Goal: Task Accomplishment & Management: Manage account settings

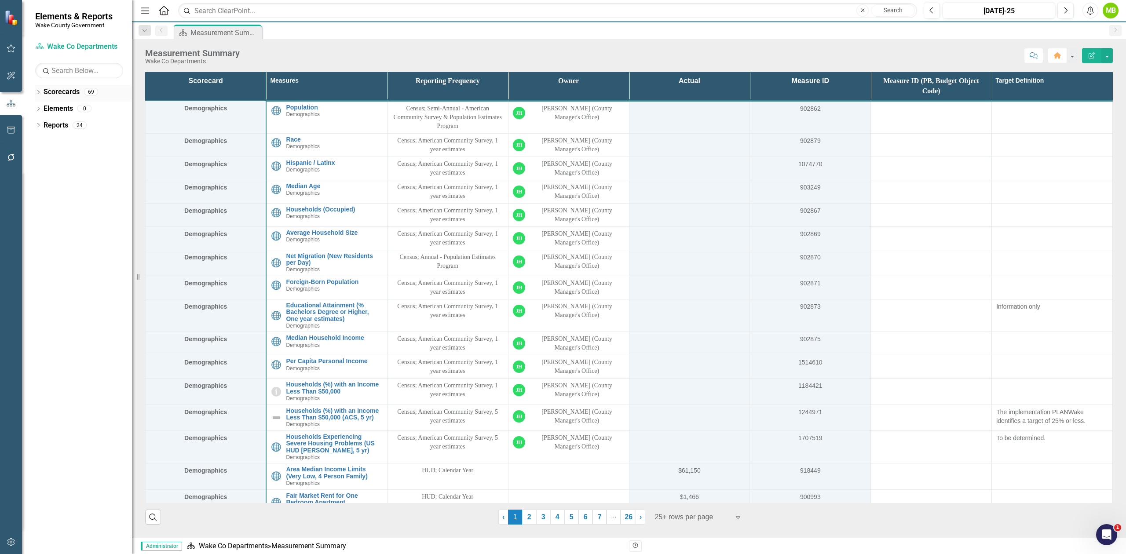
click at [42, 90] on div "Dropdown Scorecards 69" at bounding box center [83, 93] width 97 height 17
click at [37, 92] on icon "Dropdown" at bounding box center [38, 93] width 6 height 5
click at [42, 127] on icon "Dropdown" at bounding box center [43, 124] width 7 height 5
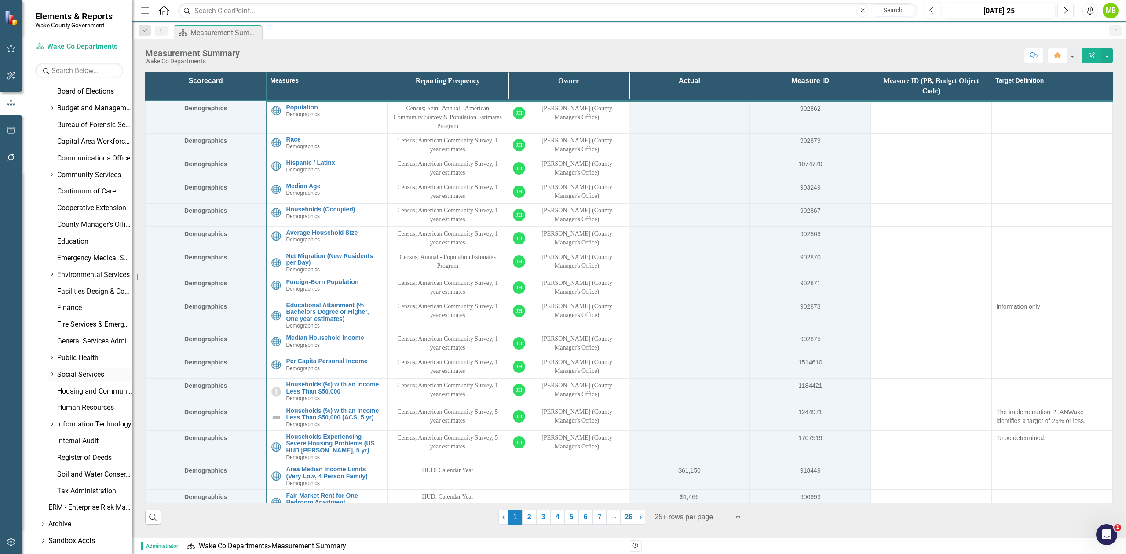
scroll to position [113, 0]
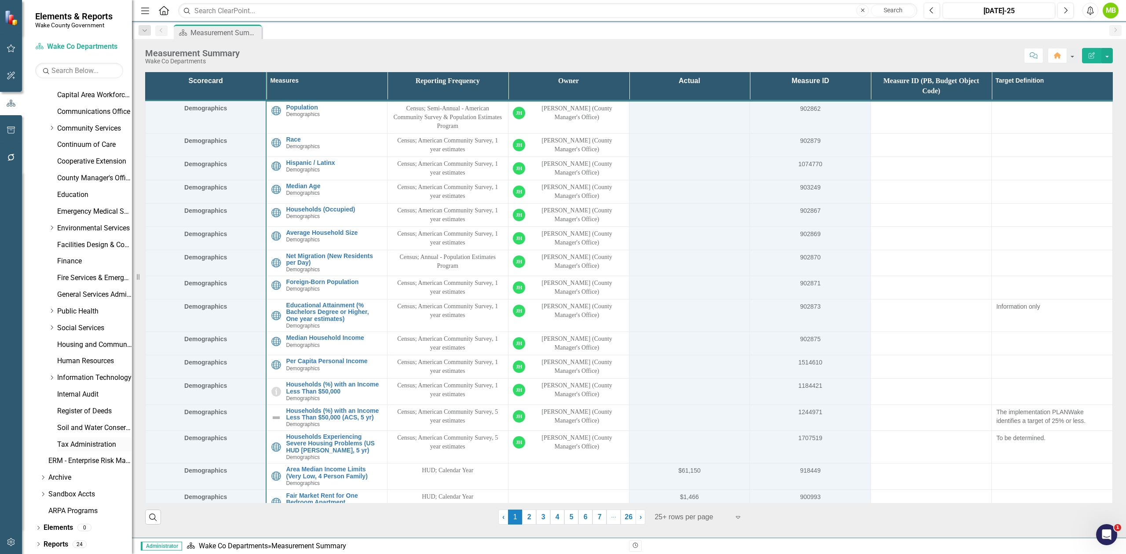
click at [98, 443] on link "Tax Administration" at bounding box center [94, 445] width 75 height 10
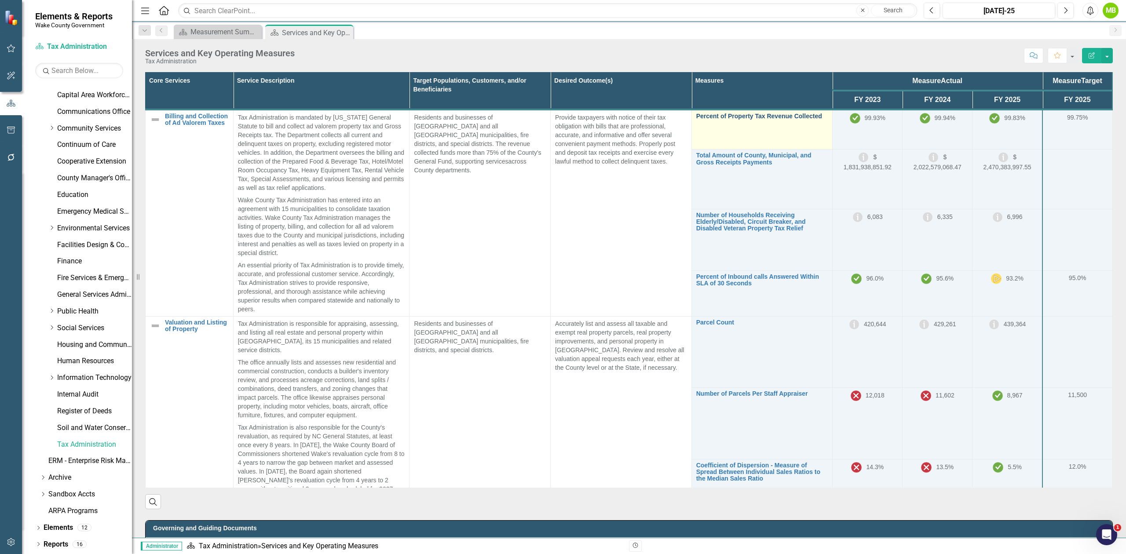
click at [760, 117] on link "Percent of Property Tax Revenue Collected" at bounding box center [762, 116] width 132 height 7
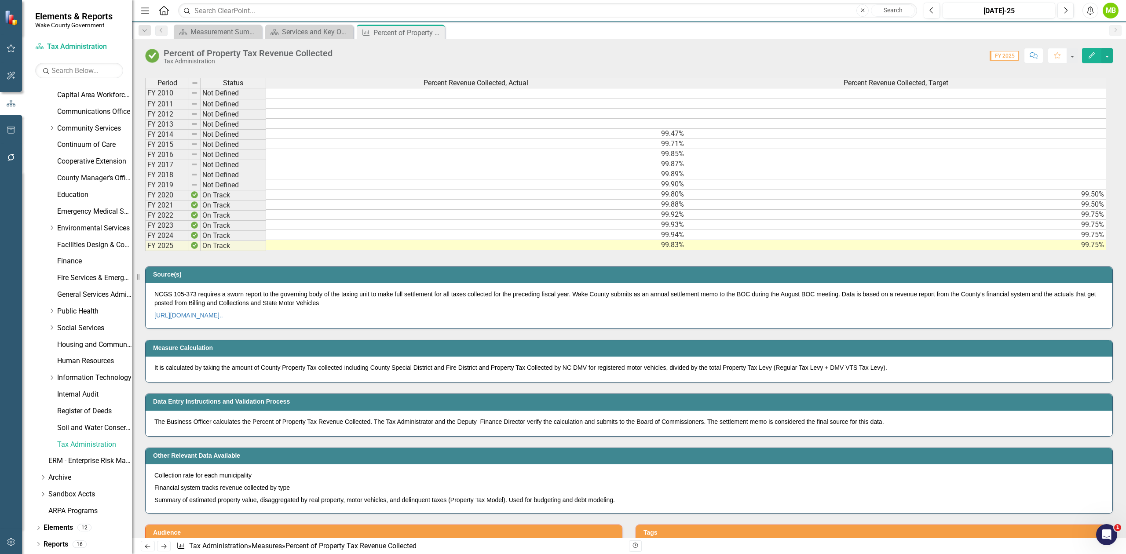
scroll to position [352, 0]
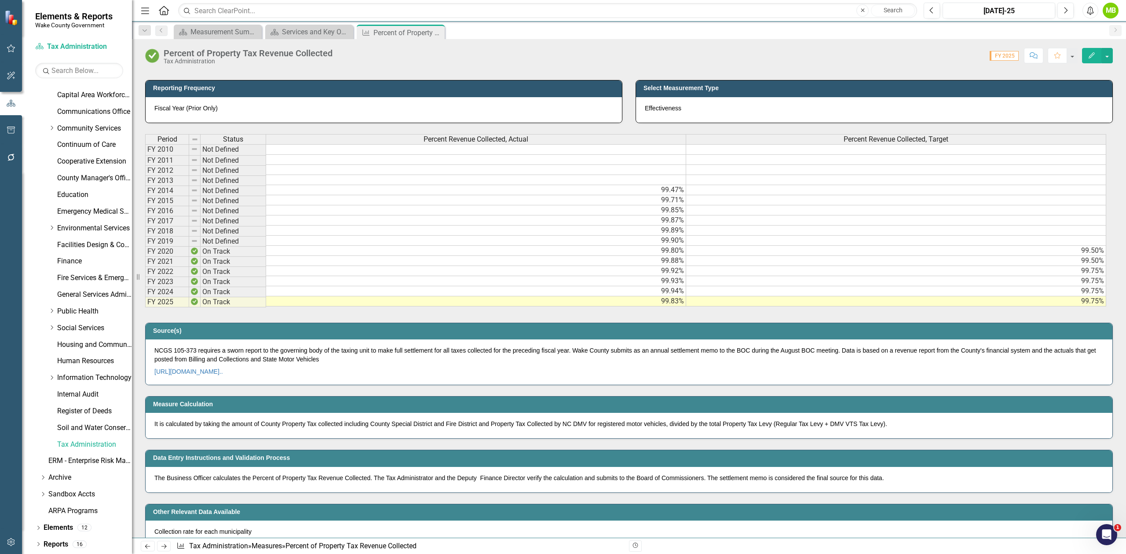
click at [459, 153] on td at bounding box center [476, 149] width 420 height 11
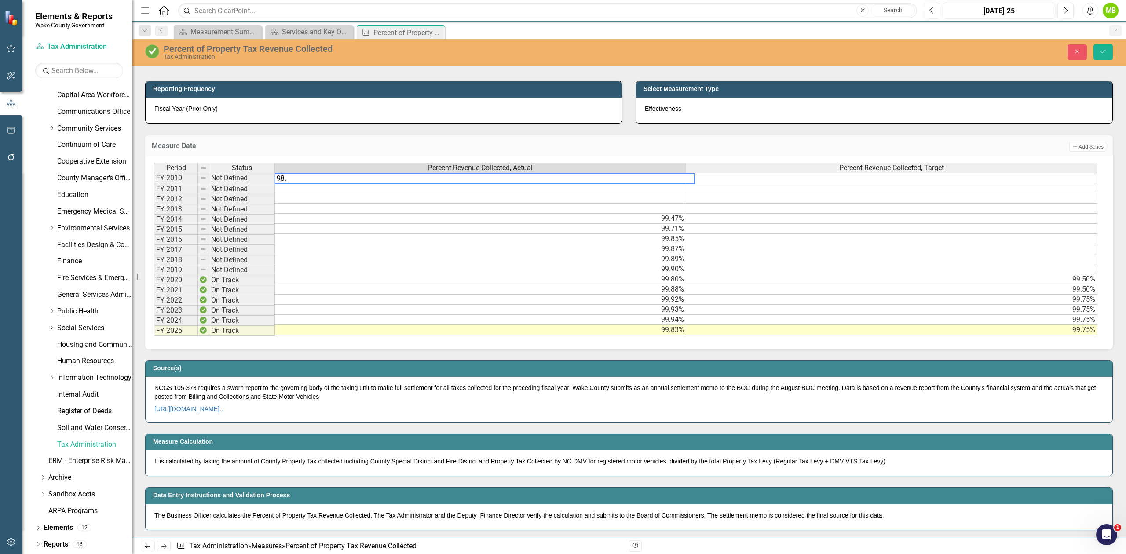
type textarea "98.6"
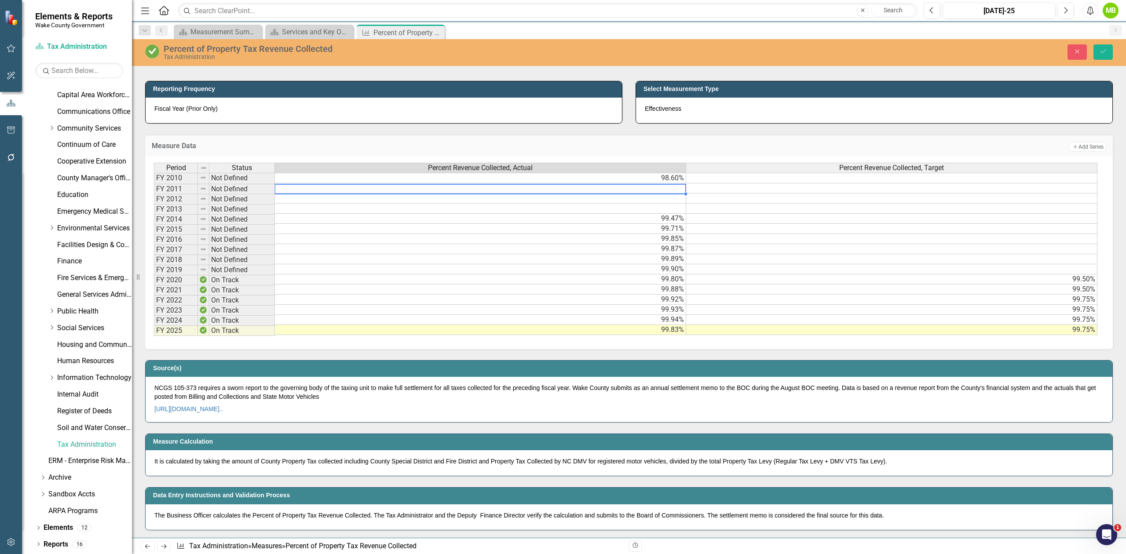
click at [551, 182] on td "98.60%" at bounding box center [480, 178] width 411 height 11
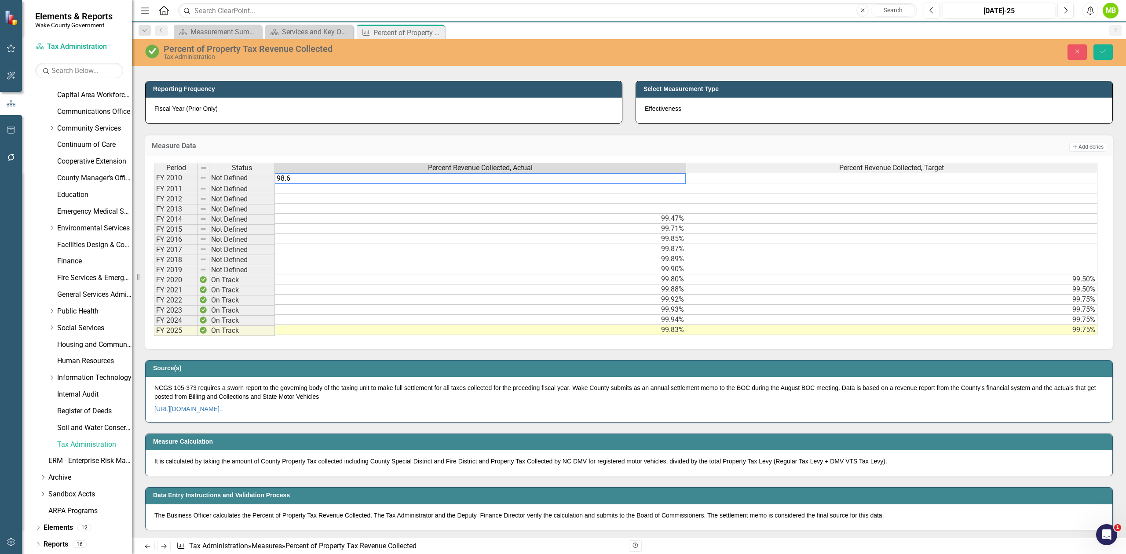
type textarea "98.69"
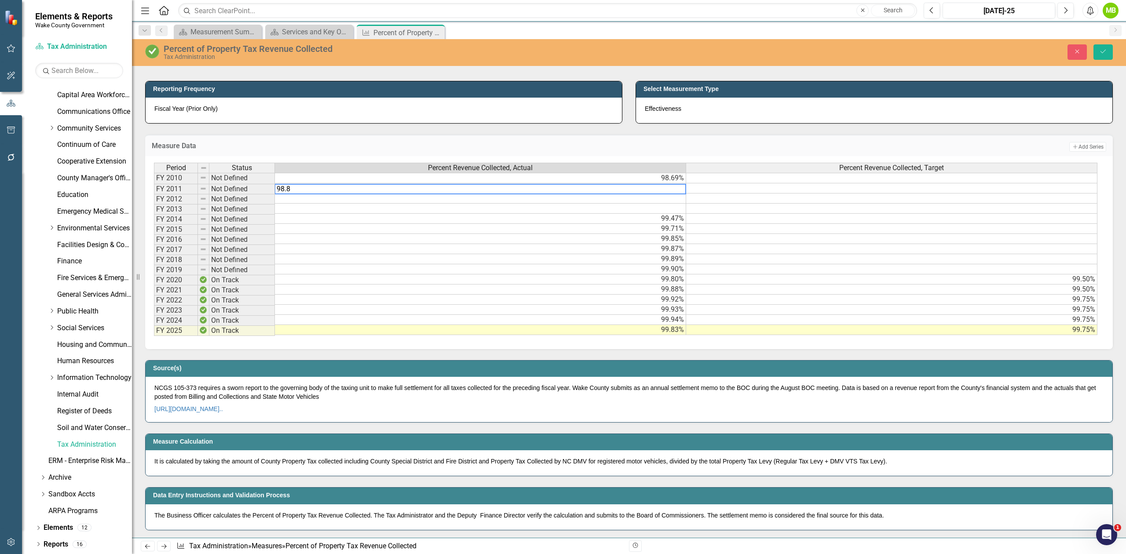
type textarea "98.83"
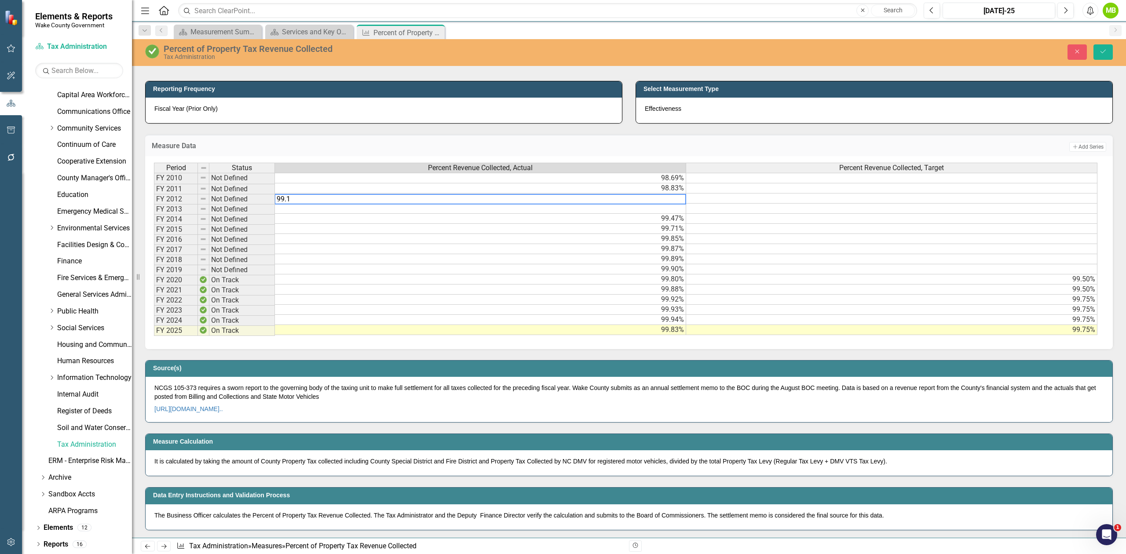
type textarea "99.10"
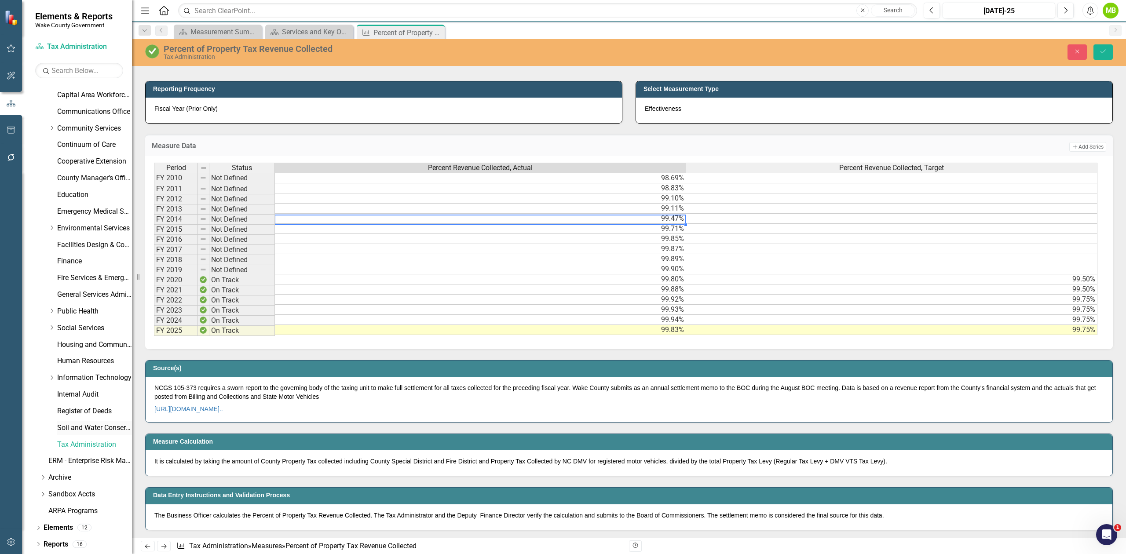
type textarea "99.47"
click at [1107, 57] on button "Save" at bounding box center [1102, 51] width 19 height 15
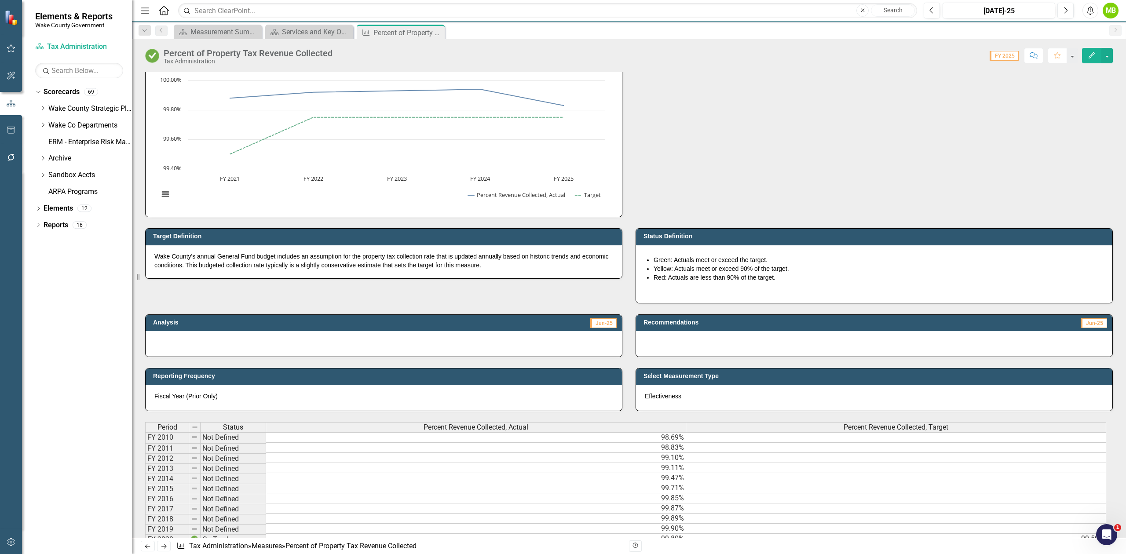
scroll to position [0, 0]
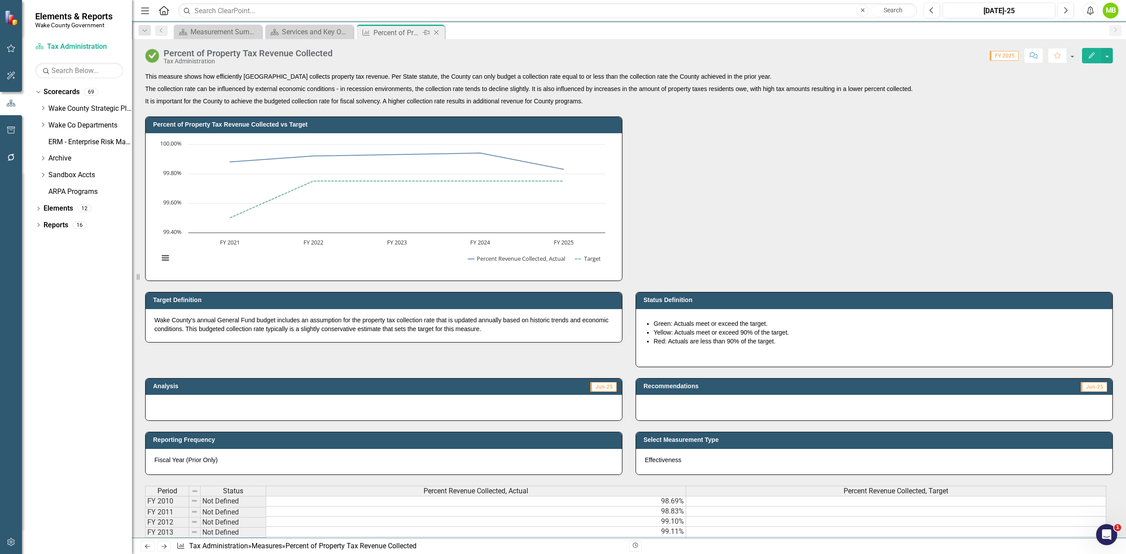
click at [436, 36] on icon "Close" at bounding box center [436, 32] width 9 height 7
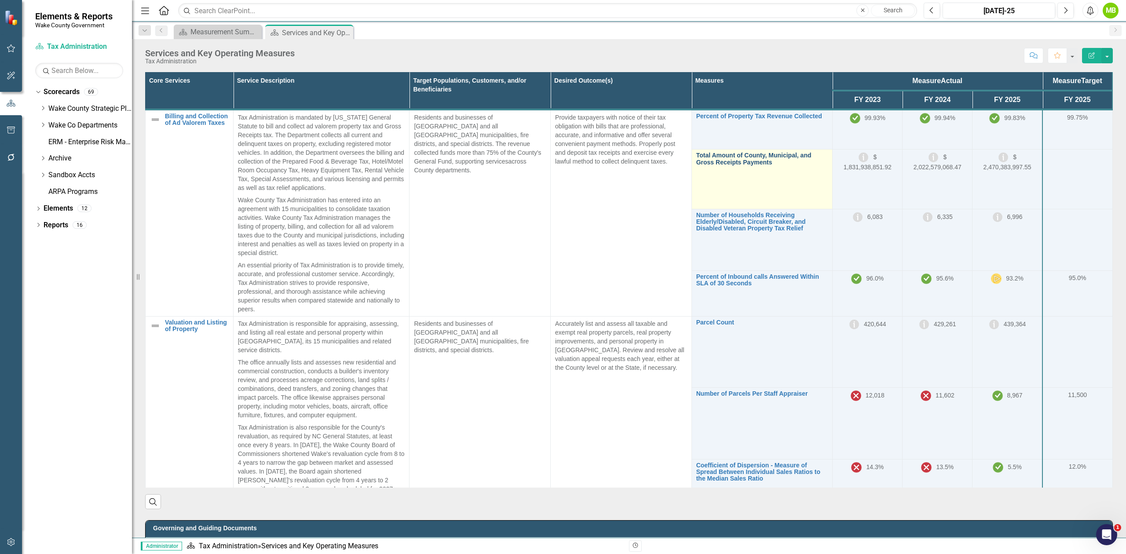
click at [733, 157] on link "Total Amount of County, Municipal, and Gross Receipts Payments" at bounding box center [762, 159] width 132 height 14
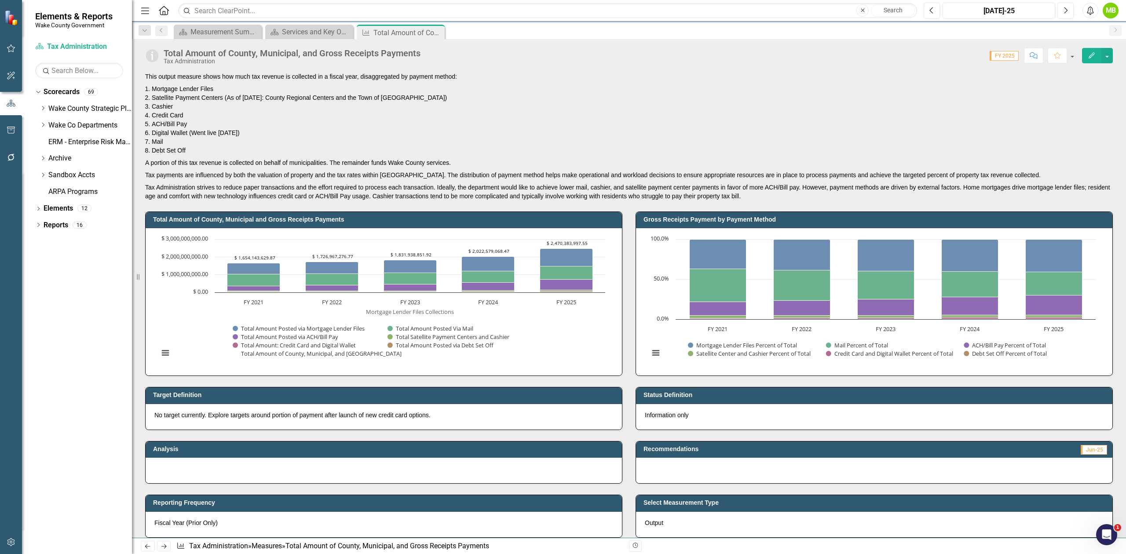
click at [252, 56] on div "Total Amount of County, Municipal, and Gross Receipts Payments" at bounding box center [292, 53] width 257 height 10
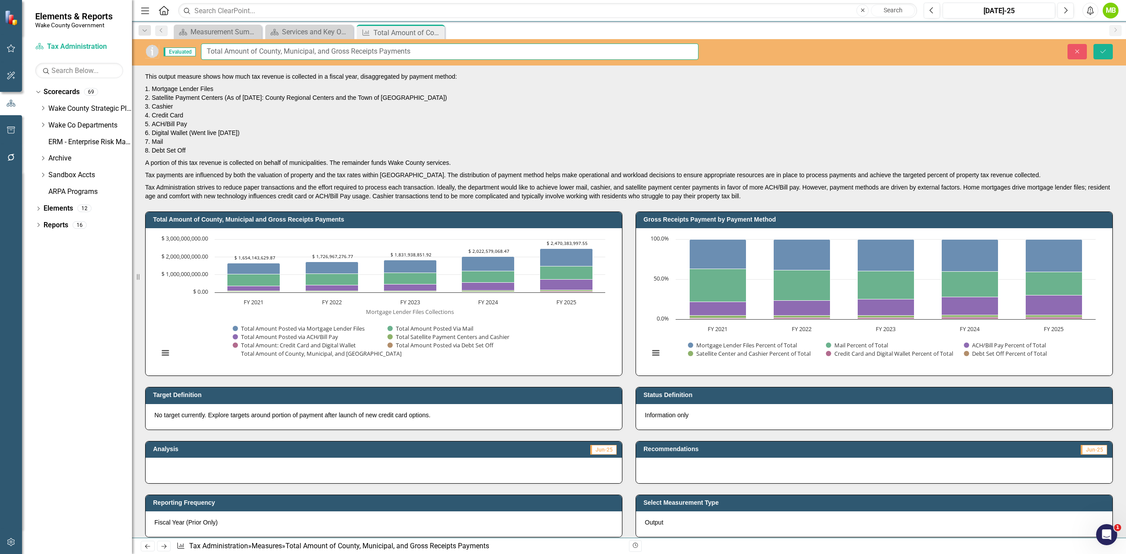
drag, startPoint x: 422, startPoint y: 51, endPoint x: 114, endPoint y: 55, distance: 307.8
click at [114, 55] on div "Elements & Reports Wake County Government Scorecard Tax Administration Search D…" at bounding box center [563, 277] width 1126 height 554
type input "Tax Received by Payment Method"
click at [1098, 48] on button "Save" at bounding box center [1102, 51] width 19 height 15
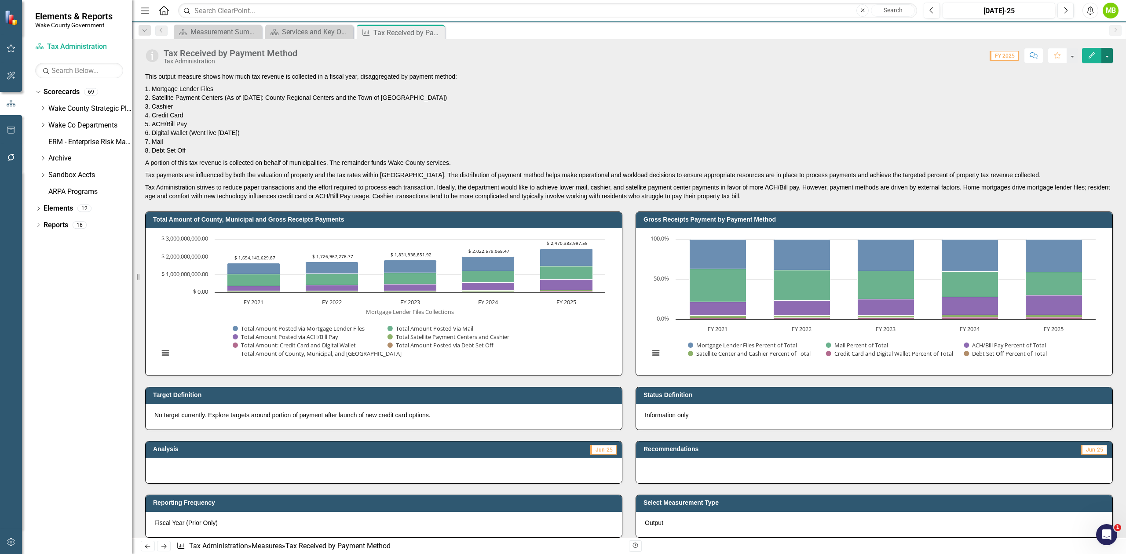
click at [1108, 56] on button "button" at bounding box center [1106, 55] width 11 height 15
click at [1078, 79] on link "Edit Edit Measure" at bounding box center [1070, 72] width 86 height 16
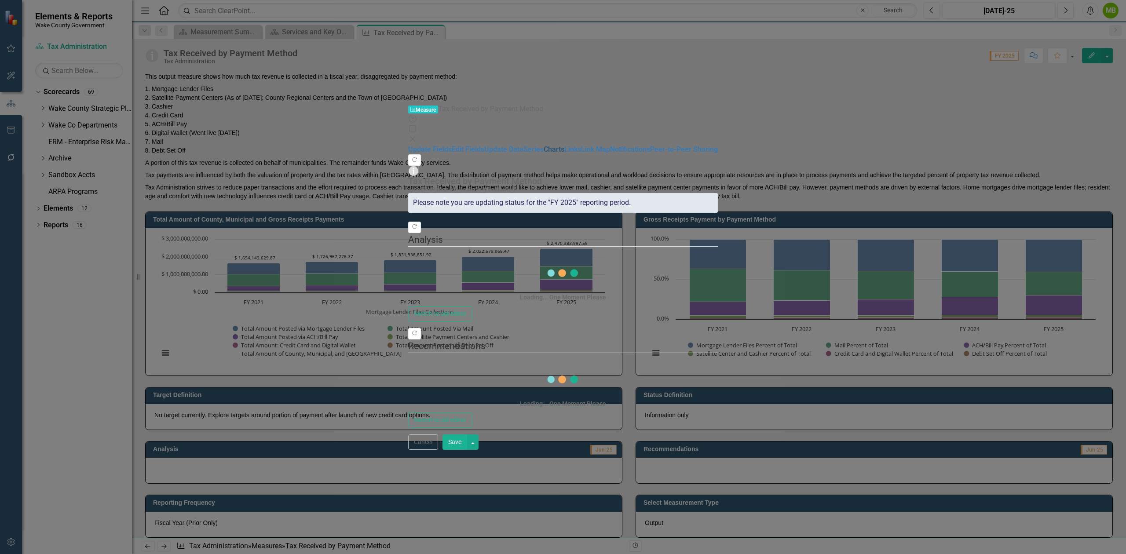
click at [543, 145] on link "Charts" at bounding box center [553, 149] width 21 height 8
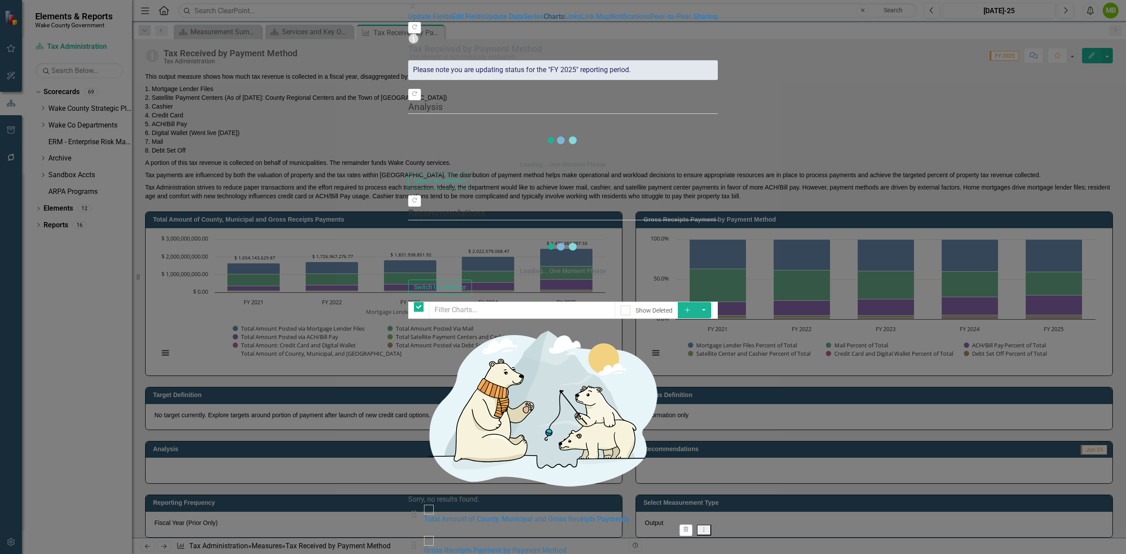
checkbox input "false"
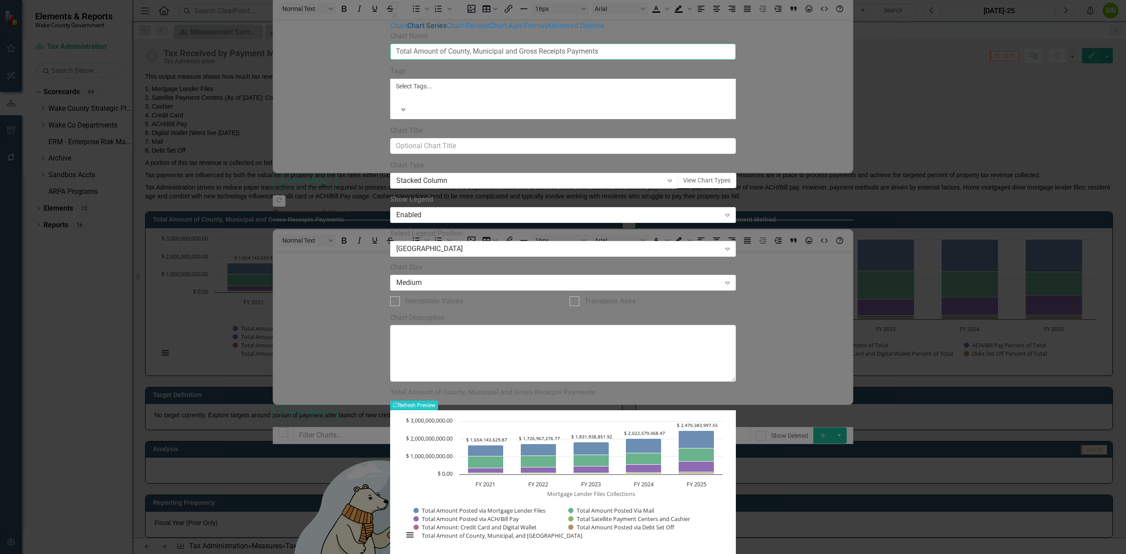
drag, startPoint x: 639, startPoint y: 50, endPoint x: 343, endPoint y: 49, distance: 295.9
click at [390, 49] on div "Chart Chart Series Chart Periods Chart Axis Format Advanced Options From this p…" at bounding box center [563, 289] width 346 height 536
type input "Total Tax Received"
click at [449, 554] on button "Save" at bounding box center [436, 565] width 25 height 15
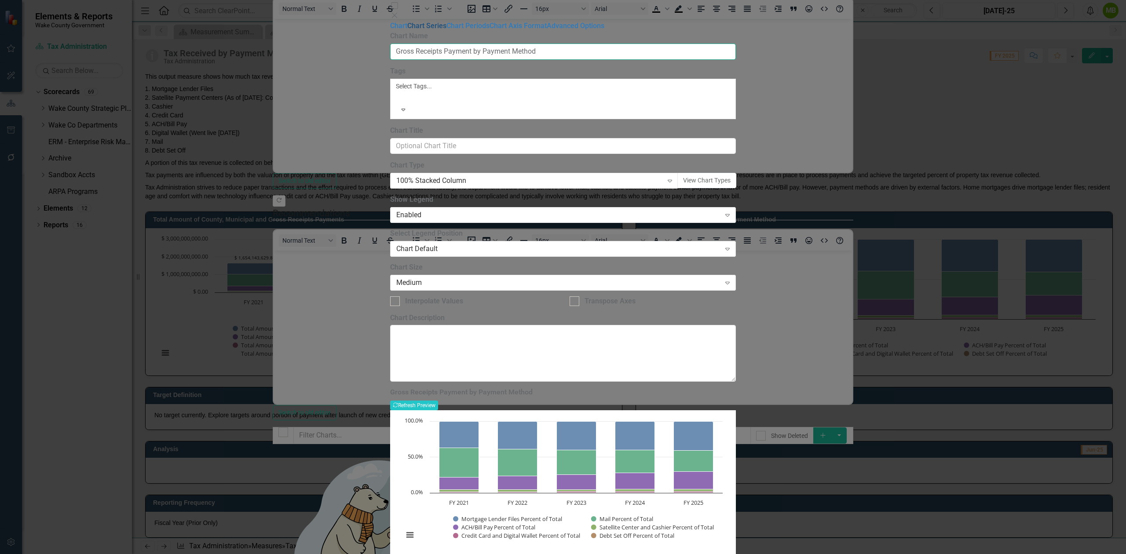
drag, startPoint x: 587, startPoint y: 47, endPoint x: 256, endPoint y: 54, distance: 330.7
click at [390, 54] on div "Chart Chart Series Chart Periods Chart Axis Format Advanced Options From this p…" at bounding box center [563, 289] width 346 height 536
type input "T"
type input "Payment Methods"
click at [449, 554] on button "Save" at bounding box center [436, 565] width 25 height 15
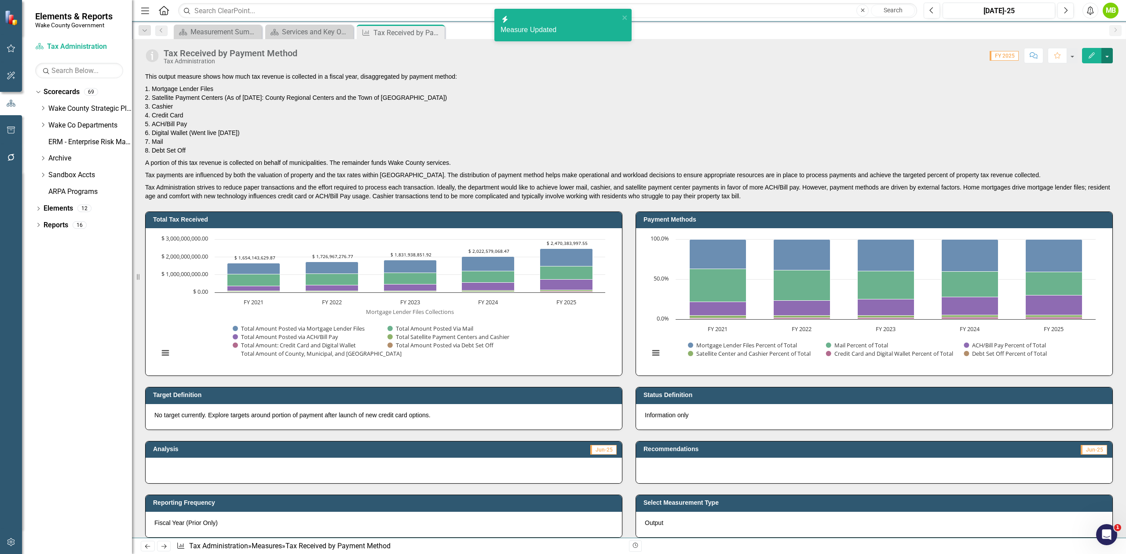
click at [1107, 58] on button "button" at bounding box center [1106, 55] width 11 height 15
click at [1090, 73] on link "Edit Edit Measure" at bounding box center [1070, 72] width 86 height 16
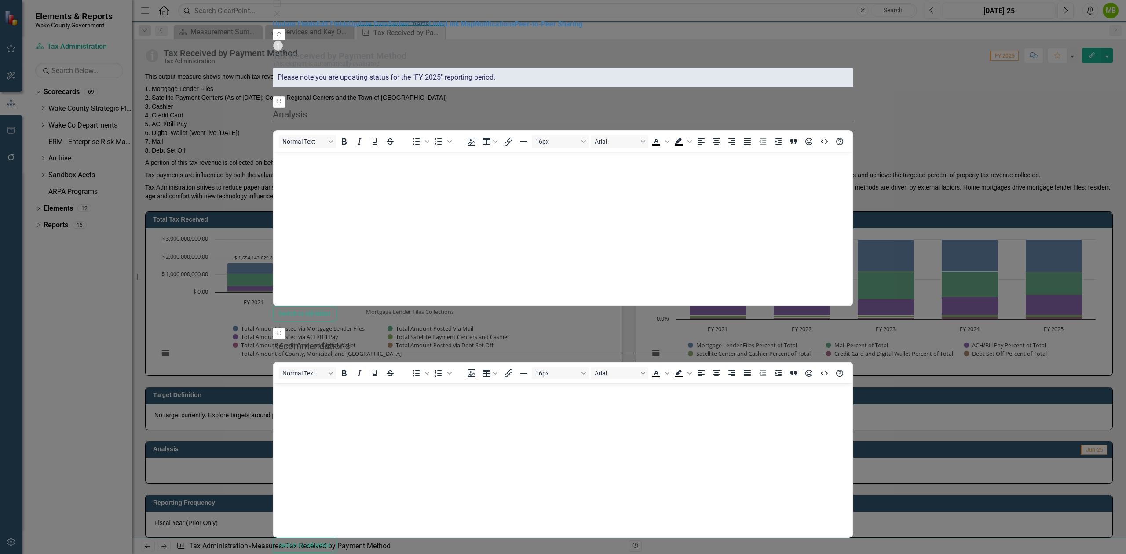
click at [408, 28] on link "Charts" at bounding box center [418, 24] width 21 height 8
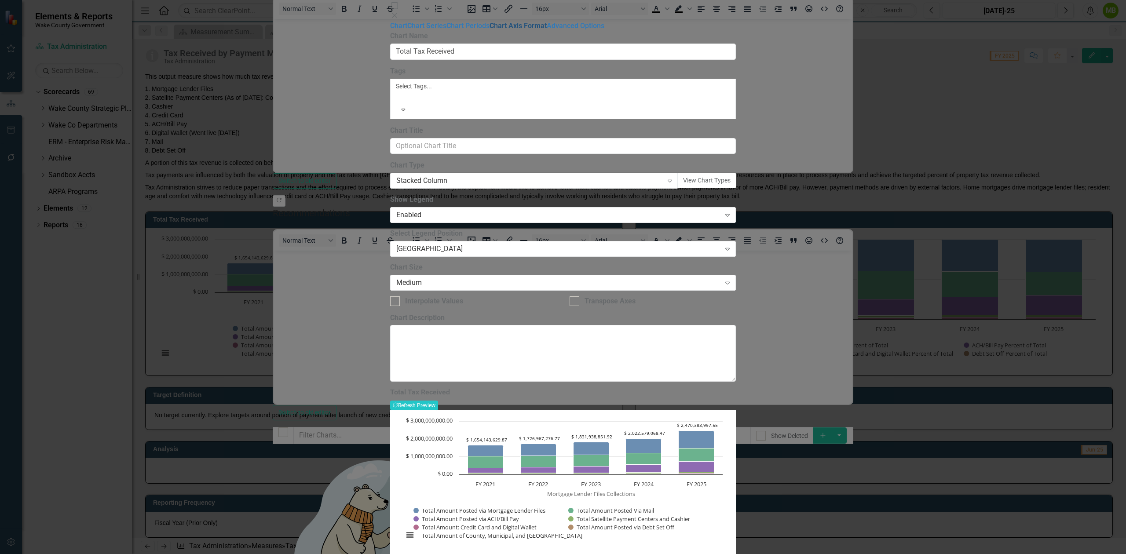
click at [489, 30] on link "Chart Axis Format" at bounding box center [517, 26] width 57 height 8
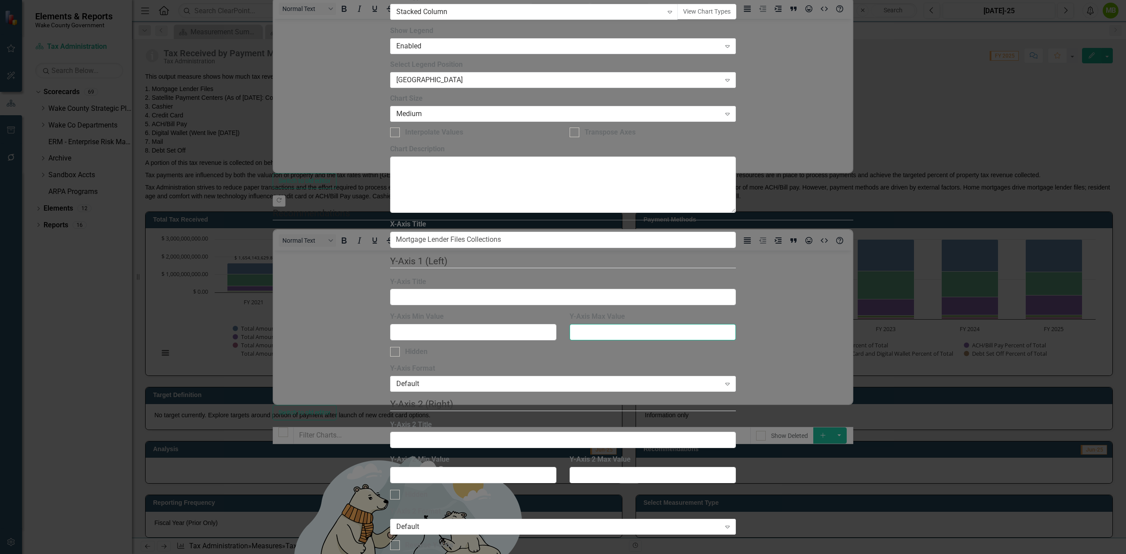
click at [600, 324] on input "Y-Axis Max Value" at bounding box center [652, 332] width 166 height 16
type input "3000000"
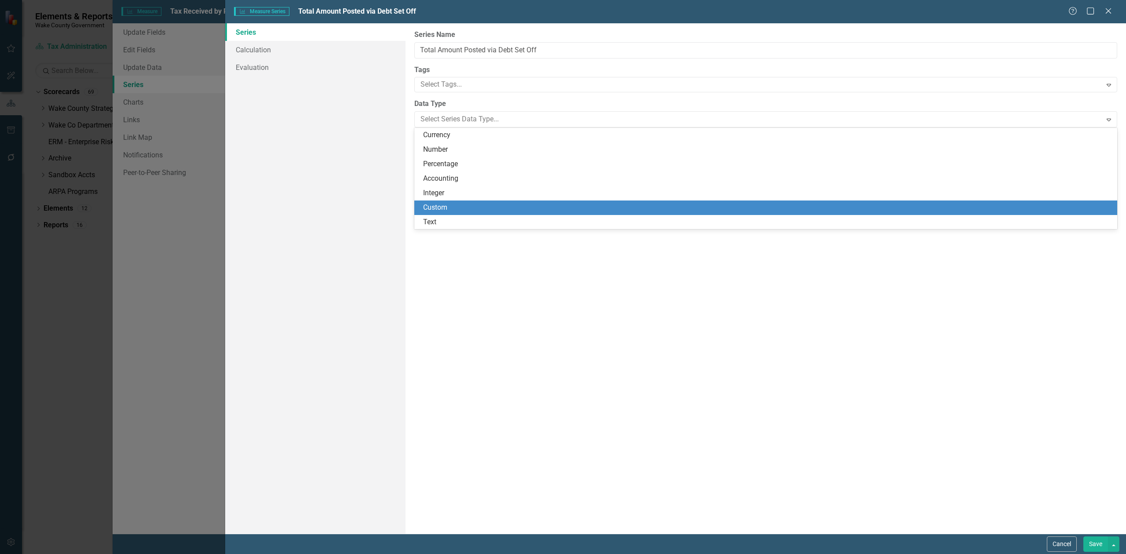
click at [454, 203] on div "Custom" at bounding box center [767, 208] width 689 height 10
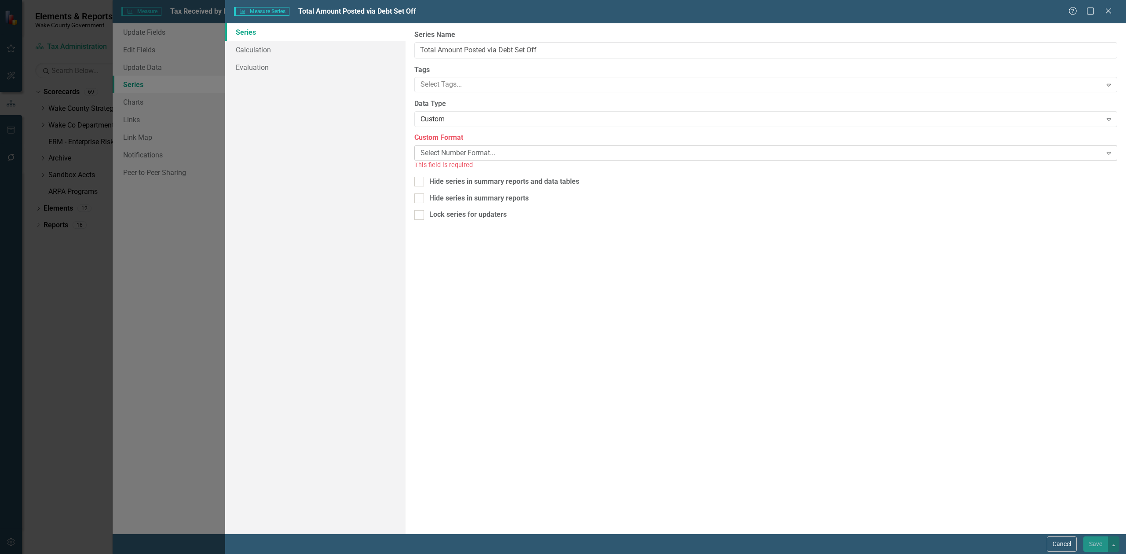
click at [462, 147] on div "Select Number Format... Expand" at bounding box center [765, 153] width 703 height 16
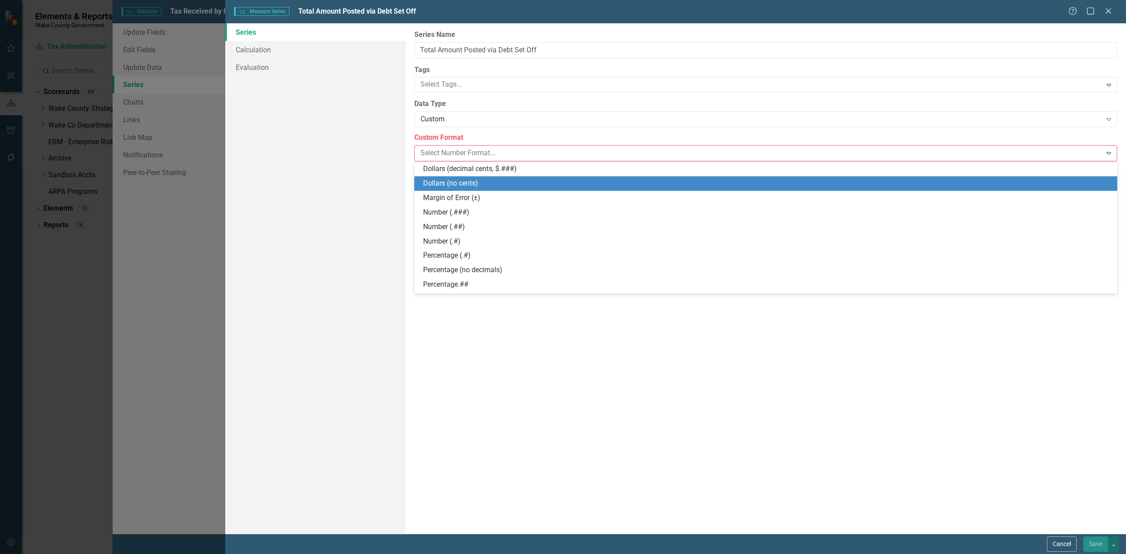
click at [477, 178] on div "Dollars (no cents)" at bounding box center [765, 183] width 703 height 15
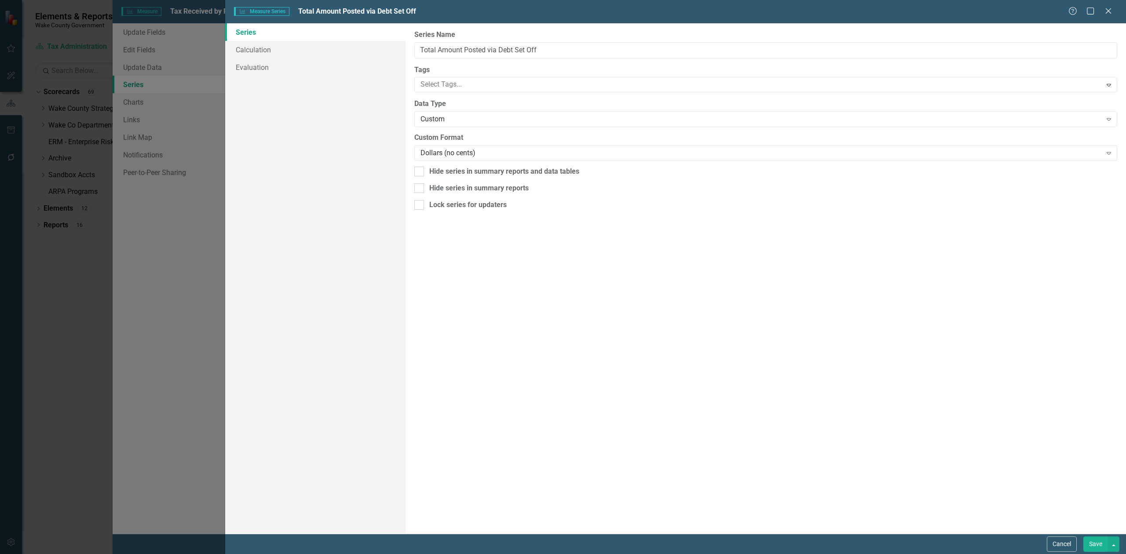
click at [1094, 542] on button "Save" at bounding box center [1095, 543] width 25 height 15
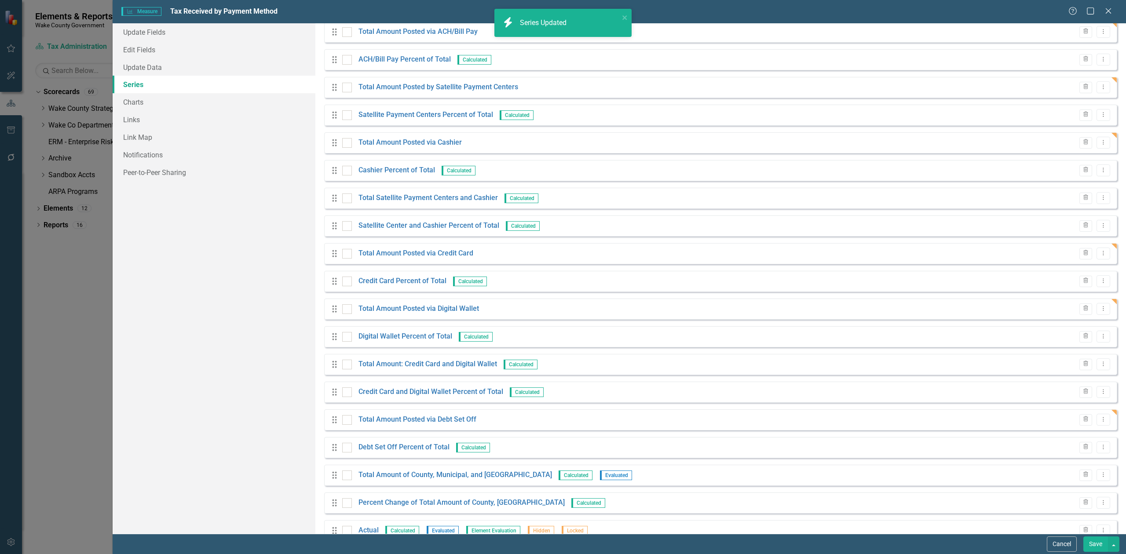
click at [1094, 544] on button "Save" at bounding box center [1095, 543] width 25 height 15
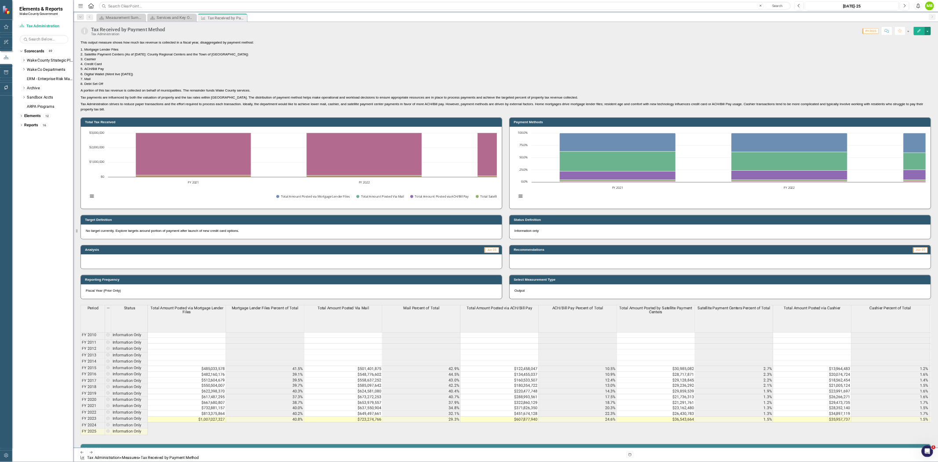
scroll to position [0, 0]
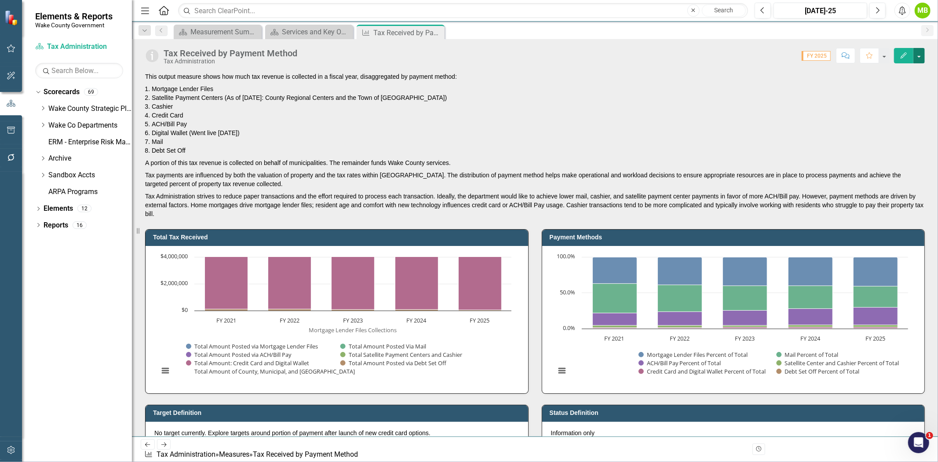
click at [920, 55] on button "button" at bounding box center [918, 55] width 11 height 15
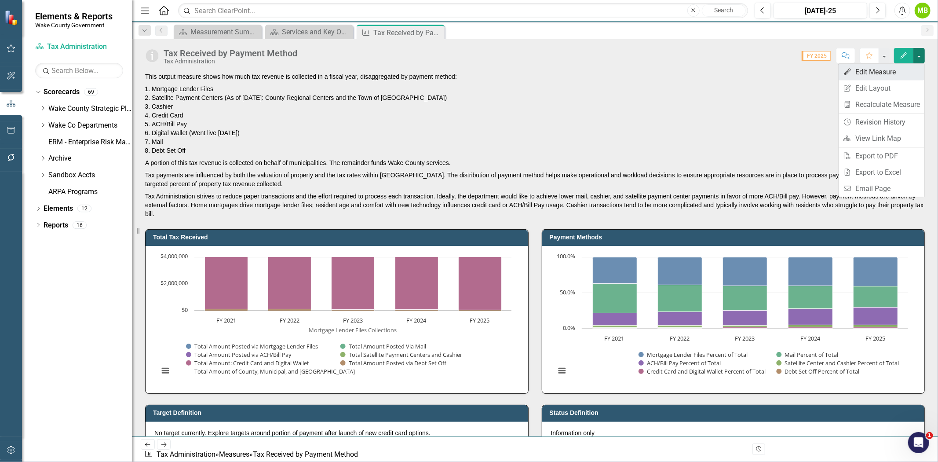
click at [911, 66] on link "Edit Edit Measure" at bounding box center [881, 72] width 86 height 16
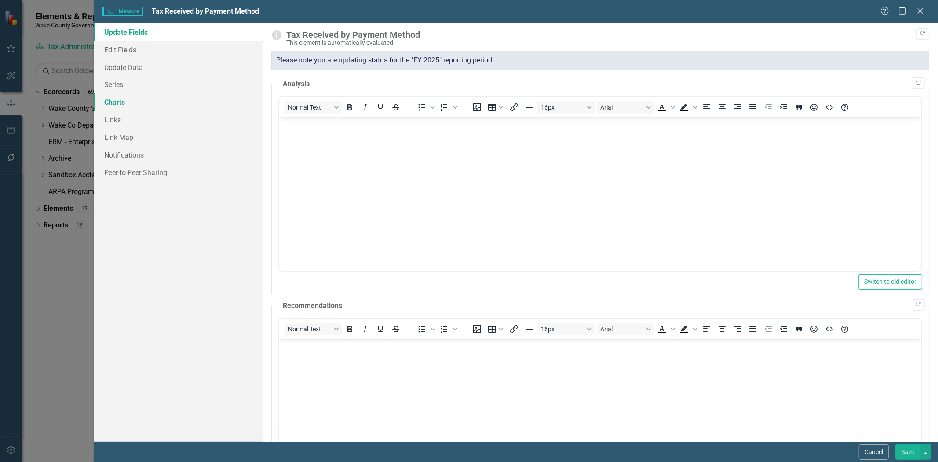
click at [112, 104] on link "Charts" at bounding box center [178, 102] width 169 height 18
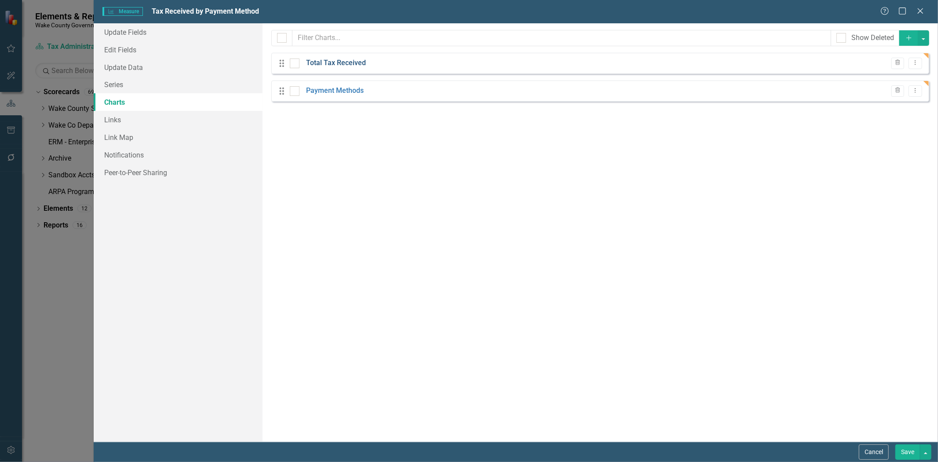
click at [328, 61] on link "Total Tax Received" at bounding box center [336, 63] width 60 height 10
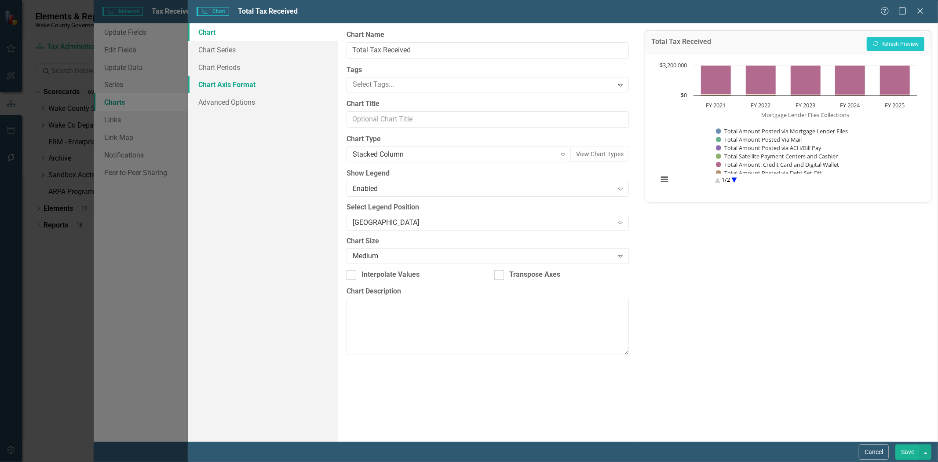
click at [199, 81] on link "Chart Axis Format" at bounding box center [263, 85] width 150 height 18
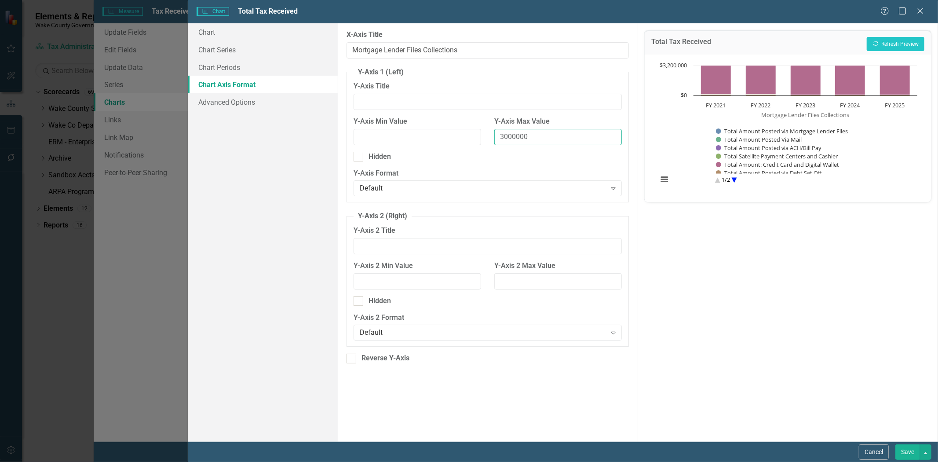
click at [569, 134] on input "3000000" at bounding box center [558, 137] width 128 height 16
drag, startPoint x: 557, startPoint y: 139, endPoint x: 482, endPoint y: 135, distance: 74.4
click at [482, 135] on div "Y-Axis Min Value Y-Axis Max Value 3000000" at bounding box center [488, 134] width 282 height 35
type input "3000000000"
click at [880, 41] on button "Recalculate Refresh Preview" at bounding box center [896, 44] width 58 height 14
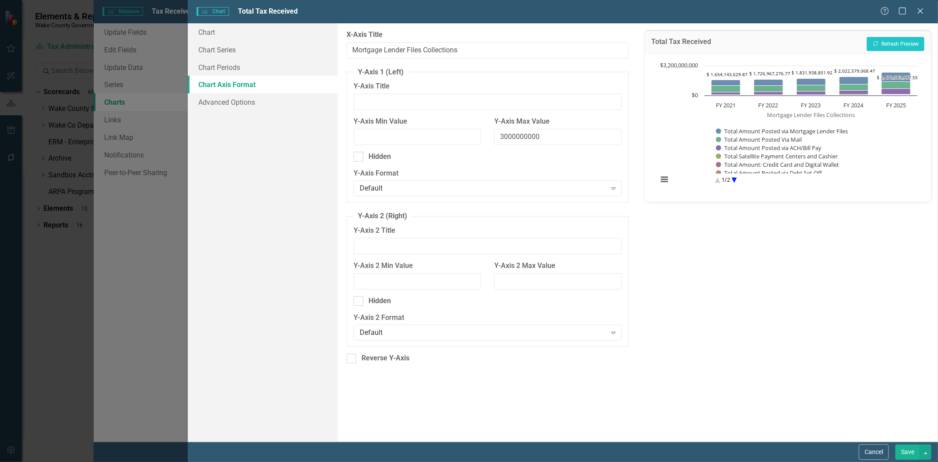
click at [907, 453] on button "Save" at bounding box center [907, 451] width 25 height 15
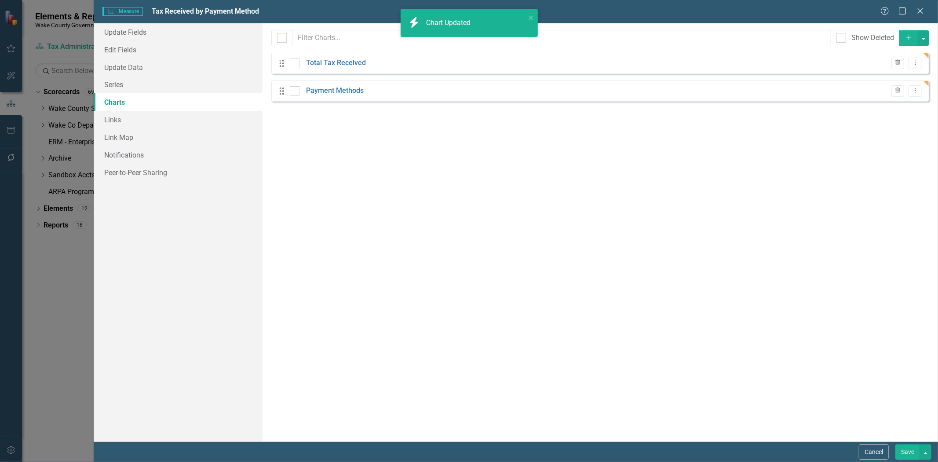
click at [907, 453] on button "Save" at bounding box center [907, 451] width 25 height 15
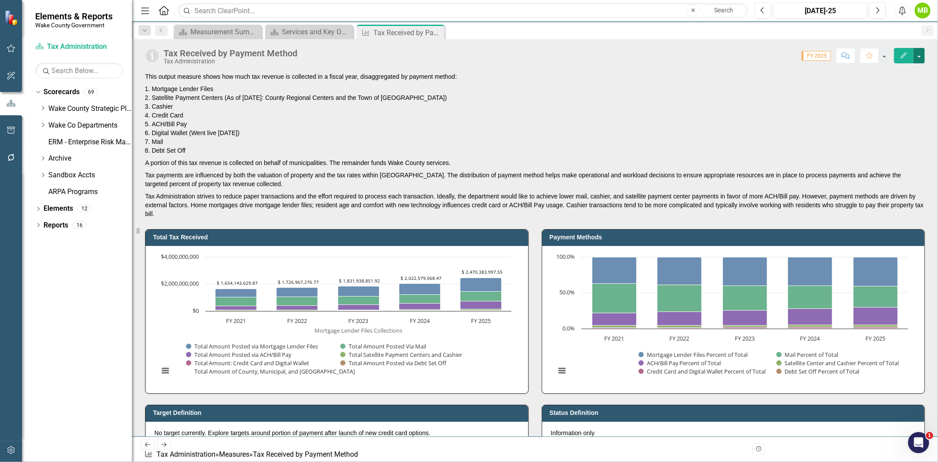
click at [918, 60] on button "button" at bounding box center [918, 55] width 11 height 15
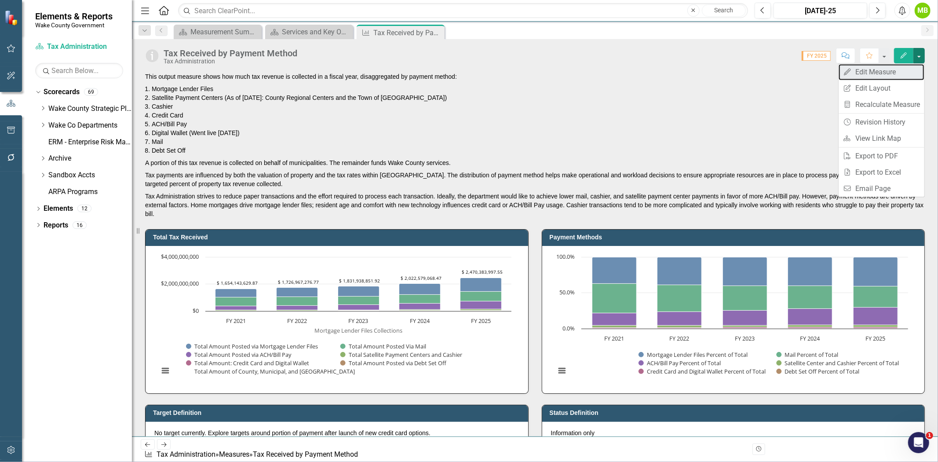
click at [895, 74] on link "Edit Edit Measure" at bounding box center [881, 72] width 86 height 16
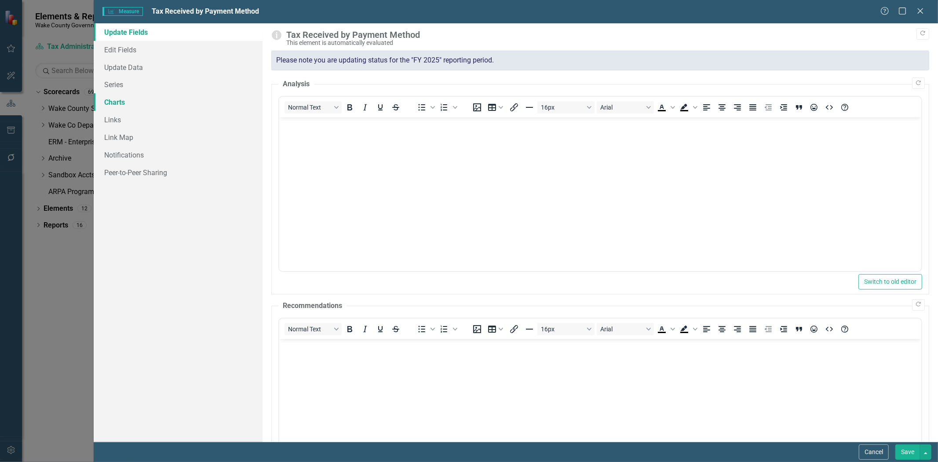
click at [118, 101] on link "Charts" at bounding box center [178, 102] width 169 height 18
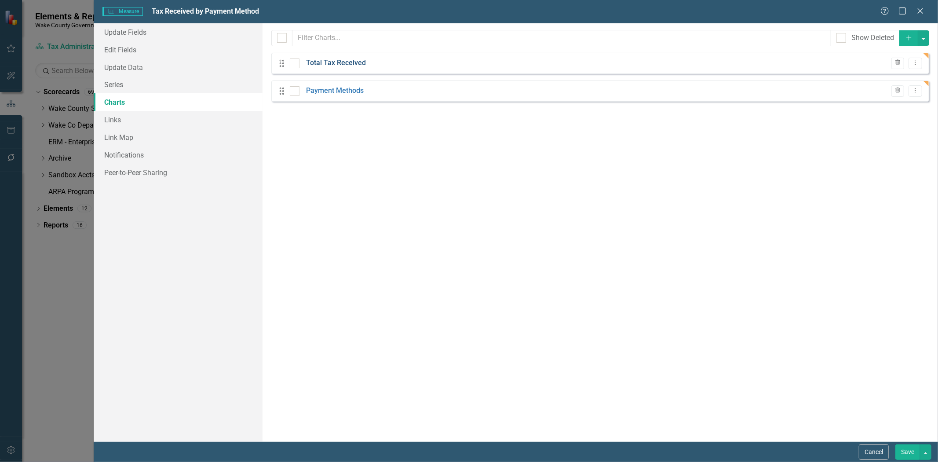
click at [361, 62] on link "Total Tax Received" at bounding box center [336, 63] width 60 height 10
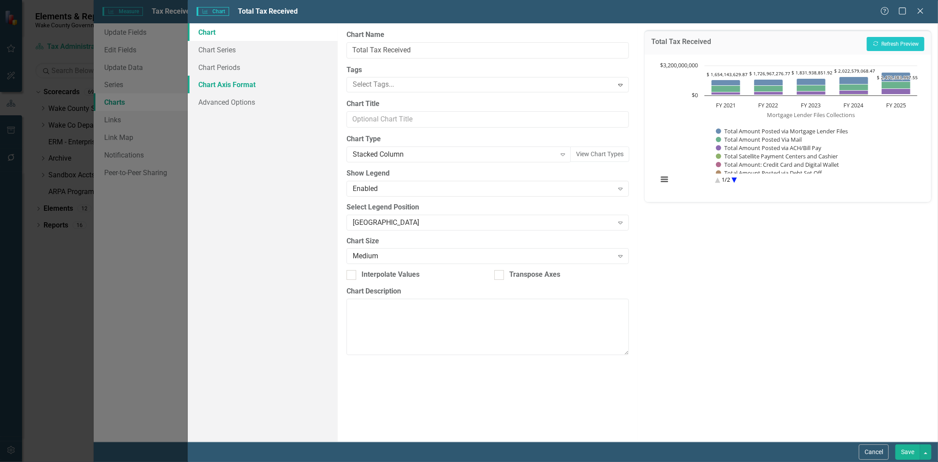
click at [246, 83] on link "Chart Axis Format" at bounding box center [263, 85] width 150 height 18
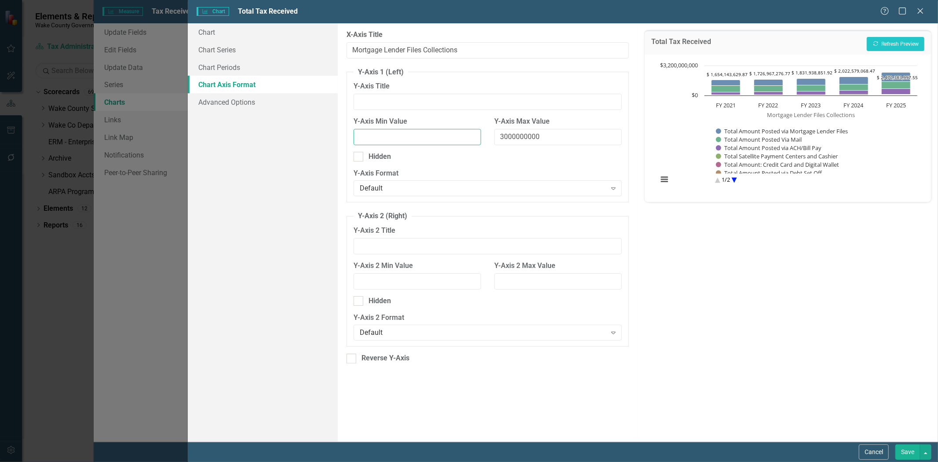
click at [451, 139] on input "Y-Axis Min Value" at bounding box center [418, 137] width 128 height 16
drag, startPoint x: 470, startPoint y: 49, endPoint x: 245, endPoint y: 49, distance: 225.6
click at [245, 49] on div "Chart Chart Series Chart Periods Chart Axis Format Advanced Options From this p…" at bounding box center [563, 232] width 750 height 418
click at [692, 237] on div "Total Tax Received Recalculate Refresh Preview Chart Combination chart with 7 d…" at bounding box center [788, 232] width 300 height 418
click at [880, 43] on button "Recalculate Refresh Preview" at bounding box center [896, 44] width 58 height 14
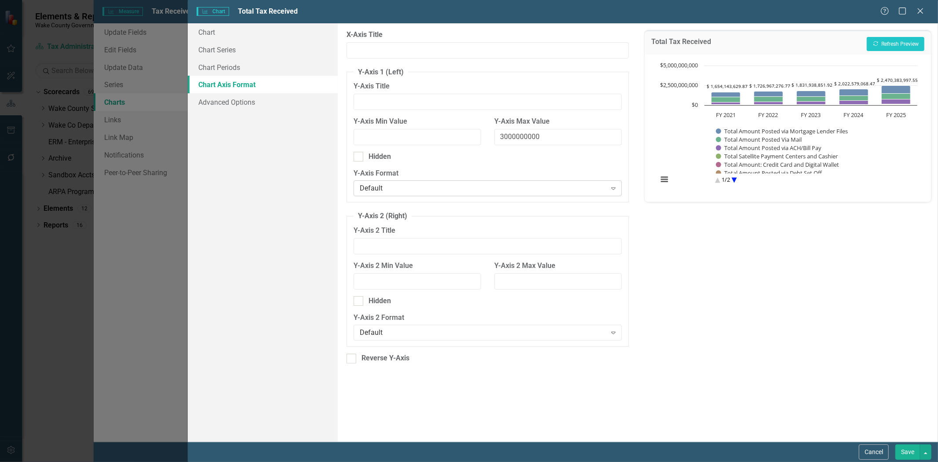
click at [423, 190] on div "Default" at bounding box center [483, 188] width 247 height 10
click at [911, 454] on button "Save" at bounding box center [907, 451] width 25 height 15
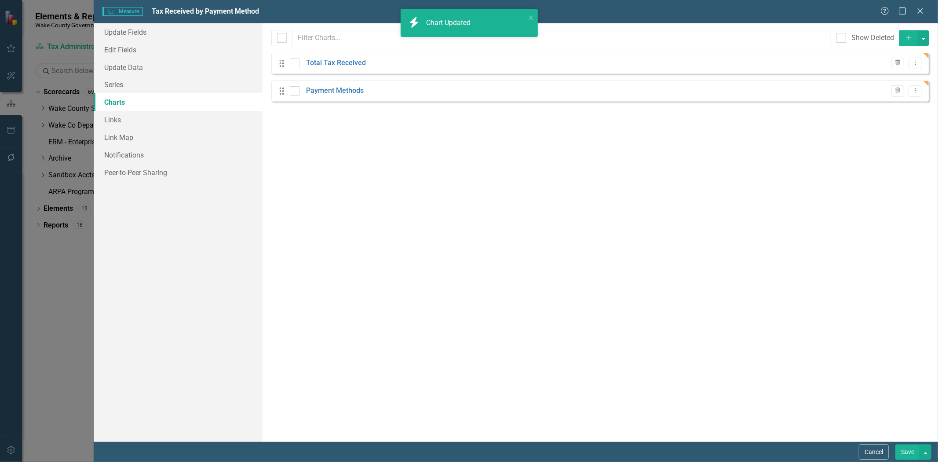
click at [911, 454] on button "Save" at bounding box center [907, 451] width 25 height 15
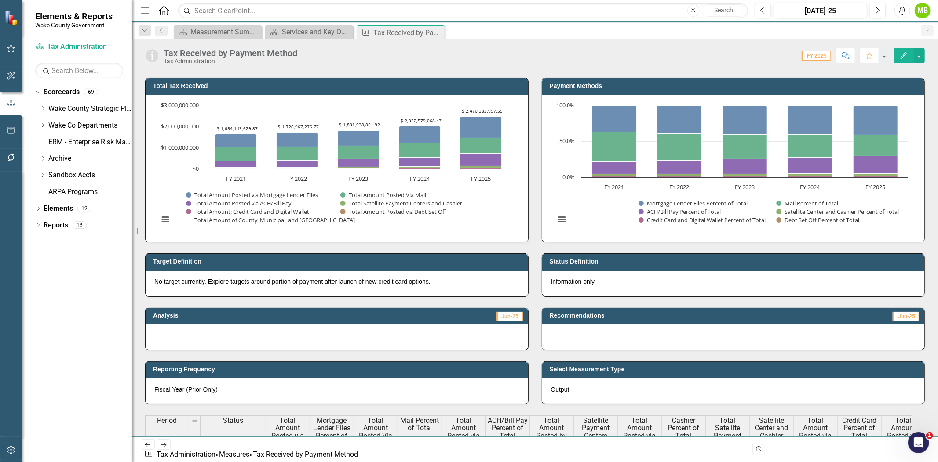
scroll to position [146, 0]
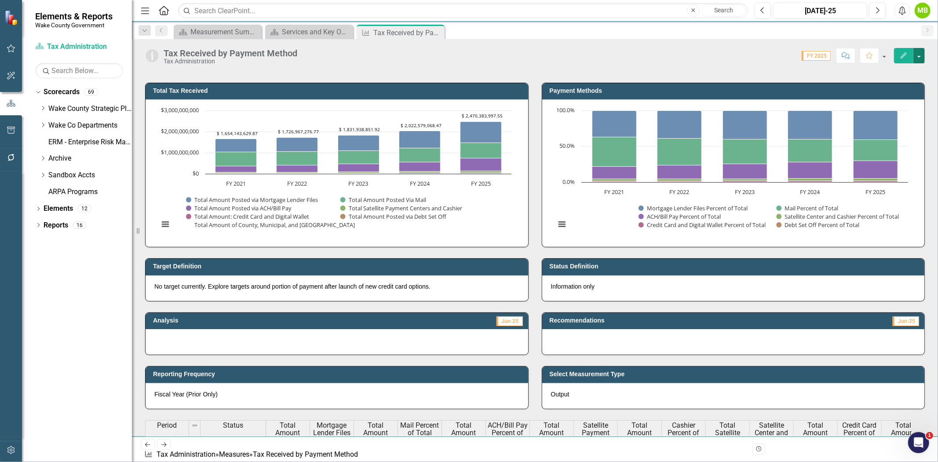
click at [917, 54] on button "button" at bounding box center [918, 55] width 11 height 15
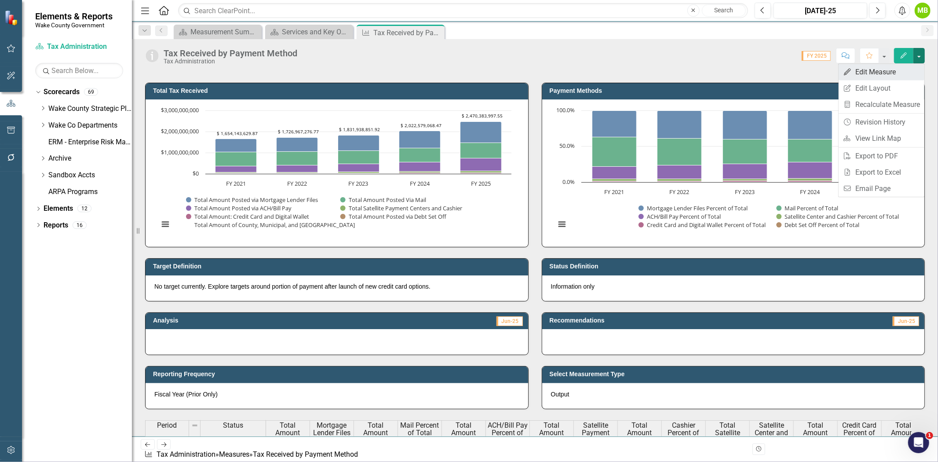
click at [904, 69] on link "Edit Edit Measure" at bounding box center [881, 72] width 86 height 16
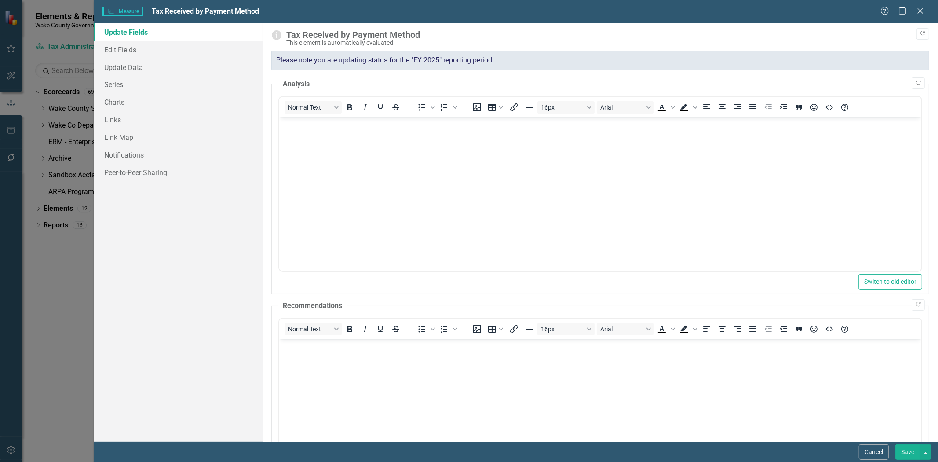
scroll to position [0, 0]
click at [121, 100] on link "Charts" at bounding box center [178, 102] width 169 height 18
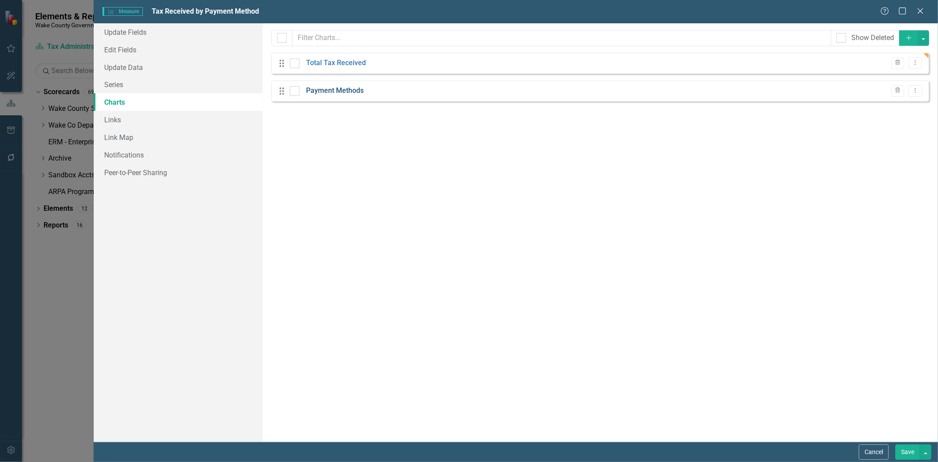
click at [352, 91] on link "Payment Methods" at bounding box center [335, 91] width 58 height 10
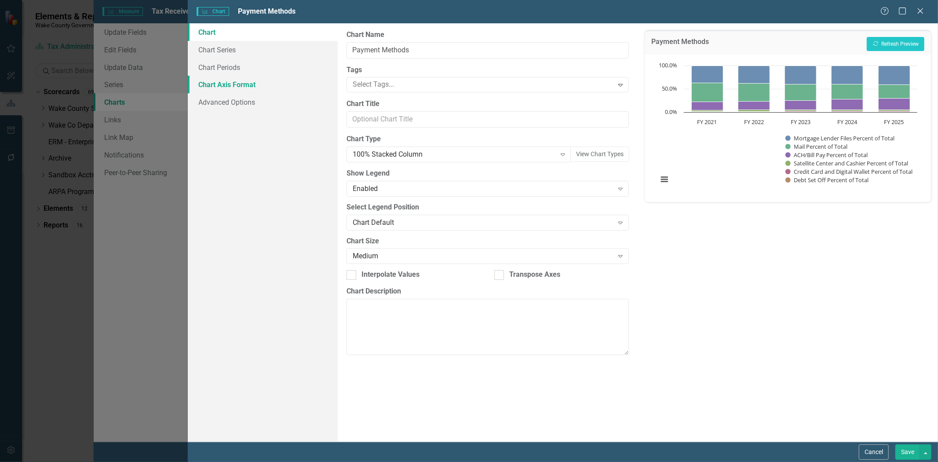
click at [217, 83] on link "Chart Axis Format" at bounding box center [263, 85] width 150 height 18
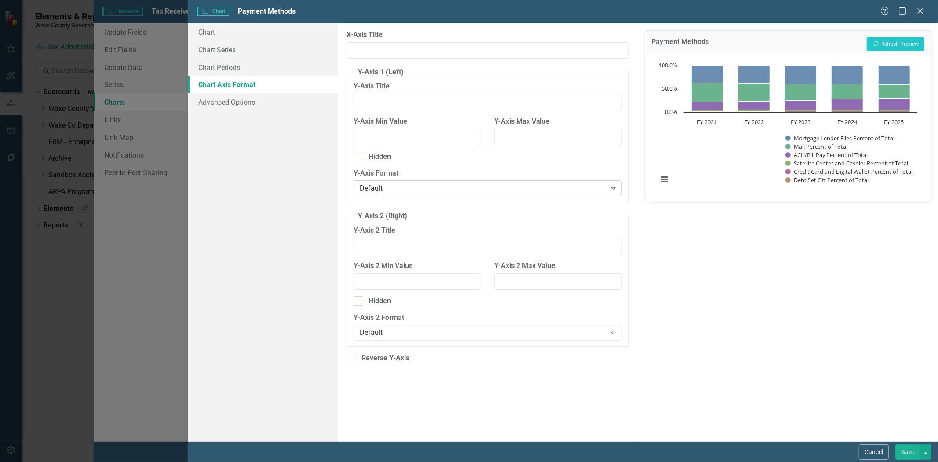
click at [424, 183] on div "Default" at bounding box center [483, 188] width 247 height 10
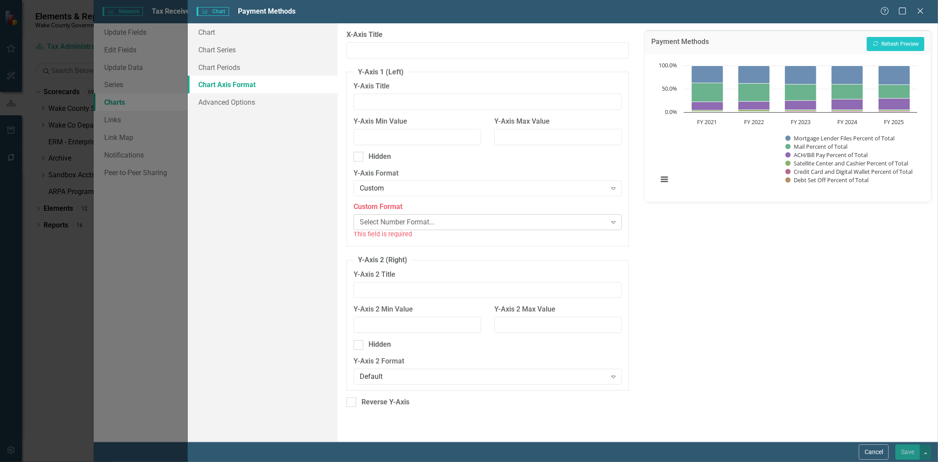
click at [399, 220] on div "Select Number Format..." at bounding box center [483, 222] width 247 height 10
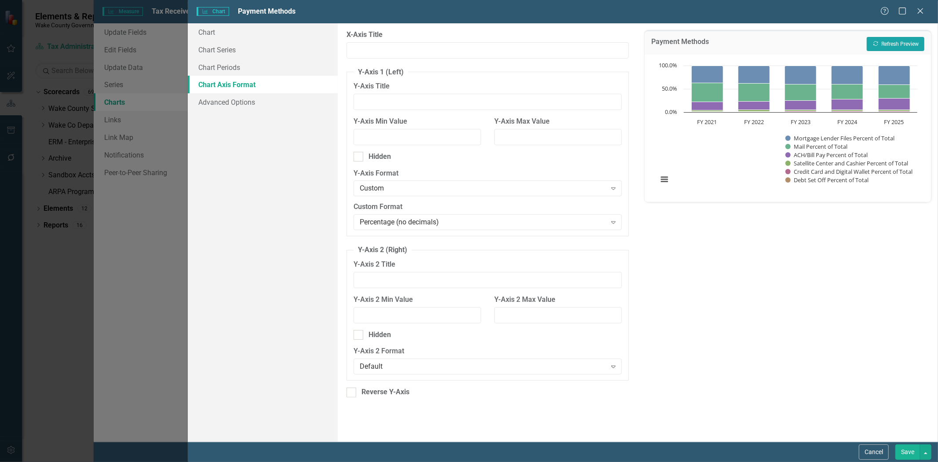
click at [894, 43] on button "Recalculate Refresh Preview" at bounding box center [896, 44] width 58 height 14
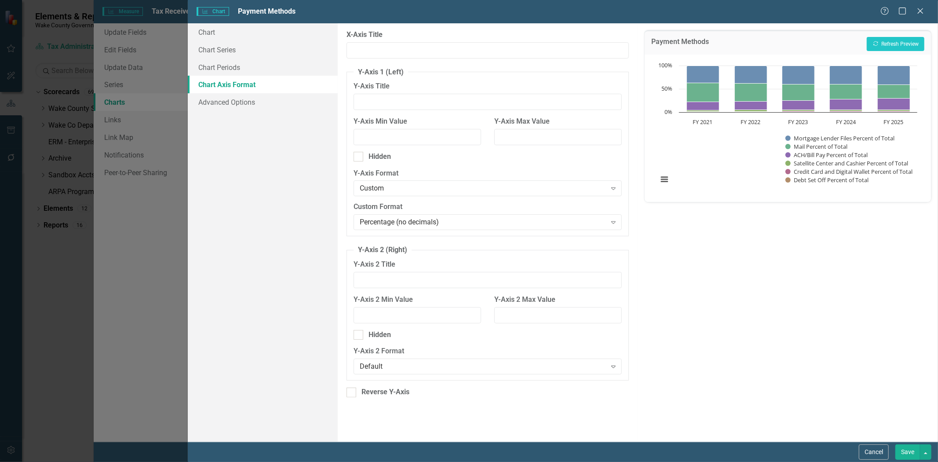
click at [904, 456] on button "Save" at bounding box center [907, 451] width 25 height 15
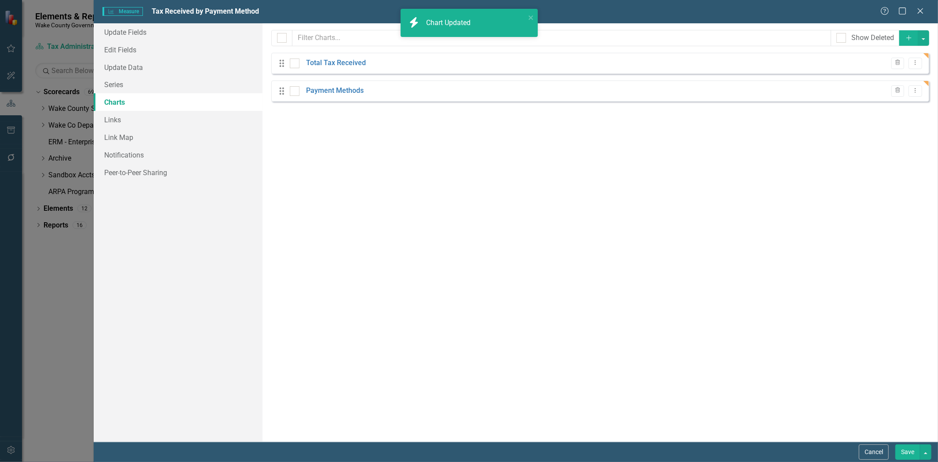
click at [904, 453] on button "Save" at bounding box center [907, 451] width 25 height 15
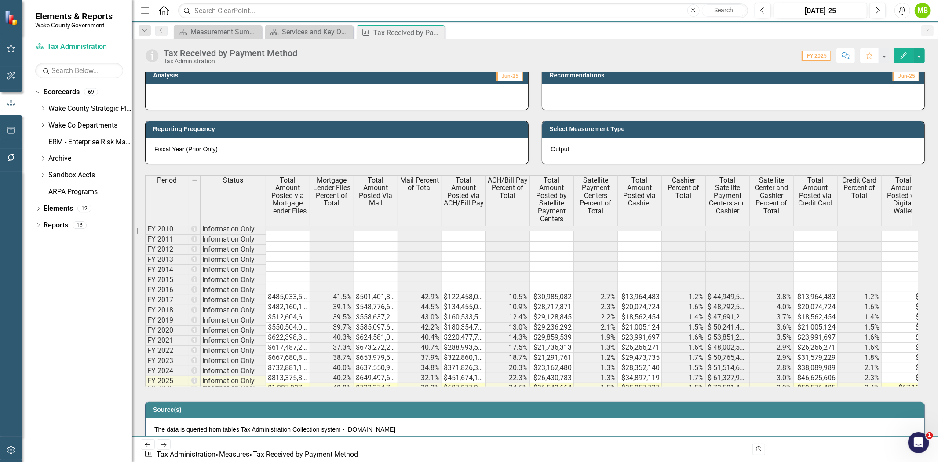
scroll to position [440, 0]
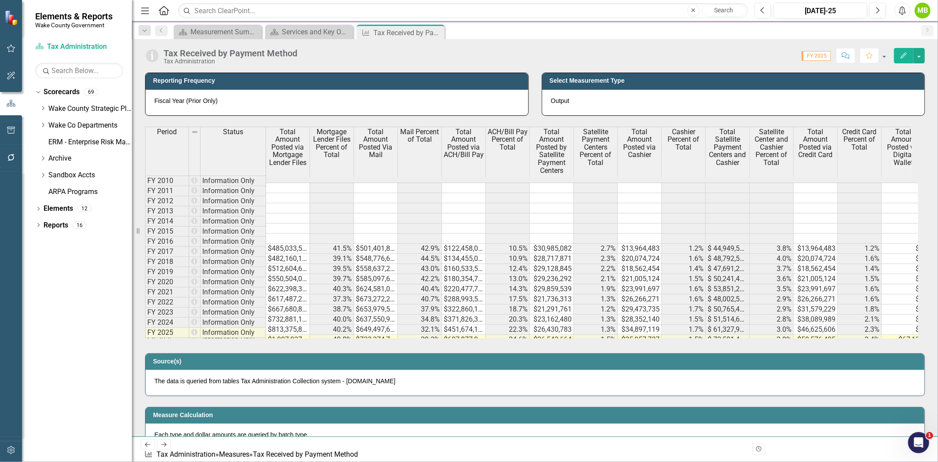
drag, startPoint x: 379, startPoint y: 241, endPoint x: 374, endPoint y: 245, distance: 7.2
click at [379, 244] on td "$501,401,875" at bounding box center [376, 249] width 44 height 10
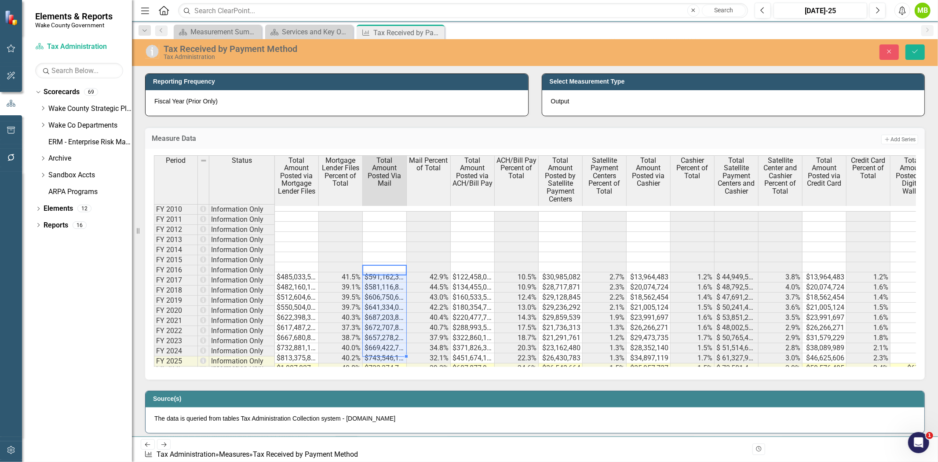
type textarea "591162393"
click at [915, 55] on button "Save" at bounding box center [914, 51] width 19 height 15
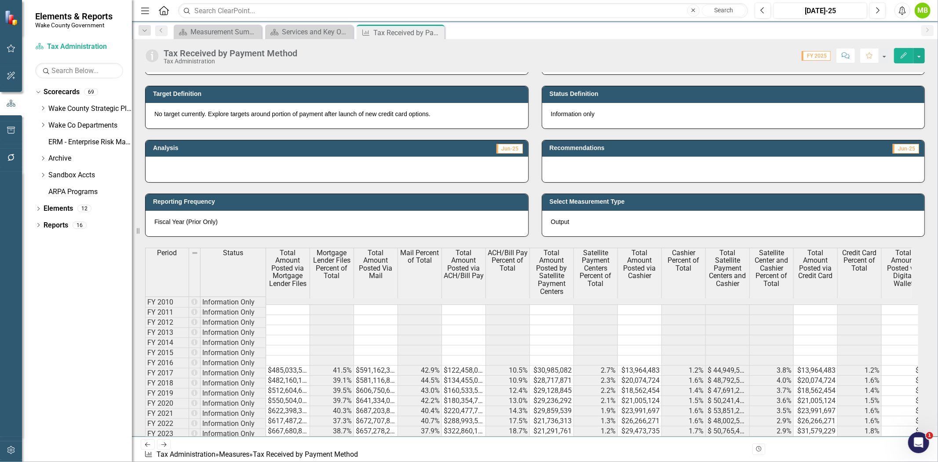
scroll to position [440, 0]
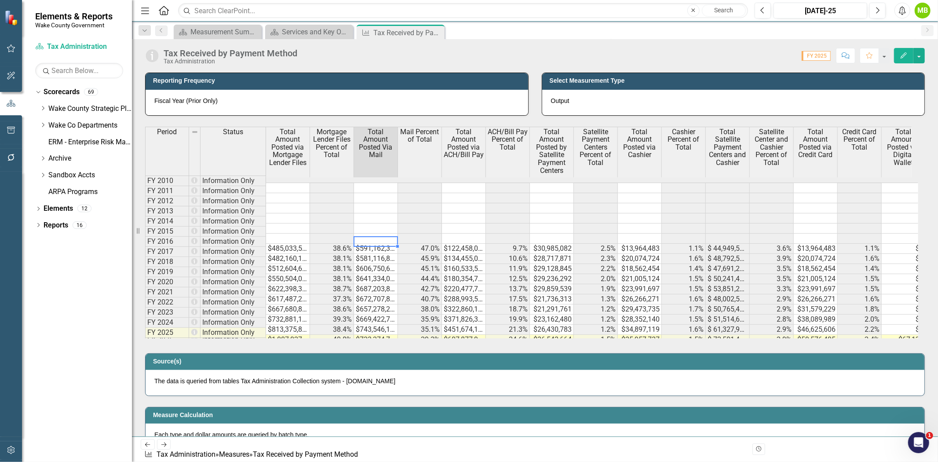
click at [145, 245] on div "Period Status Total Amount Posted via Mortgage Lender Files Mortgage Lender Fil…" at bounding box center [145, 235] width 0 height 219
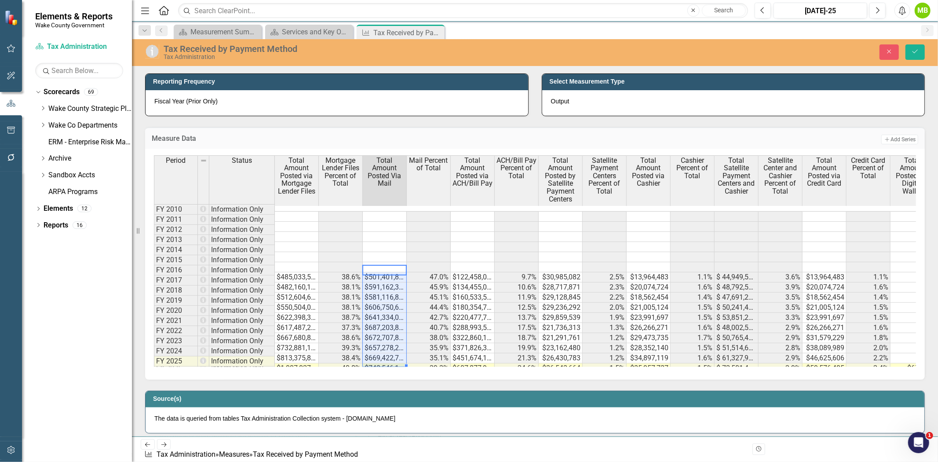
type textarea "501401875"
click at [909, 50] on button "Save" at bounding box center [914, 51] width 19 height 15
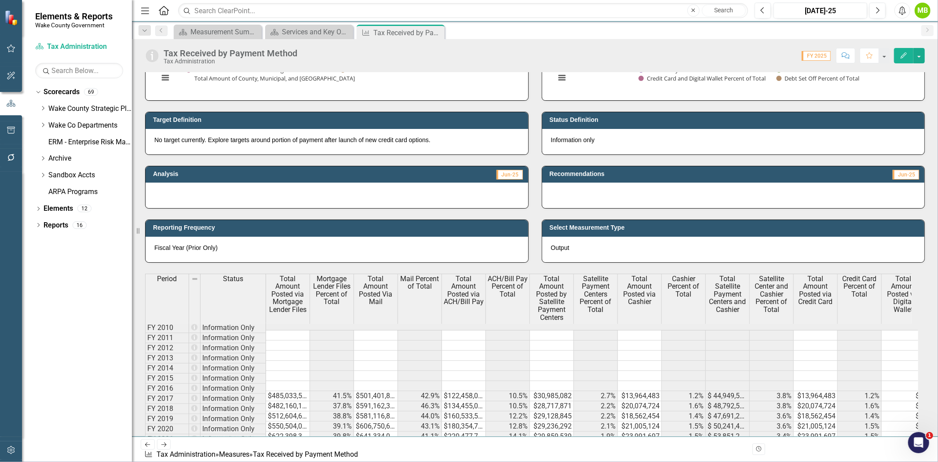
scroll to position [488, 0]
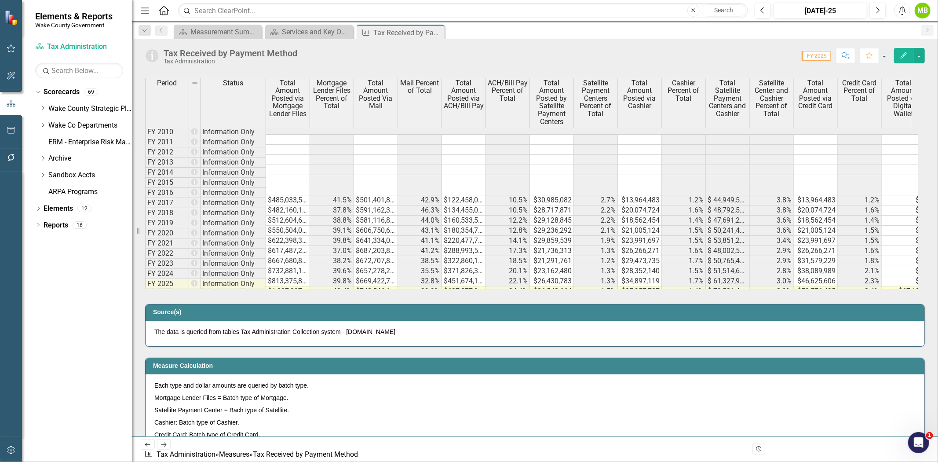
click at [460, 186] on td at bounding box center [464, 190] width 44 height 10
click at [458, 195] on td "$122,458,047" at bounding box center [464, 200] width 44 height 10
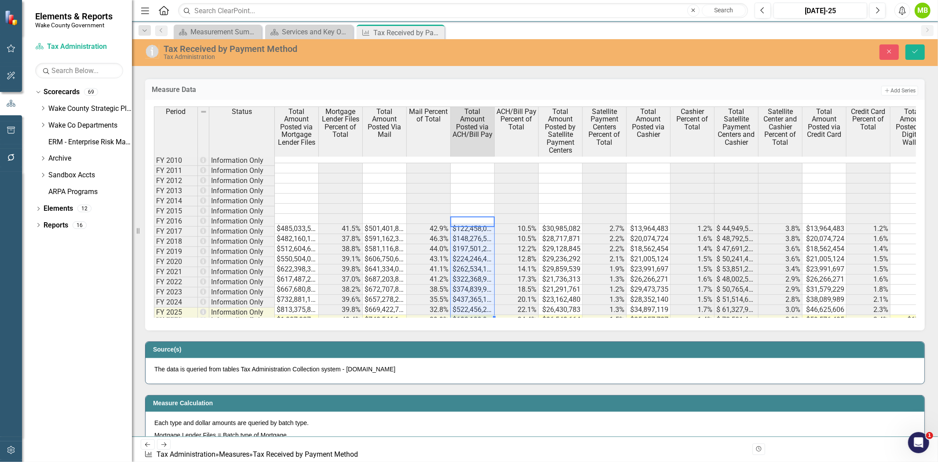
type textarea "122458047"
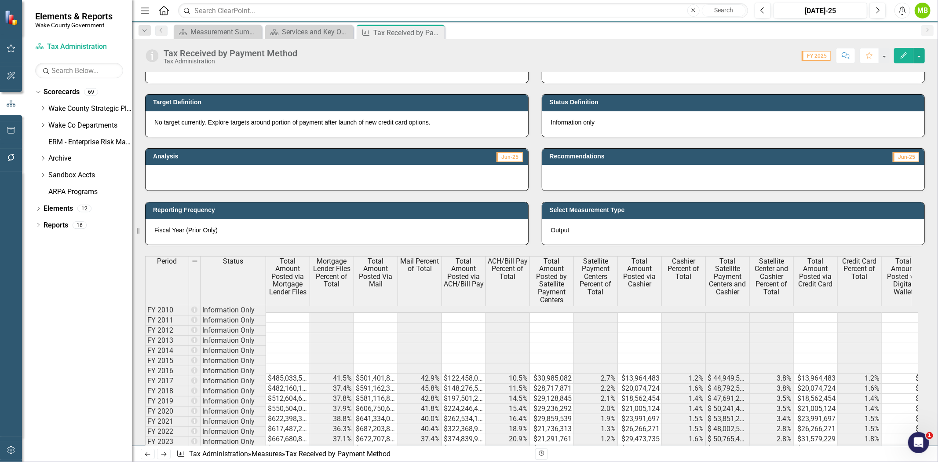
scroll to position [342, 0]
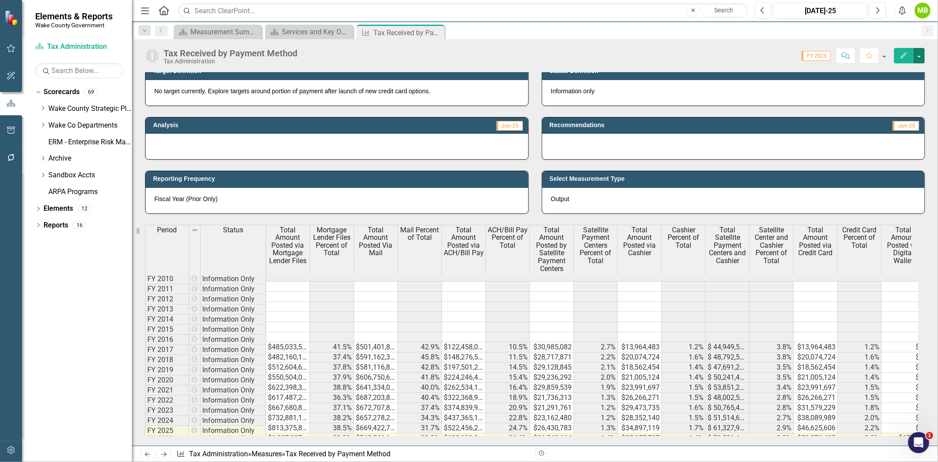
click at [918, 59] on button "button" at bounding box center [918, 55] width 11 height 15
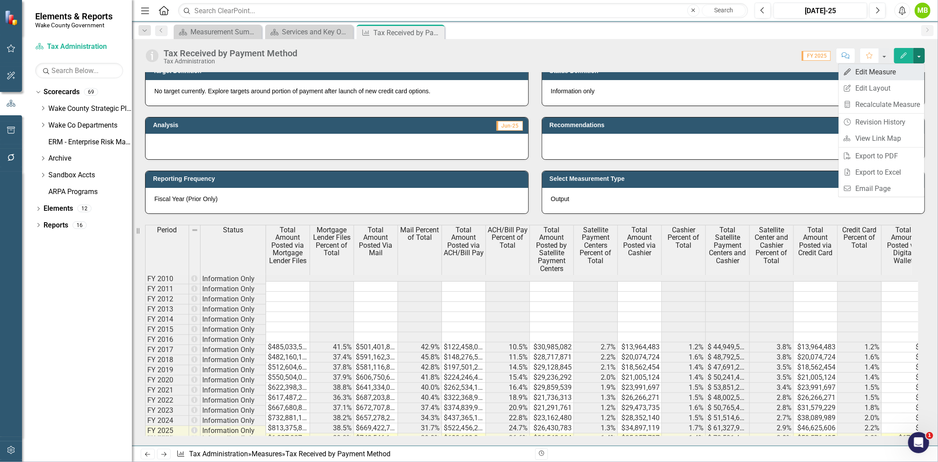
click at [911, 70] on link "Edit Edit Measure" at bounding box center [881, 72] width 86 height 16
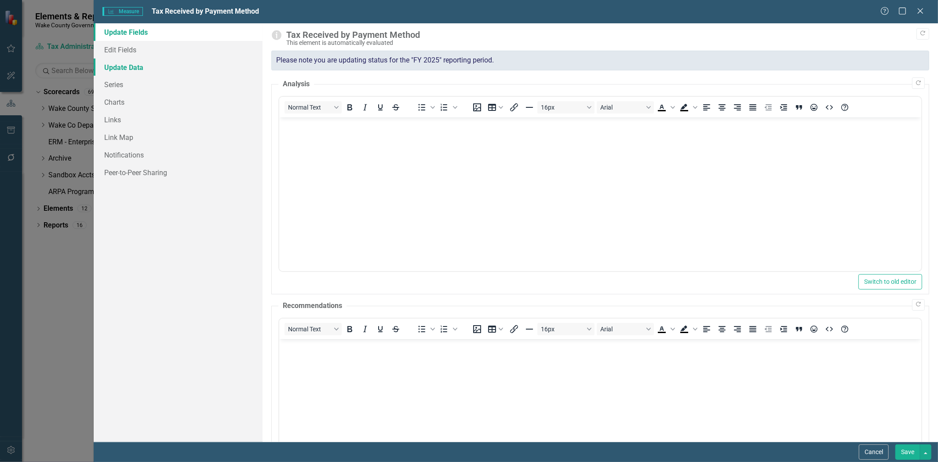
scroll to position [0, 0]
click at [119, 80] on link "Series" at bounding box center [178, 85] width 169 height 18
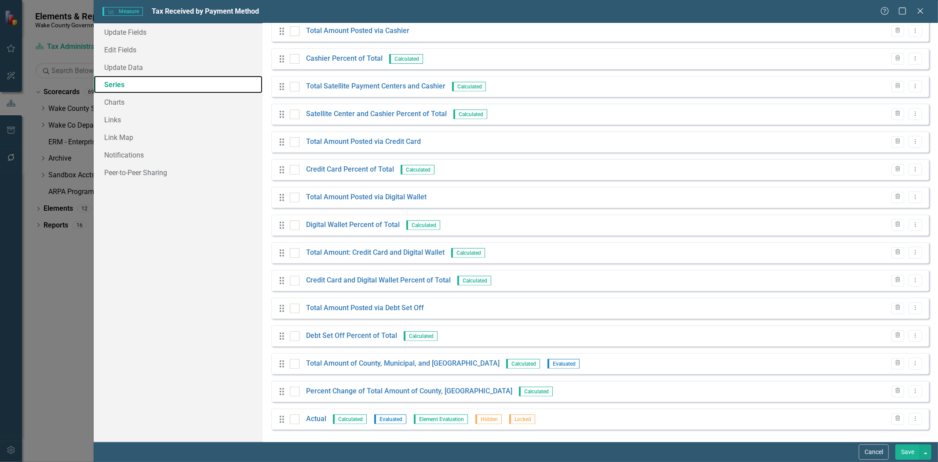
scroll to position [288, 0]
click at [374, 361] on link "Total Amount of County, Municipal, and [GEOGRAPHIC_DATA]" at bounding box center [402, 362] width 193 height 10
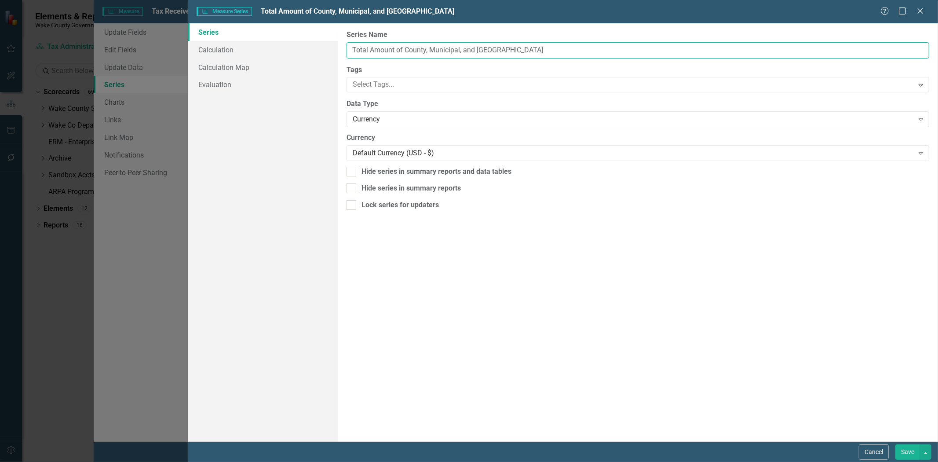
drag, startPoint x: 370, startPoint y: 49, endPoint x: 578, endPoint y: 49, distance: 207.5
click at [578, 49] on input "Total Amount of County, Municipal, and [GEOGRAPHIC_DATA]" at bounding box center [637, 50] width 583 height 16
type input "Total Tax Received"
click at [413, 119] on div "Currency" at bounding box center [633, 119] width 561 height 10
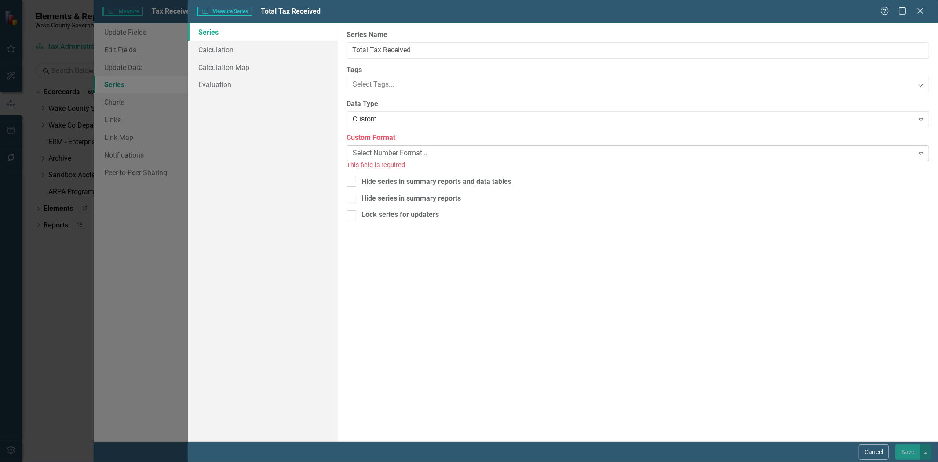
click at [391, 151] on div "Select Number Format..." at bounding box center [633, 153] width 561 height 10
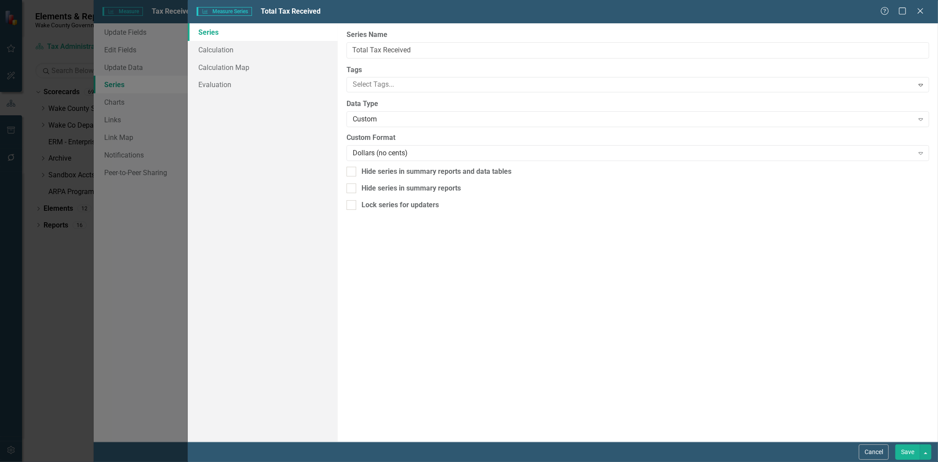
click at [908, 453] on button "Save" at bounding box center [907, 451] width 25 height 15
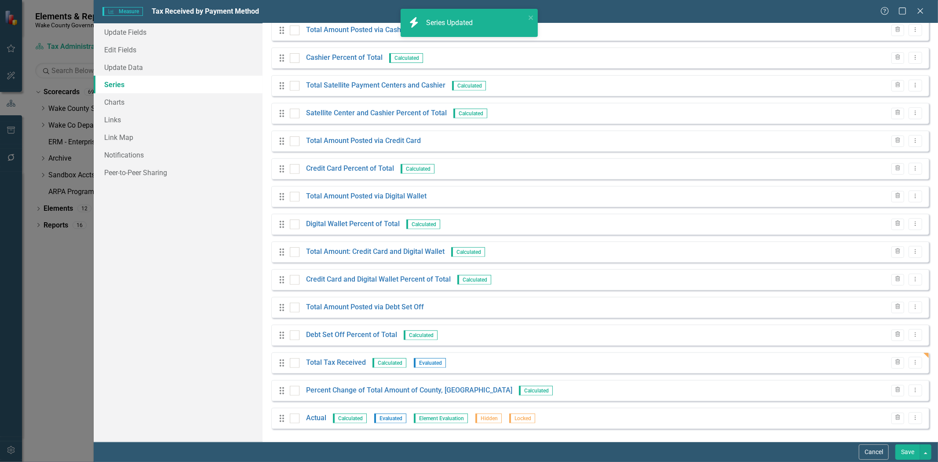
click at [908, 454] on button "Save" at bounding box center [907, 451] width 25 height 15
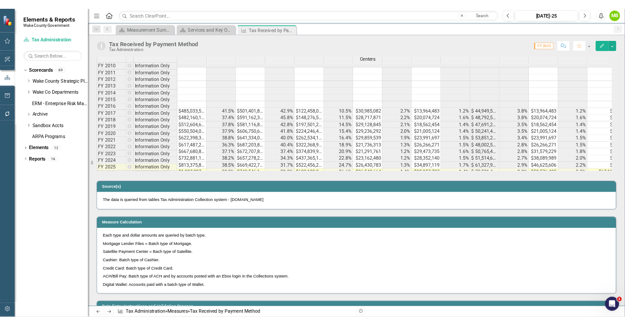
scroll to position [440, 0]
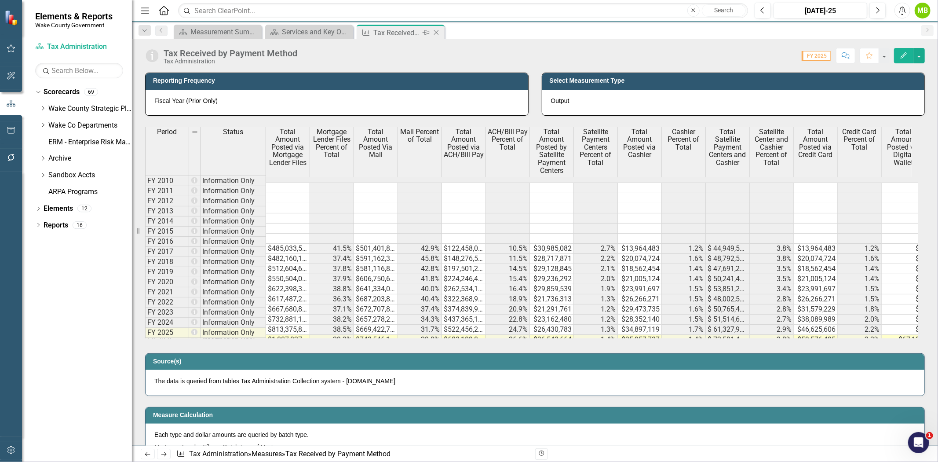
click at [435, 30] on icon "Close" at bounding box center [436, 32] width 9 height 7
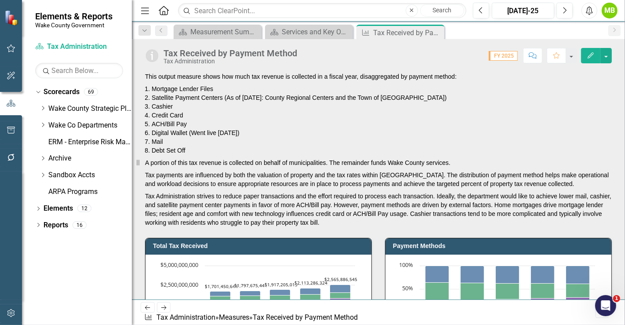
click at [488, 175] on p "Tax payments are influenced by both the valuation of property and the tax rates…" at bounding box center [378, 179] width 467 height 21
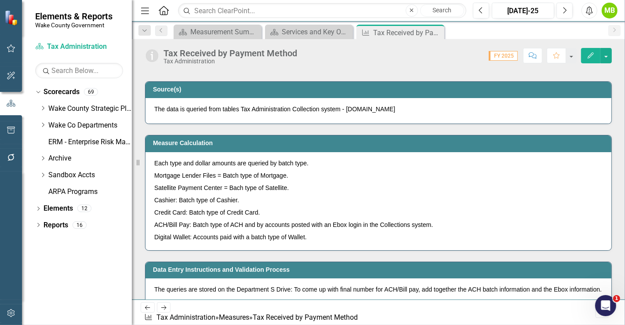
scroll to position [801, 0]
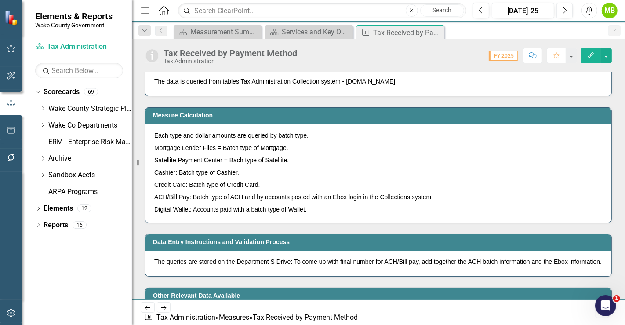
click at [346, 86] on p "The data is queried from tables Tax Administration Collection system - [DOMAIN_…" at bounding box center [378, 81] width 448 height 9
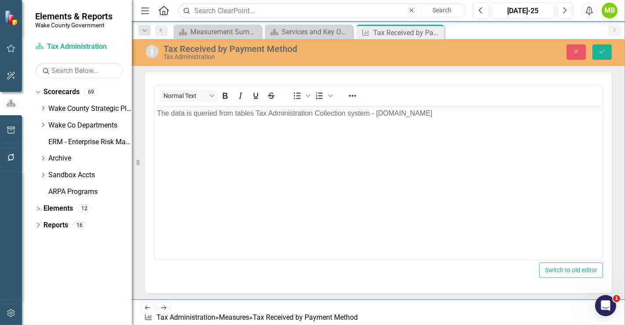
scroll to position [0, 0]
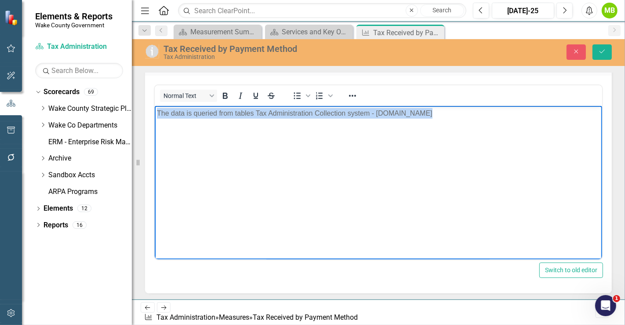
drag, startPoint x: 464, startPoint y: 124, endPoint x: 271, endPoint y: 257, distance: 234.7
click at [154, 146] on html "The data is queried from tables Tax Administration Collection system - [DOMAIN_…" at bounding box center [378, 172] width 448 height 132
paste body "Rich Text Area. Press ALT-0 for help."
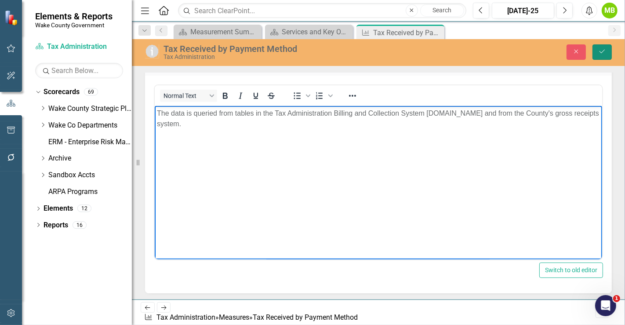
click at [605, 50] on icon "Save" at bounding box center [602, 51] width 8 height 6
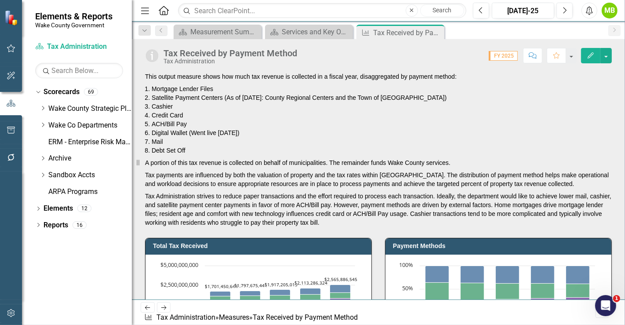
click at [452, 145] on li "Mail" at bounding box center [382, 141] width 460 height 9
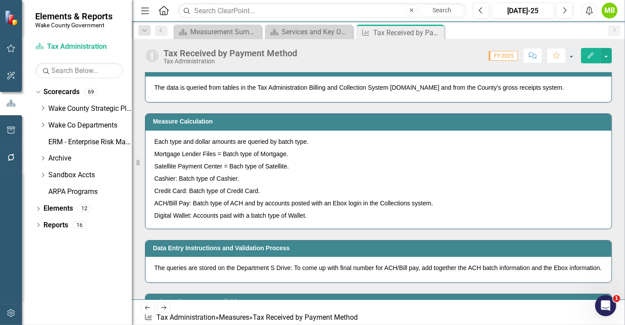
scroll to position [801, 0]
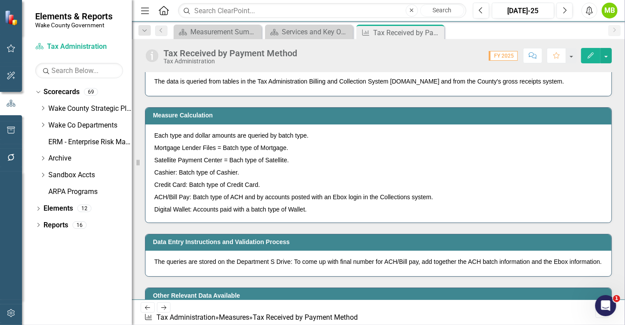
click at [320, 276] on div "The queries are stored on the Department S Drive: To come up with final number …" at bounding box center [379, 264] width 466 height 26
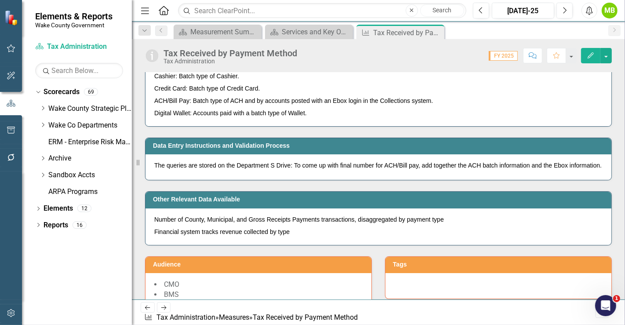
scroll to position [899, 0]
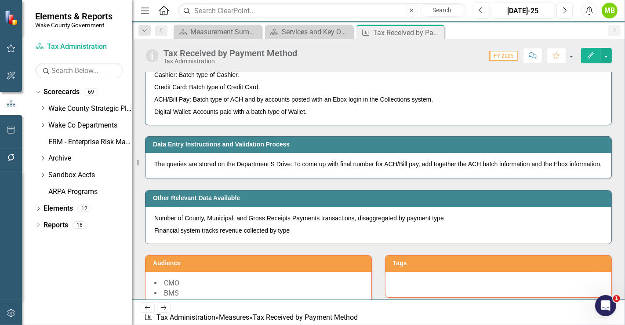
click at [247, 179] on div "The queries are stored on the Department S Drive: To come up with final number …" at bounding box center [379, 166] width 466 height 26
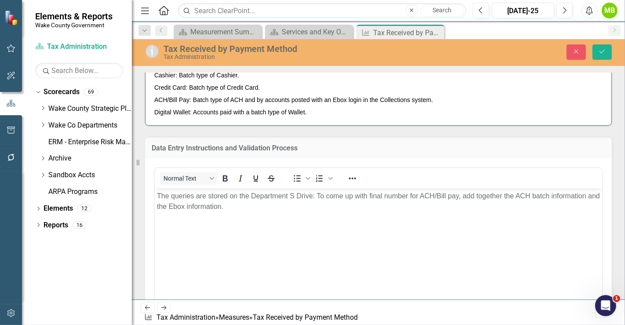
scroll to position [0, 0]
click at [264, 211] on body "The queries are stored on the Department S Drive: To come up with final number …" at bounding box center [378, 254] width 448 height 132
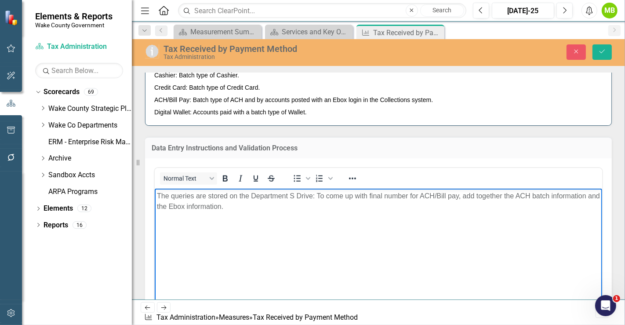
paste body "Rich Text Area. Press ALT-0 for help."
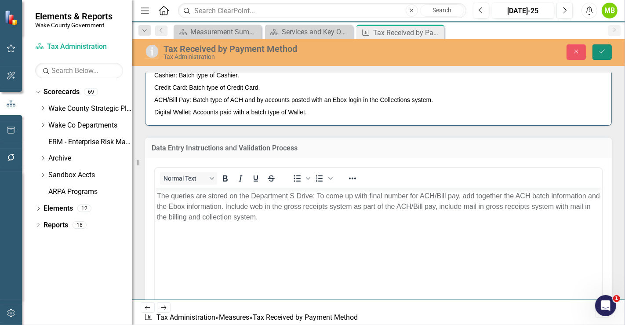
click at [603, 56] on button "Save" at bounding box center [602, 51] width 19 height 15
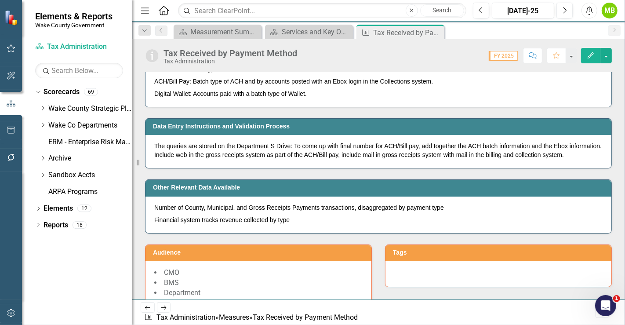
scroll to position [919, 0]
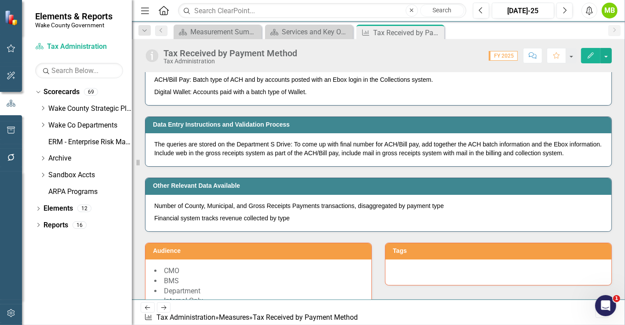
click at [437, 33] on icon "Close" at bounding box center [436, 32] width 9 height 7
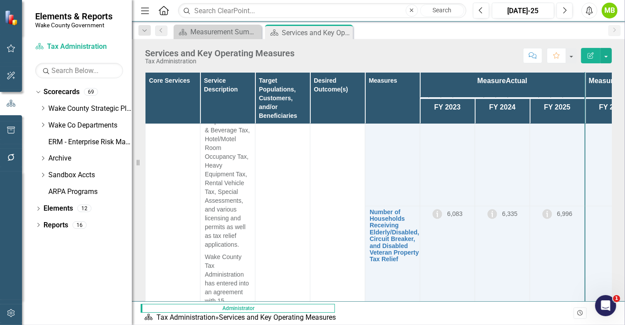
scroll to position [237, 0]
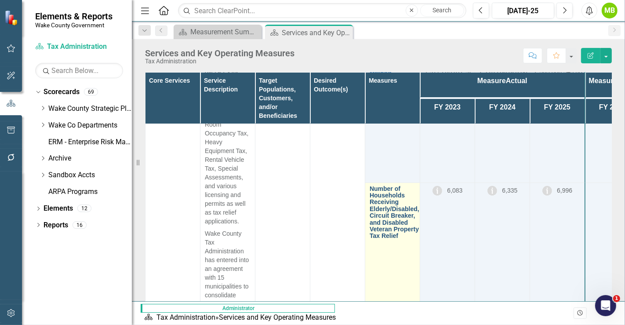
click at [383, 211] on link "Number of Households Receiving Elderly/Disabled, Circuit Breaker, and Disabled …" at bounding box center [395, 213] width 50 height 54
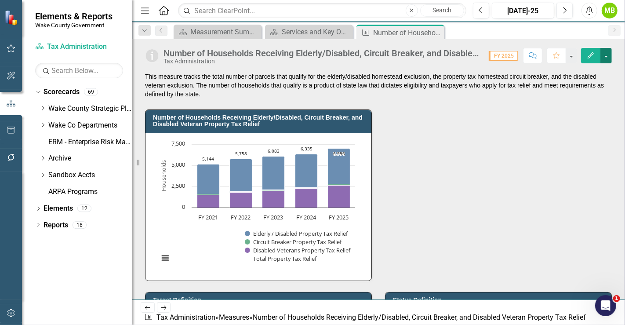
click at [607, 54] on button "button" at bounding box center [606, 55] width 11 height 15
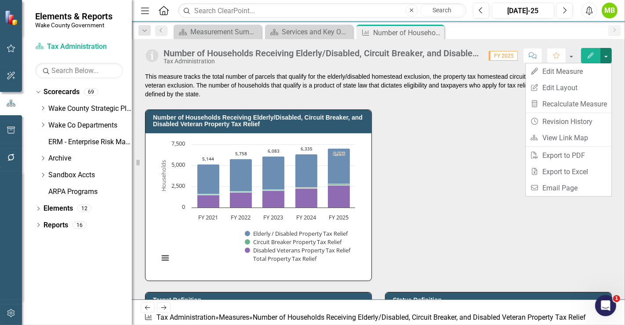
drag, startPoint x: 607, startPoint y: 55, endPoint x: 587, endPoint y: 69, distance: 24.4
click at [587, 69] on div "Elements & Reports Wake County Government Scorecard Tax Administration Search D…" at bounding box center [312, 162] width 625 height 325
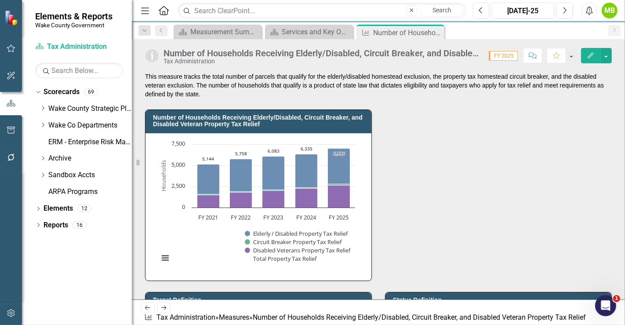
click at [587, 69] on div "Number of Households Receiving Elderly/Disabled, Circuit Breaker, and Disabled …" at bounding box center [378, 169] width 493 height 260
click at [610, 56] on button "button" at bounding box center [606, 55] width 11 height 15
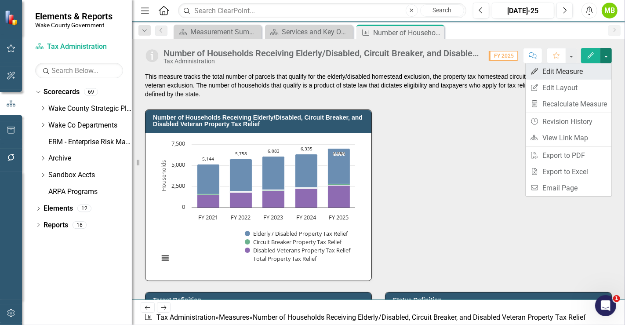
click at [591, 67] on link "Edit Edit Measure" at bounding box center [569, 71] width 86 height 16
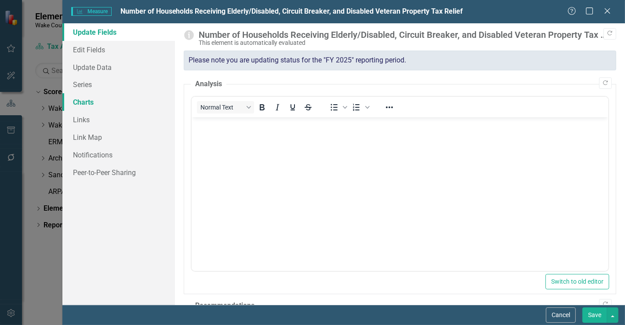
click at [95, 103] on link "Charts" at bounding box center [118, 102] width 113 height 18
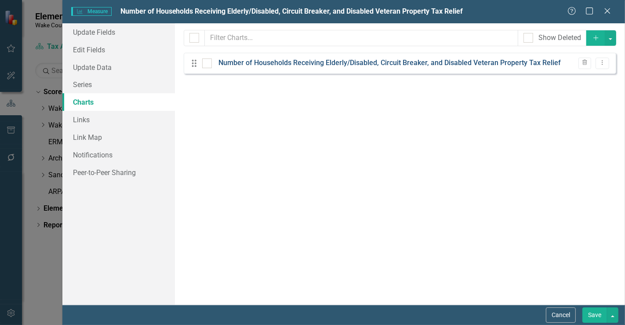
click at [307, 61] on link "Number of Households Receiving Elderly/Disabled, Circuit Breaker, and Disabled …" at bounding box center [390, 63] width 343 height 10
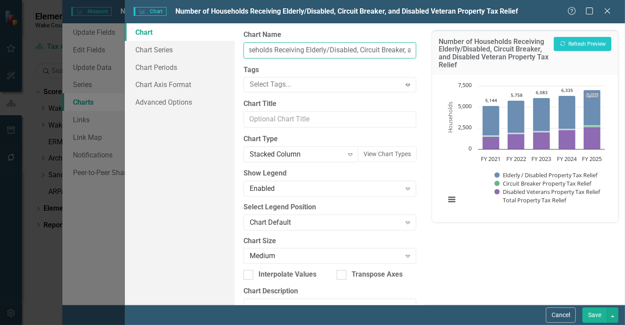
scroll to position [0, 180]
drag, startPoint x: 357, startPoint y: 51, endPoint x: 348, endPoint y: 57, distance: 10.5
click at [348, 57] on input "Number of Households Receiving Elderly/Disabled, Circuit Breaker, and Disabled …" at bounding box center [330, 50] width 173 height 16
click at [346, 52] on input "Number of Households Receiving Elderly/Disabled, Circuit Breaker, and Disabled …" at bounding box center [330, 50] width 173 height 16
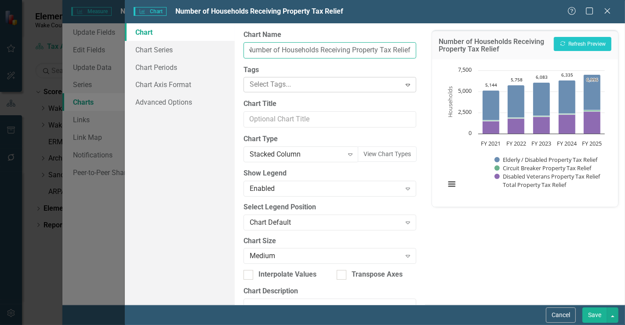
scroll to position [0, 10]
type input "Number of Households Receiving Property Tax Relief"
click at [172, 48] on link "Chart Series" at bounding box center [180, 50] width 110 height 18
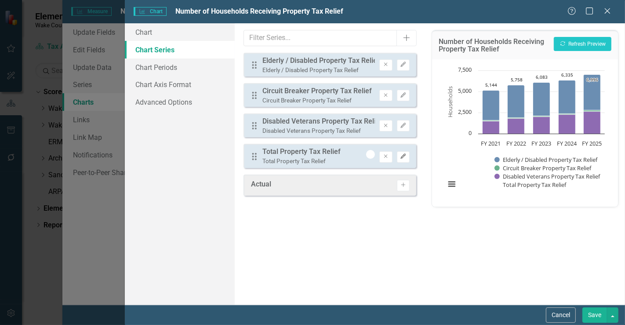
click at [401, 158] on button "Edit" at bounding box center [403, 156] width 13 height 11
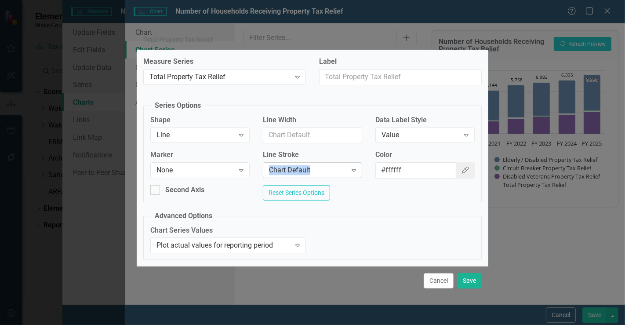
drag, startPoint x: 354, startPoint y: 157, endPoint x: 338, endPoint y: 164, distance: 17.7
click at [338, 164] on div "Line Stroke Chart Default Expand" at bounding box center [312, 163] width 99 height 27
click at [438, 282] on button "Cancel" at bounding box center [439, 280] width 30 height 15
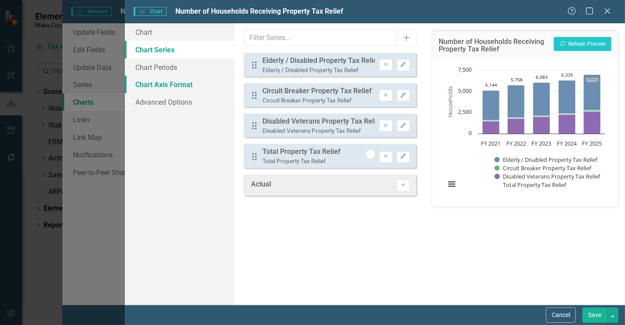
click at [172, 82] on link "Chart Axis Format" at bounding box center [180, 85] width 110 height 18
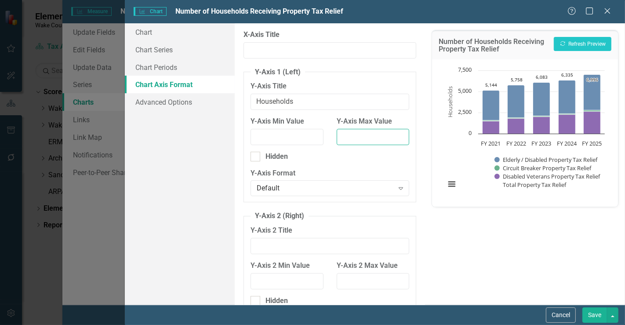
click at [366, 135] on input "Y-Axis Max Value" at bounding box center [373, 137] width 73 height 16
type input "8000"
click at [583, 44] on button "Recalculate Refresh Preview" at bounding box center [583, 44] width 58 height 14
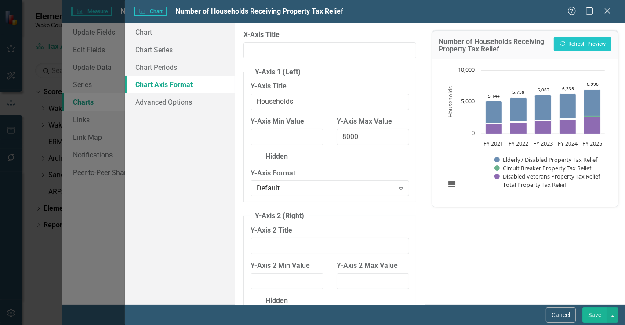
click at [594, 310] on button "Save" at bounding box center [595, 314] width 25 height 15
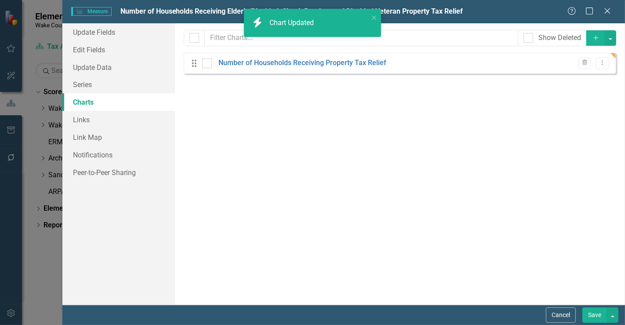
click at [595, 317] on button "Save" at bounding box center [595, 314] width 25 height 15
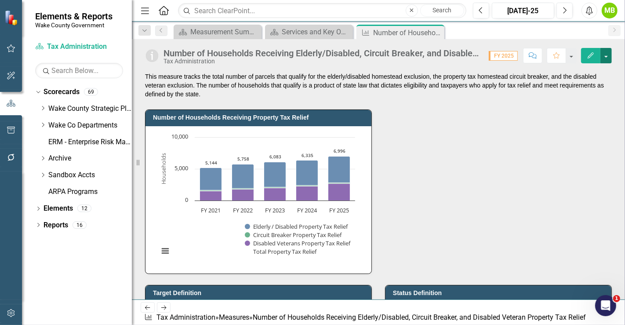
click at [607, 54] on button "button" at bounding box center [606, 55] width 11 height 15
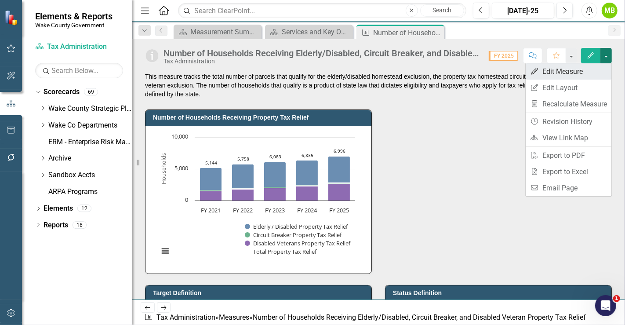
click at [591, 69] on link "Edit Edit Measure" at bounding box center [569, 71] width 86 height 16
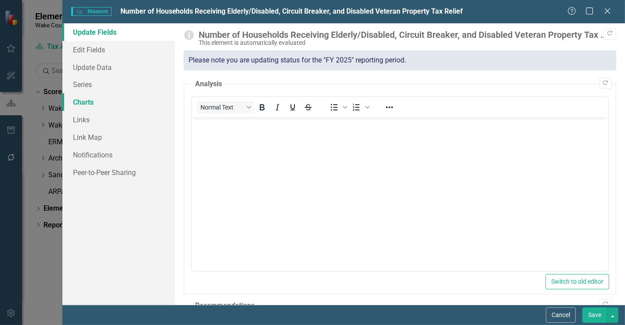
click at [99, 103] on link "Charts" at bounding box center [118, 102] width 113 height 18
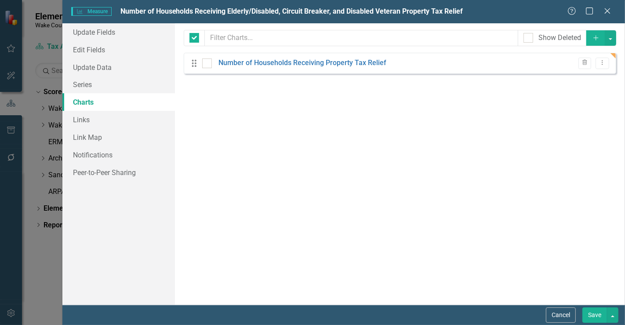
checkbox input "false"
click at [253, 64] on link "Number of Households Receiving Property Tax Relief" at bounding box center [303, 63] width 168 height 10
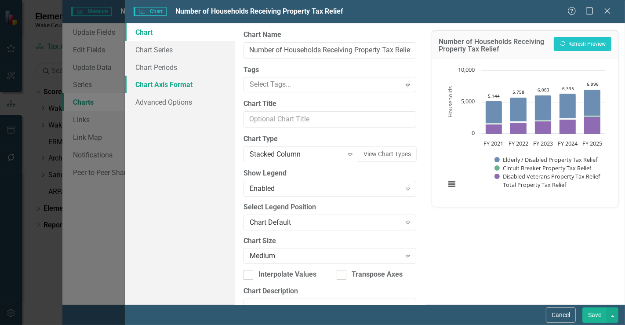
click at [174, 86] on link "Chart Axis Format" at bounding box center [180, 85] width 110 height 18
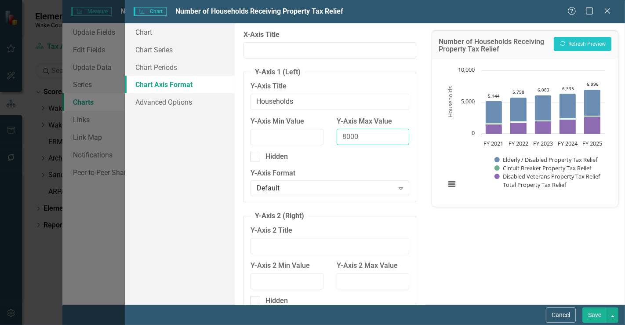
click at [359, 135] on input "8000" at bounding box center [373, 137] width 73 height 16
type input "8"
click at [585, 48] on button "Recalculate Refresh Preview" at bounding box center [583, 44] width 58 height 14
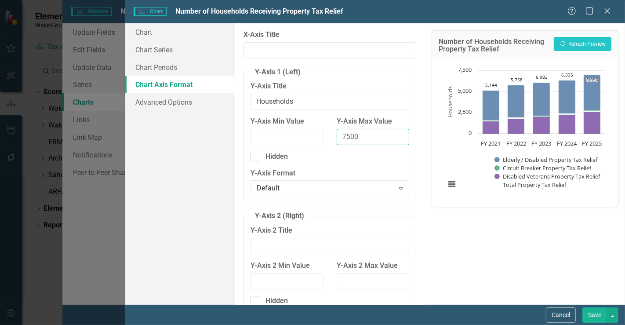
click at [365, 140] on input "7500" at bounding box center [373, 137] width 73 height 16
type input "7"
click at [576, 45] on button "Recalculate Refresh Preview" at bounding box center [583, 44] width 58 height 14
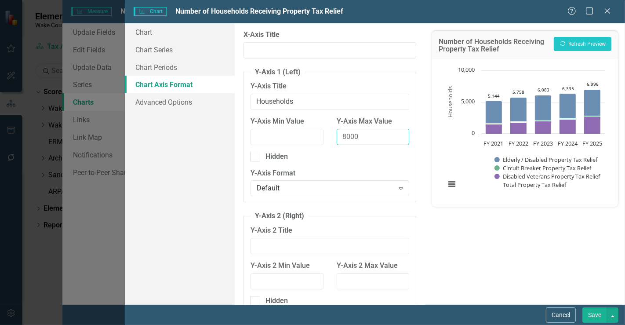
click at [363, 138] on input "8000" at bounding box center [373, 137] width 73 height 16
click at [587, 43] on button "Recalculate Refresh Preview" at bounding box center [583, 44] width 58 height 14
click at [373, 141] on input "8500" at bounding box center [373, 137] width 73 height 16
type input "8"
click at [270, 137] on input "Y-Axis Min Value" at bounding box center [287, 137] width 73 height 16
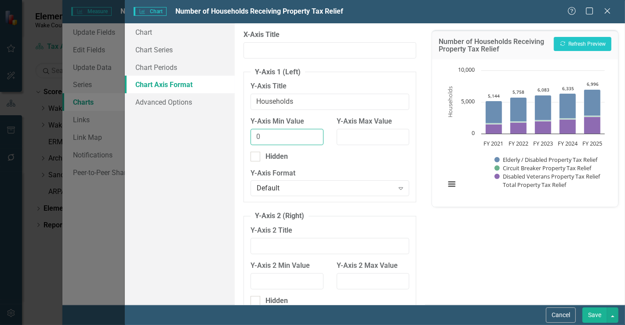
type input "0"
click at [364, 136] on input "Y-Axis Max Value" at bounding box center [373, 137] width 73 height 16
click at [581, 42] on button "Recalculate Refresh Preview" at bounding box center [583, 44] width 58 height 14
click at [339, 189] on div "Default" at bounding box center [325, 188] width 137 height 10
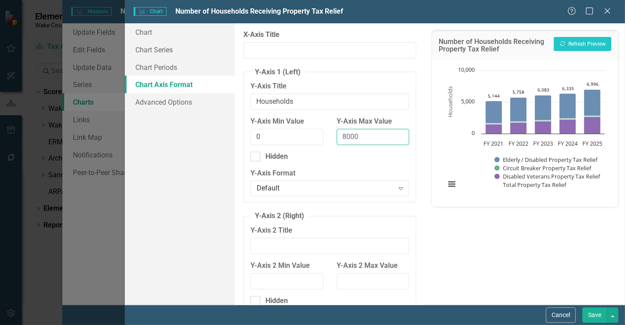
click at [379, 139] on input "8000" at bounding box center [373, 137] width 73 height 16
type input "8"
click at [271, 138] on input "0" at bounding box center [287, 137] width 73 height 16
click at [578, 44] on button "Recalculate Refresh Preview" at bounding box center [583, 44] width 58 height 14
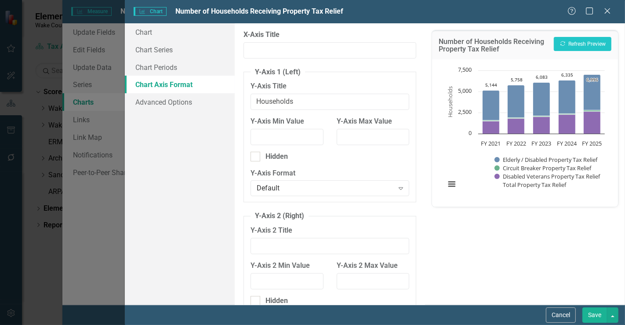
click at [605, 314] on button "Save" at bounding box center [595, 314] width 25 height 15
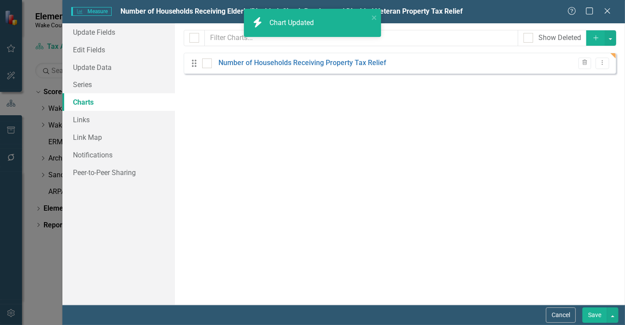
click at [595, 316] on button "Save" at bounding box center [595, 314] width 25 height 15
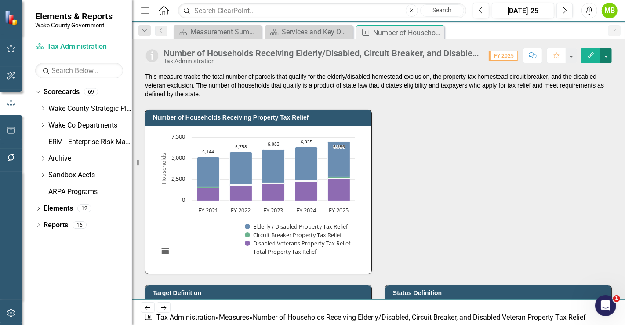
click at [610, 52] on button "button" at bounding box center [606, 55] width 11 height 15
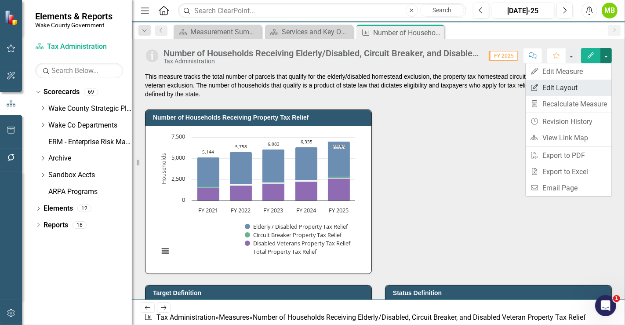
click at [585, 94] on link "Edit Report Edit Layout" at bounding box center [569, 88] width 86 height 16
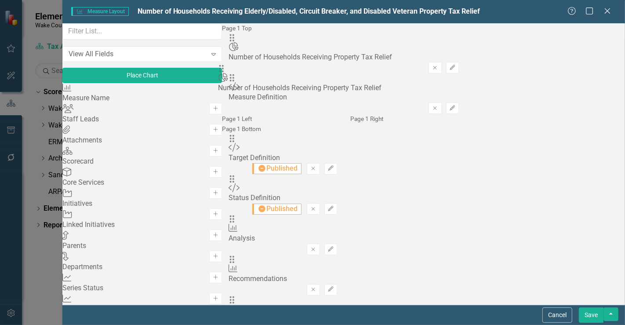
drag, startPoint x: 230, startPoint y: 110, endPoint x: 233, endPoint y: 74, distance: 36.7
drag, startPoint x: 231, startPoint y: 58, endPoint x: 230, endPoint y: 80, distance: 21.5
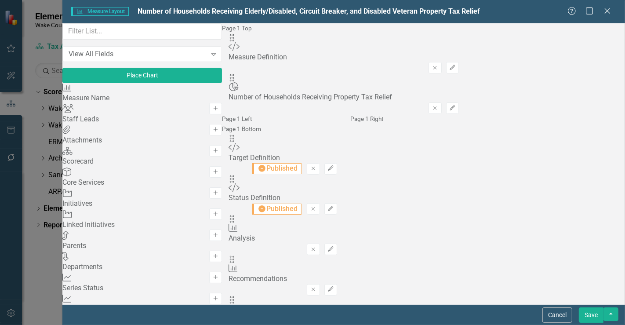
click at [596, 313] on button "Save" at bounding box center [591, 314] width 25 height 15
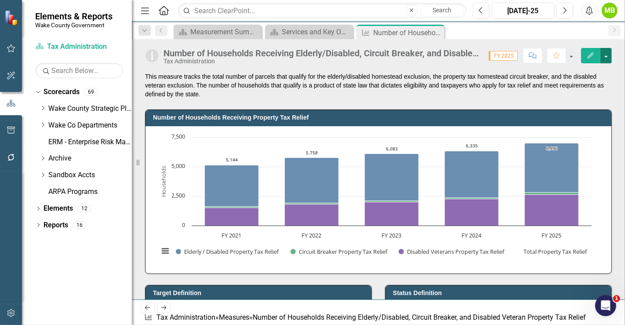
click at [605, 59] on button "button" at bounding box center [606, 55] width 11 height 15
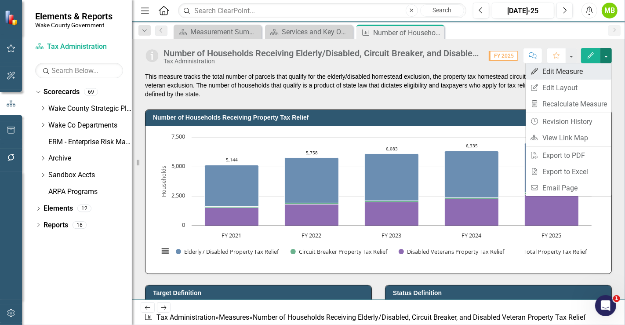
click at [594, 75] on link "Edit Edit Measure" at bounding box center [569, 71] width 86 height 16
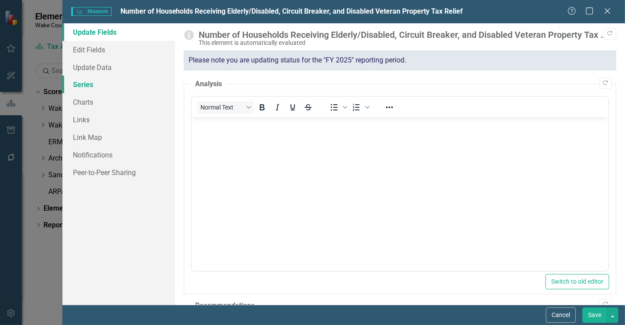
click at [117, 82] on link "Series" at bounding box center [118, 85] width 113 height 18
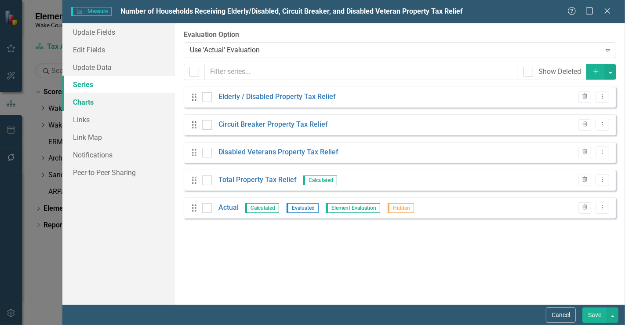
click at [78, 104] on link "Charts" at bounding box center [118, 102] width 113 height 18
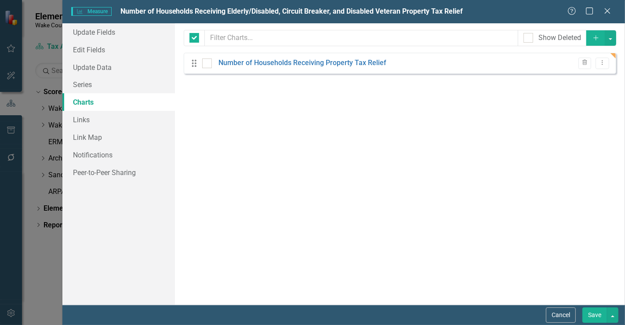
checkbox input "false"
click at [278, 64] on link "Number of Households Receiving Property Tax Relief" at bounding box center [303, 63] width 168 height 10
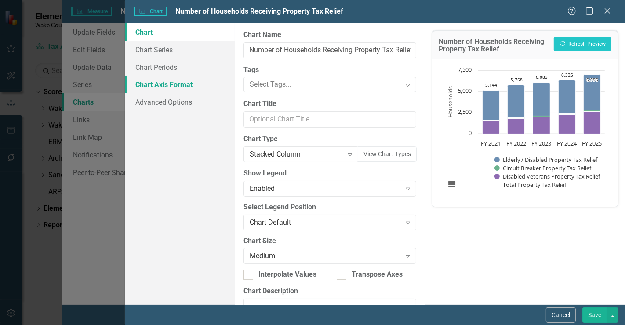
click at [183, 91] on link "Chart Axis Format" at bounding box center [180, 85] width 110 height 18
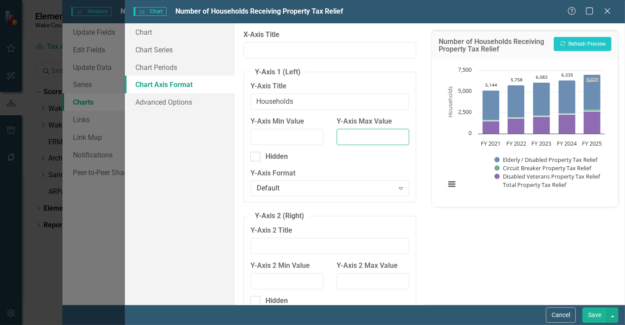
click at [360, 132] on input "Y-Axis Max Value" at bounding box center [373, 137] width 73 height 16
type input "8000"
click at [581, 42] on button "Recalculate Refresh Preview" at bounding box center [583, 44] width 58 height 14
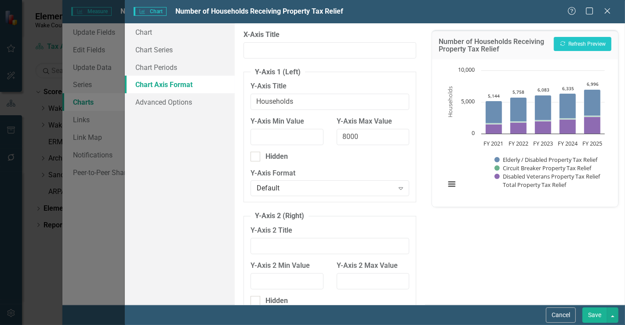
click at [593, 313] on button "Save" at bounding box center [595, 314] width 25 height 15
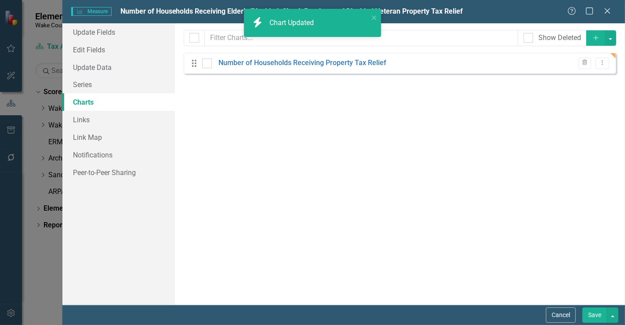
click at [593, 313] on button "Save" at bounding box center [595, 314] width 25 height 15
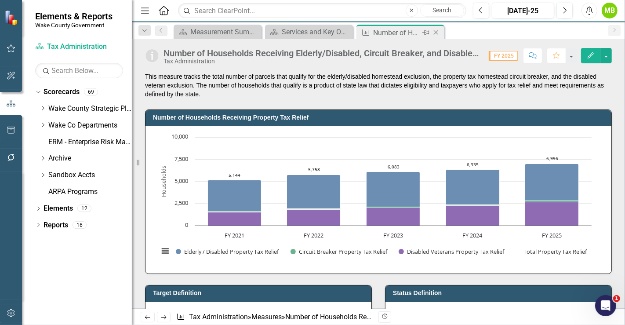
click at [437, 32] on icon "Close" at bounding box center [436, 32] width 9 height 7
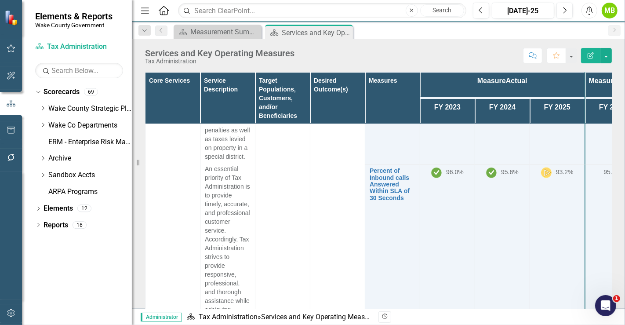
scroll to position [589, 0]
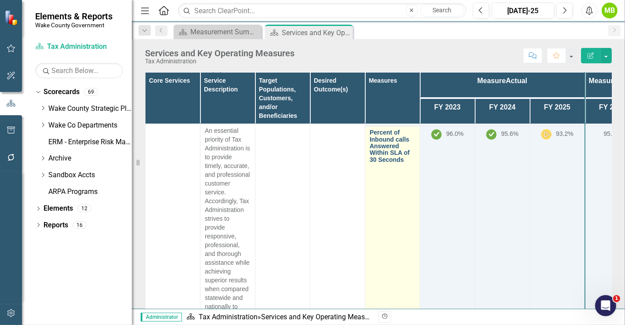
click at [397, 153] on link "Percent of Inbound calls Answered Within SLA of 30 Seconds" at bounding box center [393, 146] width 46 height 34
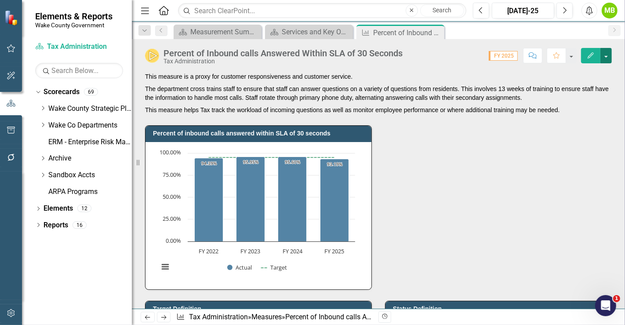
click at [607, 59] on button "button" at bounding box center [606, 55] width 11 height 15
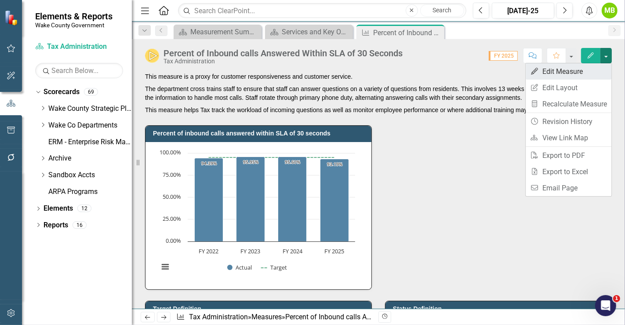
click at [578, 73] on link "Edit Edit Measure" at bounding box center [569, 71] width 86 height 16
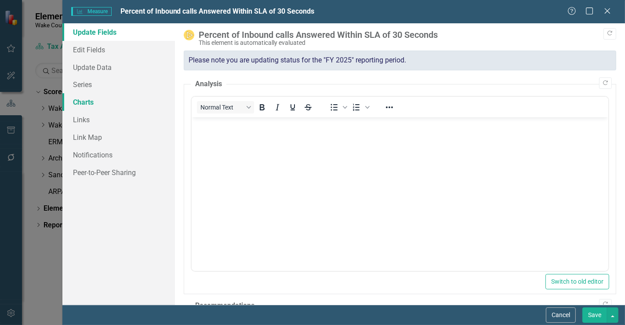
click at [113, 109] on link "Charts" at bounding box center [118, 102] width 113 height 18
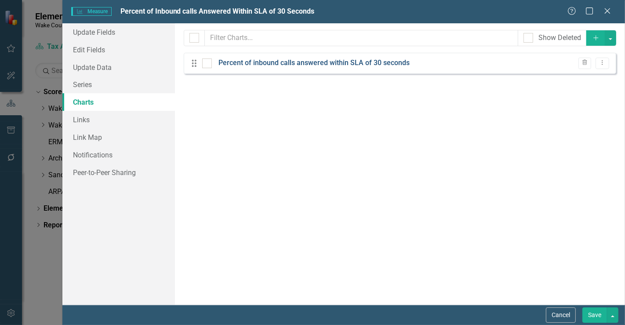
click at [270, 65] on link "Percent of inbound calls answered within SLA of 30 seconds" at bounding box center [314, 63] width 191 height 10
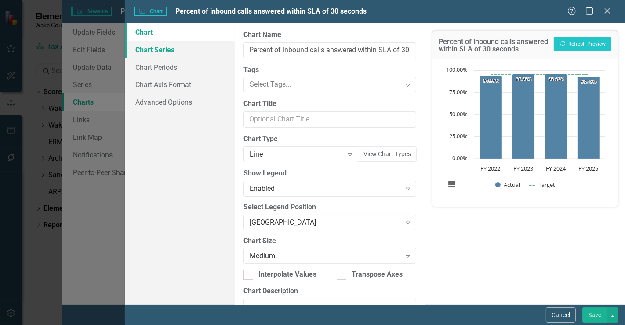
drag, startPoint x: 270, startPoint y: 65, endPoint x: 168, endPoint y: 52, distance: 103.6
click at [168, 52] on link "Chart Series" at bounding box center [180, 50] width 110 height 18
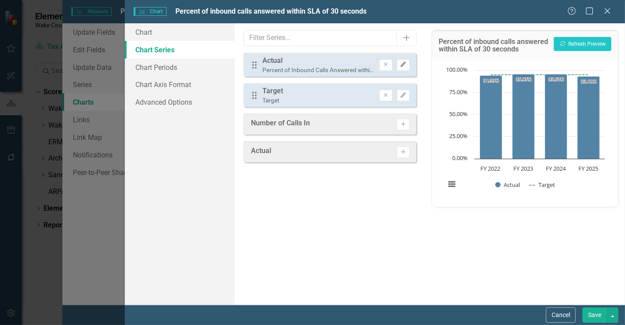
click at [405, 68] on button "Edit" at bounding box center [403, 64] width 13 height 11
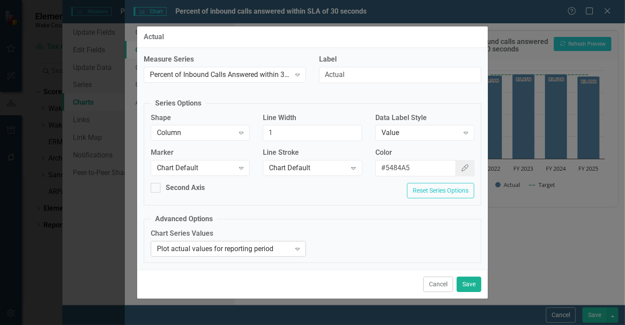
click at [204, 248] on div "Plot actual values for reporting period" at bounding box center [224, 249] width 134 height 10
click at [319, 244] on div "Chart Series Values Plot actual values for reporting period Expand" at bounding box center [312, 246] width 337 height 34
click at [460, 137] on div "Expand" at bounding box center [466, 133] width 16 height 14
click at [430, 283] on button "Cancel" at bounding box center [438, 284] width 30 height 15
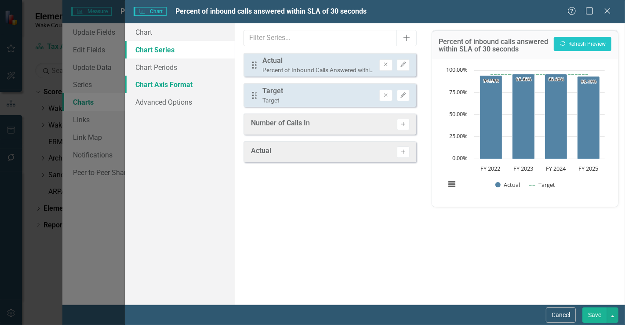
click at [178, 84] on link "Chart Axis Format" at bounding box center [180, 85] width 110 height 18
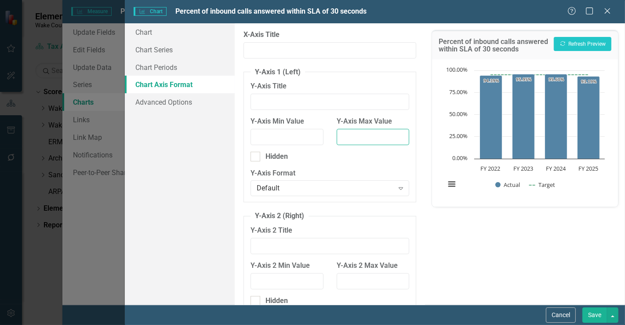
click at [370, 135] on input "Y-Axis Max Value" at bounding box center [373, 137] width 73 height 16
click at [568, 43] on button "Recalculate Refresh Preview" at bounding box center [583, 44] width 58 height 14
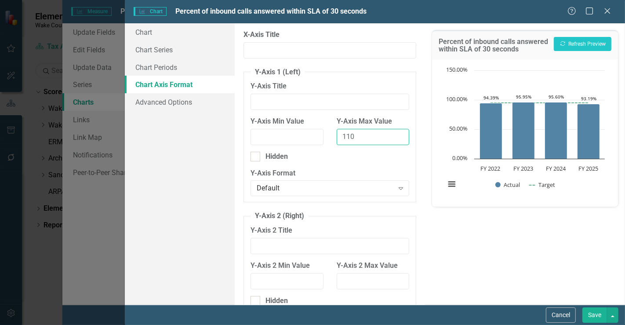
click at [350, 141] on input "110" at bounding box center [373, 137] width 73 height 16
type input "100"
click at [592, 43] on button "Recalculate Refresh Preview" at bounding box center [583, 44] width 58 height 14
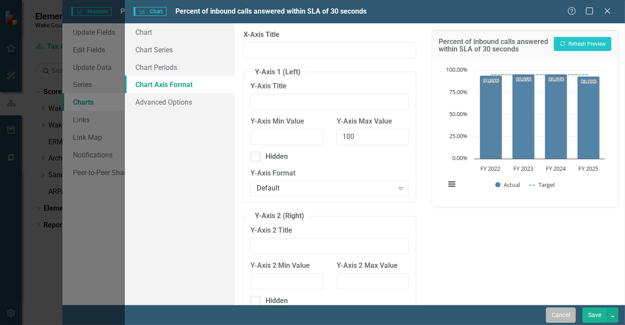
click at [559, 316] on button "Cancel" at bounding box center [561, 314] width 30 height 15
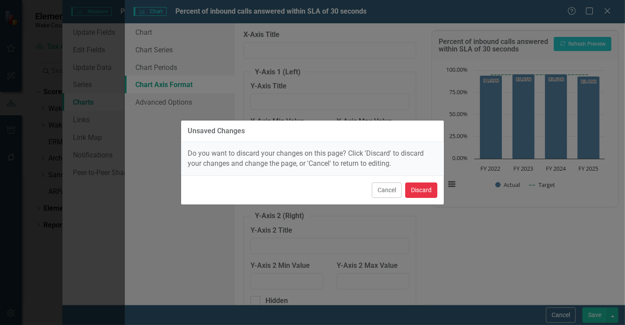
click at [419, 197] on button "Discard" at bounding box center [421, 189] width 32 height 15
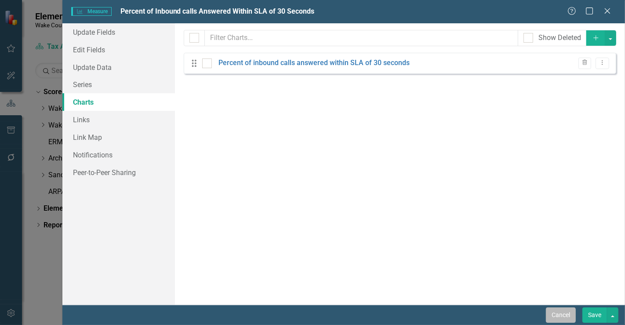
click at [563, 316] on button "Cancel" at bounding box center [561, 314] width 30 height 15
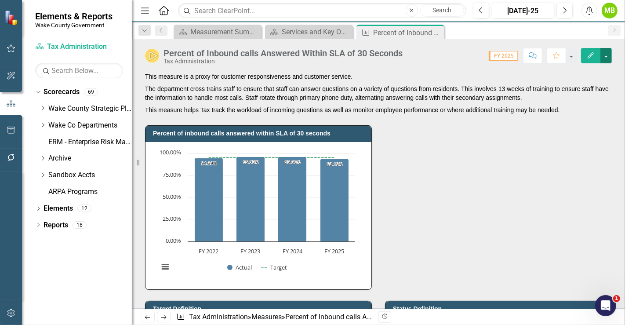
click at [607, 56] on button "button" at bounding box center [606, 55] width 11 height 15
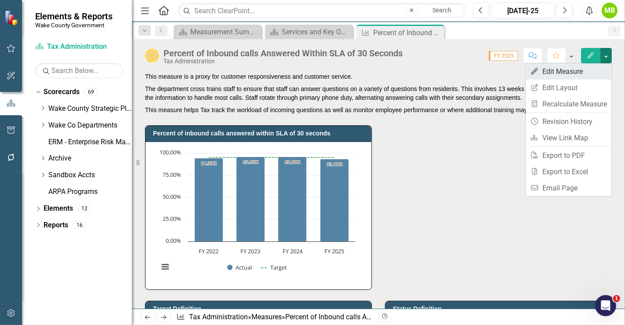
click at [589, 76] on link "Edit Edit Measure" at bounding box center [569, 71] width 86 height 16
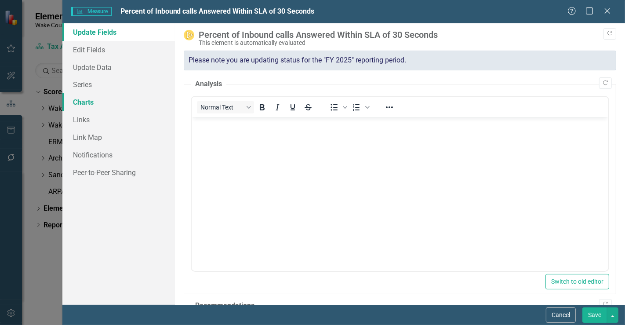
click at [81, 105] on link "Charts" at bounding box center [118, 102] width 113 height 18
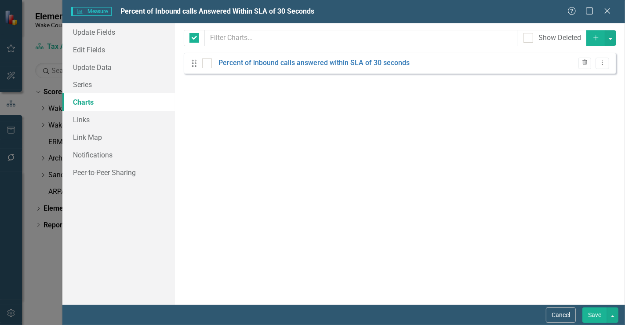
checkbox input "false"
click at [269, 62] on link "Percent of inbound calls answered within SLA of 30 seconds" at bounding box center [314, 63] width 191 height 10
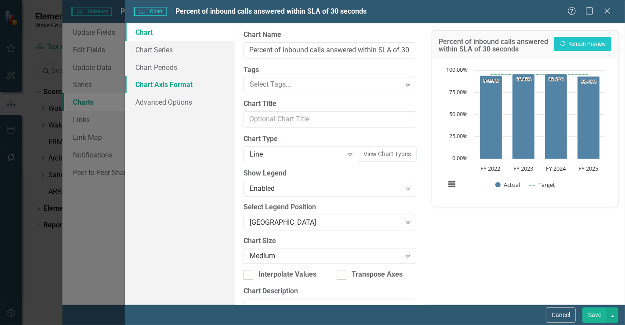
click at [173, 84] on link "Chart Axis Format" at bounding box center [180, 85] width 110 height 18
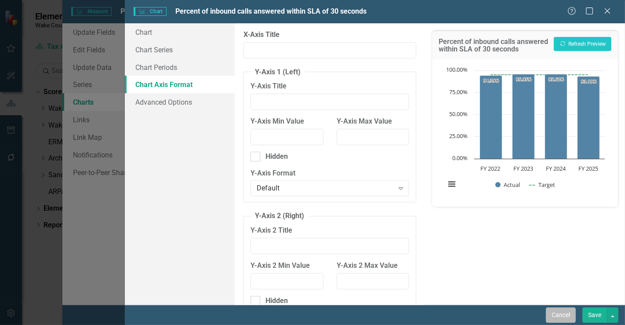
click at [570, 317] on button "Cancel" at bounding box center [561, 314] width 30 height 15
click at [568, 310] on button "Cancel" at bounding box center [561, 314] width 30 height 15
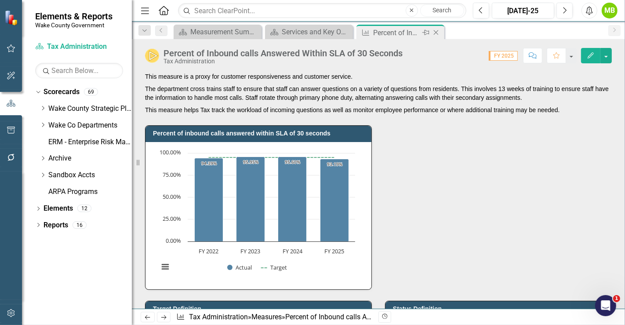
click at [434, 34] on icon "Close" at bounding box center [436, 32] width 9 height 7
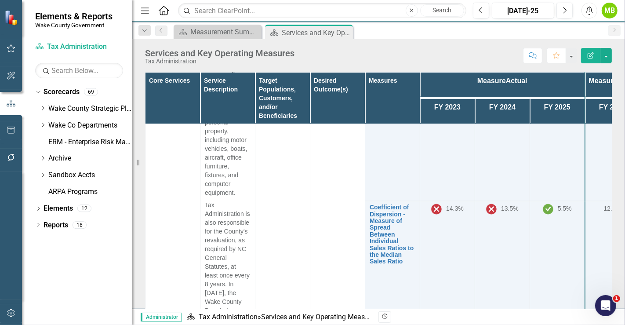
scroll to position [1134, 0]
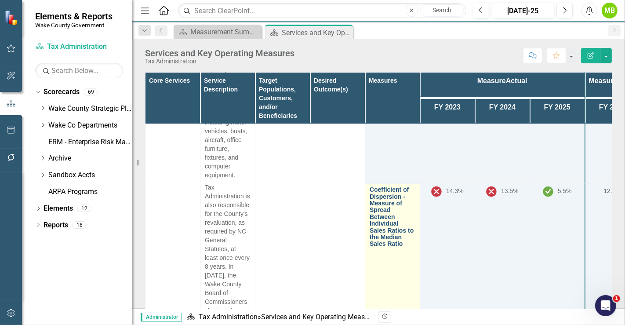
click at [383, 208] on link "Coefficient of Dispersion - Measure of Spread Between Individual Sales Ratios t…" at bounding box center [393, 216] width 46 height 61
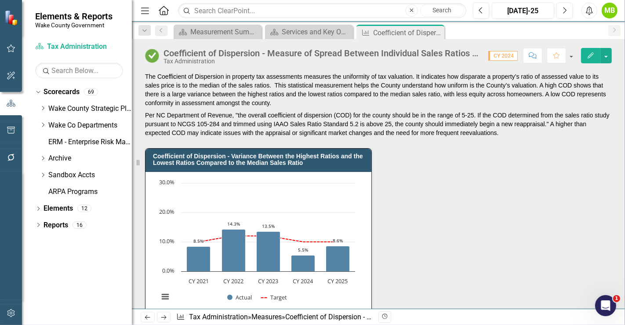
click at [456, 219] on div "Coefficient of Dispersion - Variance Between the Highest Ratios and the Lowest …" at bounding box center [379, 228] width 480 height 182
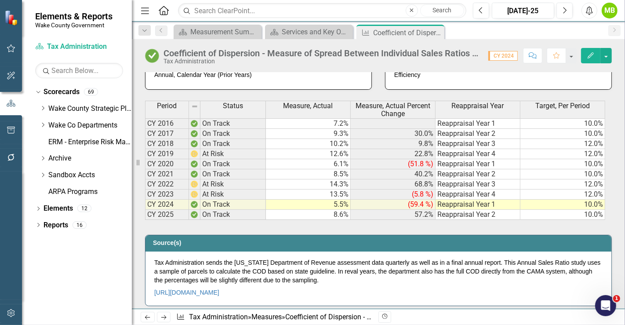
scroll to position [430, 0]
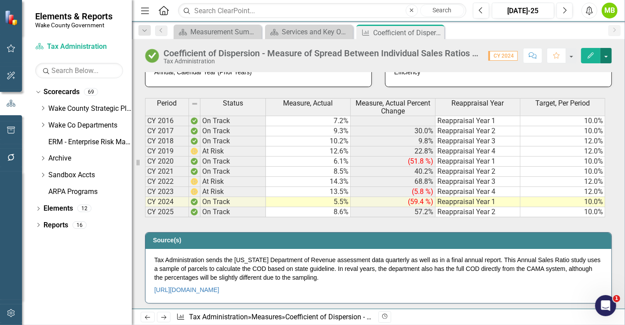
click at [609, 53] on button "button" at bounding box center [606, 55] width 11 height 15
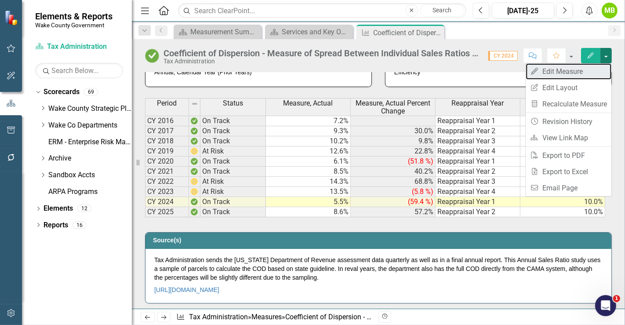
click at [580, 69] on link "Edit Edit Measure" at bounding box center [569, 71] width 86 height 16
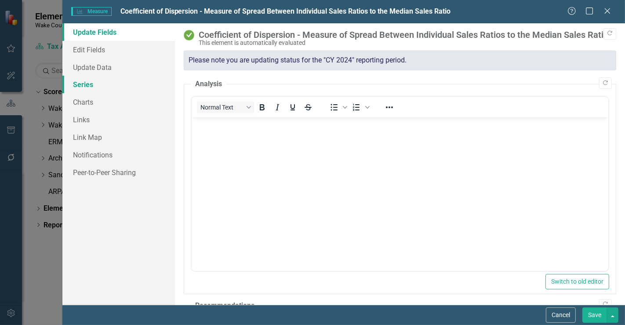
scroll to position [0, 0]
click at [92, 84] on link "Series" at bounding box center [118, 85] width 113 height 18
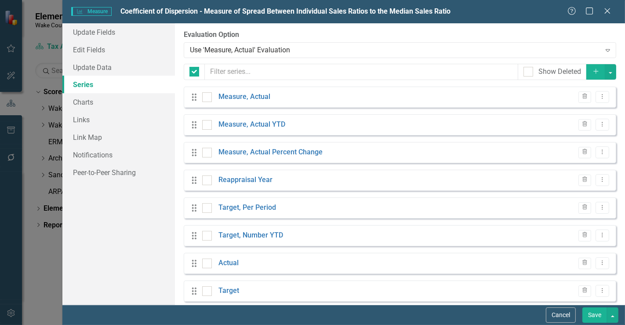
checkbox input "false"
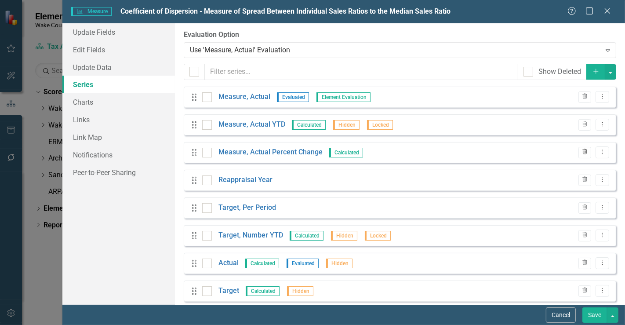
click at [582, 151] on icon "Trash" at bounding box center [585, 151] width 7 height 5
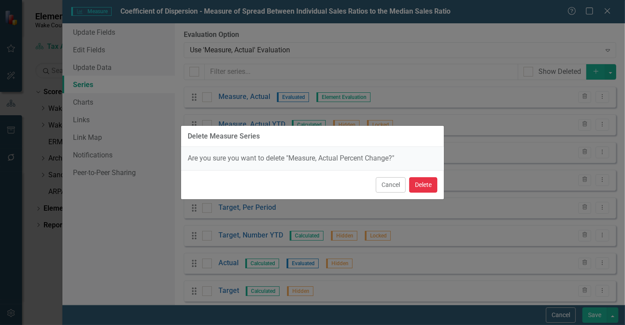
click at [430, 186] on button "Delete" at bounding box center [423, 184] width 28 height 15
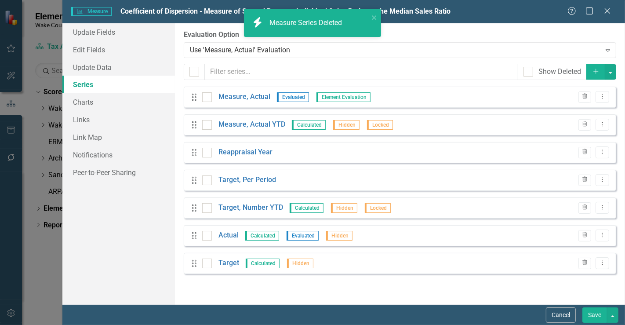
click at [594, 313] on button "Save" at bounding box center [595, 314] width 25 height 15
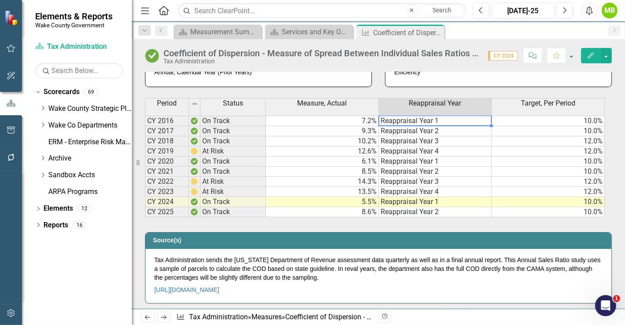
click at [445, 126] on td "Reappraisal Year 1" at bounding box center [435, 121] width 113 height 11
click at [416, 126] on td "Reappraisal Year 1" at bounding box center [435, 121] width 113 height 11
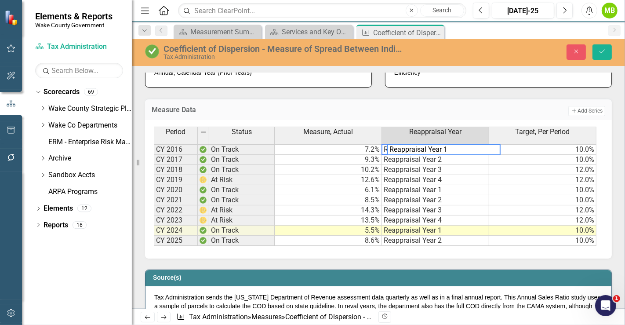
drag, startPoint x: 425, startPoint y: 203, endPoint x: 340, endPoint y: 193, distance: 85.0
click at [340, 193] on div "Period Status Measure, Actual Reappraisal Year Target, Per Period CY 2016 On Tr…" at bounding box center [375, 186] width 443 height 119
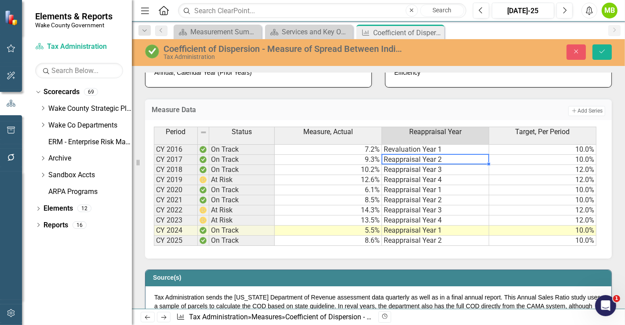
click at [417, 165] on td "Reappraisal Year 2" at bounding box center [435, 160] width 107 height 10
click at [418, 164] on textarea "Reappraisal Year 2" at bounding box center [436, 159] width 108 height 11
click at [418, 175] on td "Reappraisal Year 3" at bounding box center [435, 170] width 107 height 10
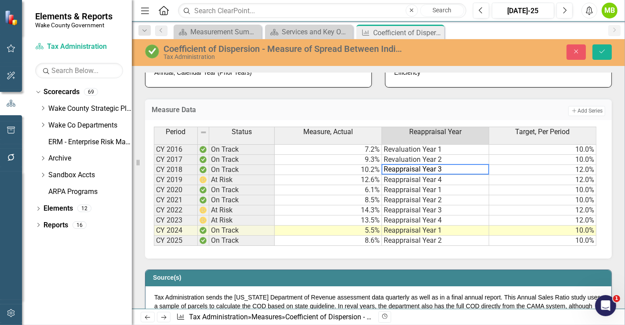
click at [419, 175] on textarea "Reappraisal Year 3" at bounding box center [436, 169] width 108 height 11
click at [418, 185] on td "Reappraisal Year 4" at bounding box center [435, 180] width 107 height 10
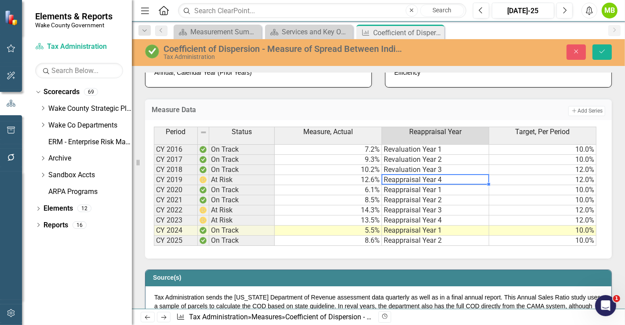
click at [418, 185] on td "Reappraisal Year 4" at bounding box center [435, 180] width 107 height 10
click at [418, 185] on textarea "Reappraisal Year 4" at bounding box center [436, 179] width 108 height 11
click at [420, 195] on td "Reappraisal Year 1" at bounding box center [435, 190] width 107 height 10
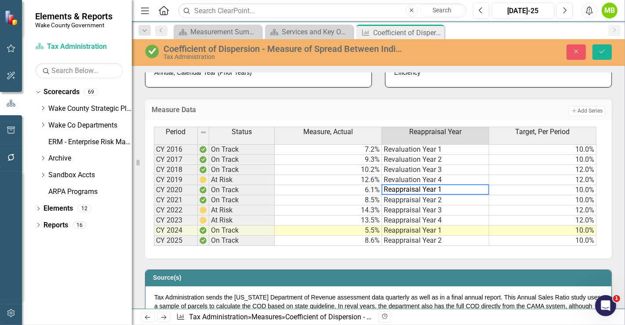
click at [419, 195] on textarea "Reappraisal Year 1" at bounding box center [436, 189] width 108 height 11
click at [419, 205] on td "Reappraisal Year 2" at bounding box center [435, 200] width 107 height 10
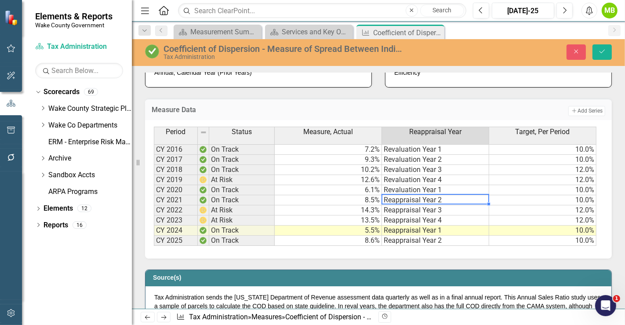
click at [419, 205] on td "Reappraisal Year 2" at bounding box center [435, 200] width 107 height 10
click at [421, 204] on textarea "Reappraisal Year 2" at bounding box center [436, 199] width 108 height 11
click at [418, 215] on td "Reappraisal Year 3" at bounding box center [435, 210] width 107 height 10
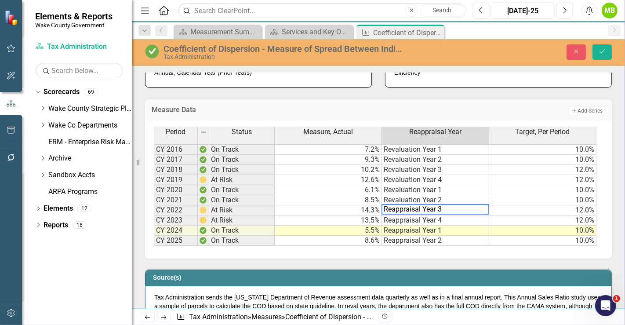
click at [418, 215] on textarea "Reappraisal Year 3" at bounding box center [436, 209] width 108 height 11
click at [419, 226] on td "Reappraisal Year 4" at bounding box center [435, 220] width 107 height 10
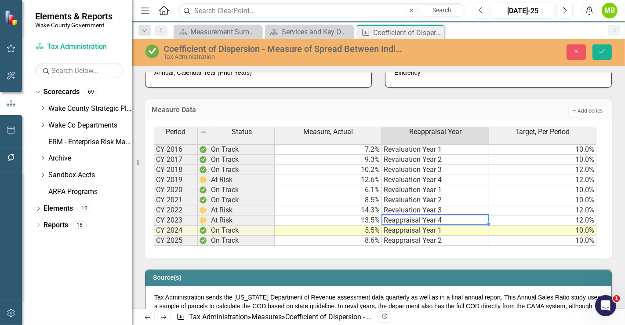
click at [419, 226] on td "Reappraisal Year 4" at bounding box center [435, 220] width 107 height 10
click at [419, 225] on textarea "Reappraisal Year 4" at bounding box center [436, 219] width 108 height 11
click at [419, 236] on td "Reappraisal Year 1" at bounding box center [435, 231] width 107 height 10
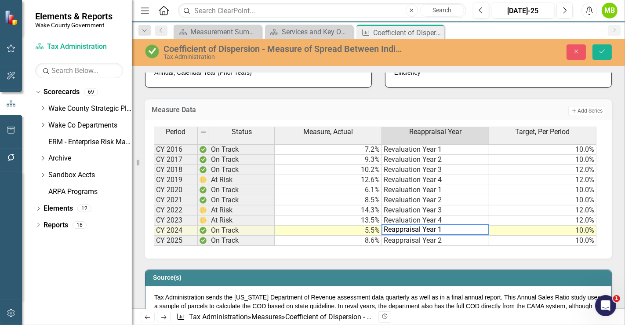
click at [419, 235] on textarea "Reappraisal Year 1" at bounding box center [436, 229] width 108 height 11
click at [421, 246] on td "Reappraisal Year 2" at bounding box center [435, 241] width 107 height 10
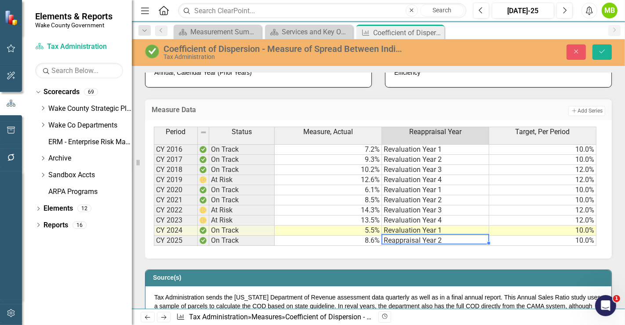
click at [421, 246] on td "Reappraisal Year 2" at bounding box center [435, 241] width 107 height 10
click at [421, 244] on textarea "Reappraisal Year 2" at bounding box center [436, 239] width 108 height 11
click at [420, 244] on textarea "Reappraisal Year 2" at bounding box center [436, 239] width 108 height 11
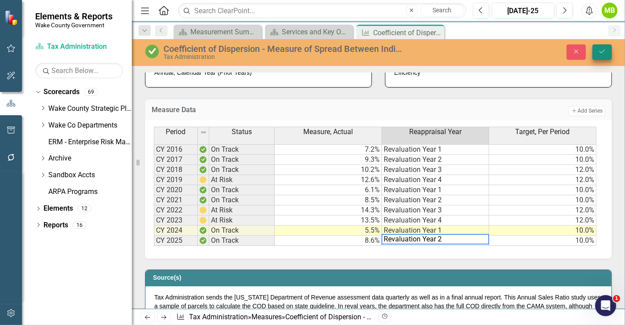
type textarea "Revaluation Year 2"
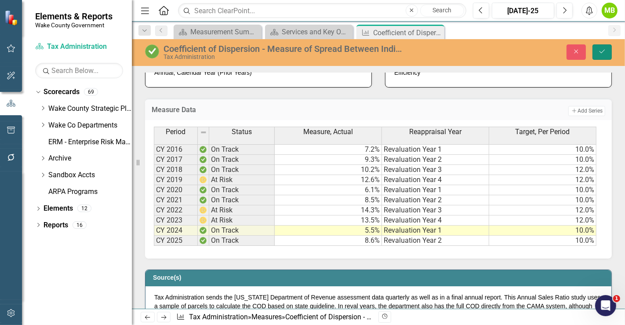
click at [601, 52] on icon "Save" at bounding box center [602, 51] width 8 height 6
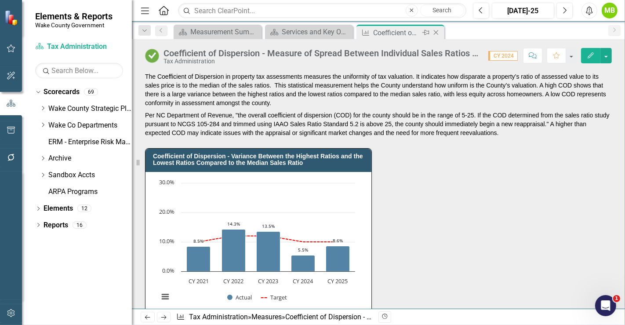
click at [441, 30] on div "Close" at bounding box center [436, 32] width 11 height 11
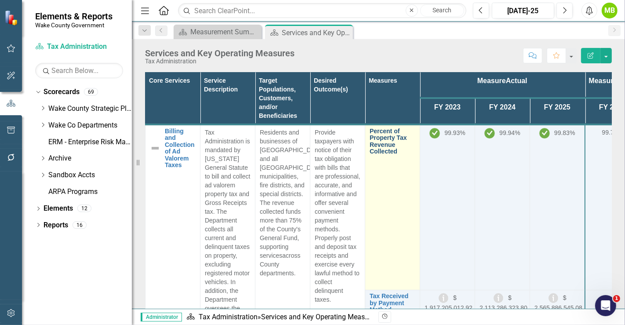
click at [390, 133] on link "Percent of Property Tax Revenue Collected" at bounding box center [393, 141] width 46 height 27
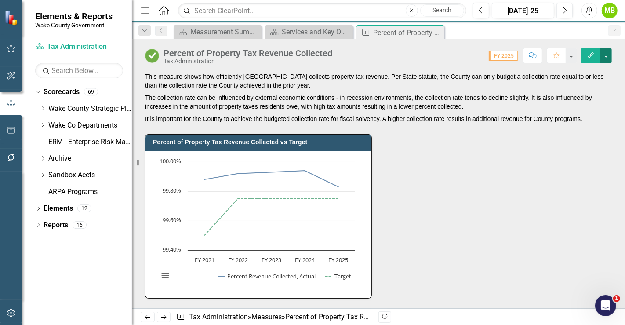
click at [605, 55] on button "button" at bounding box center [606, 55] width 11 height 15
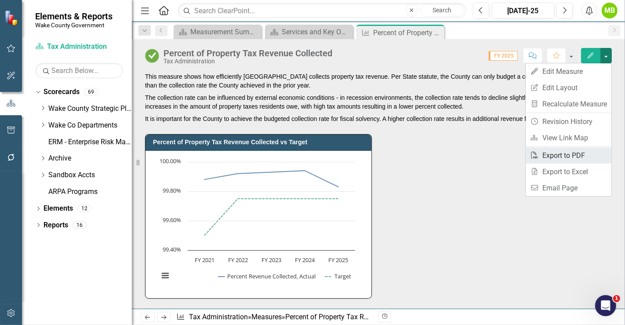
click at [563, 159] on link "PDF Export to PDF" at bounding box center [569, 155] width 86 height 16
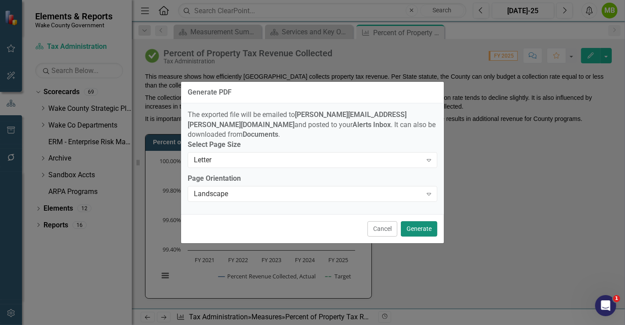
click at [428, 224] on button "Generate" at bounding box center [419, 228] width 36 height 15
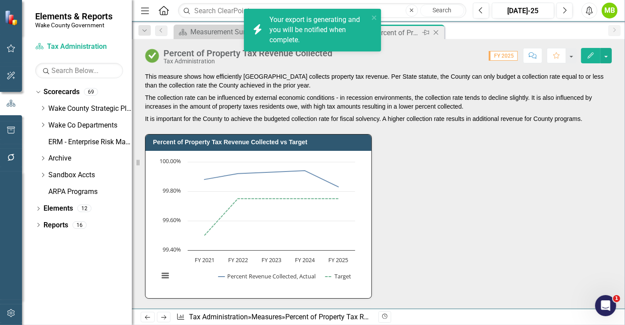
click at [437, 34] on icon "Close" at bounding box center [436, 32] width 9 height 7
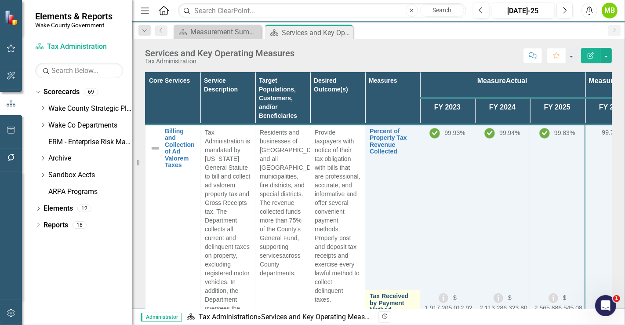
click at [385, 303] on link "Tax Received by Payment Method" at bounding box center [393, 303] width 46 height 20
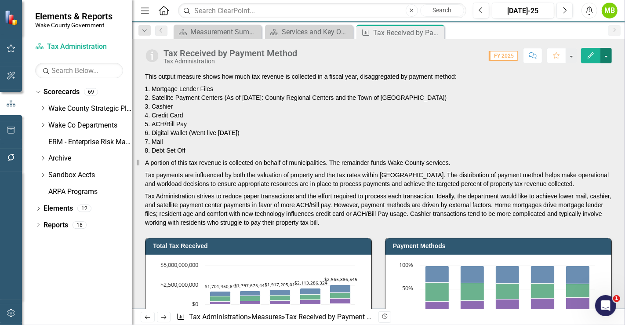
click at [611, 56] on button "button" at bounding box center [606, 55] width 11 height 15
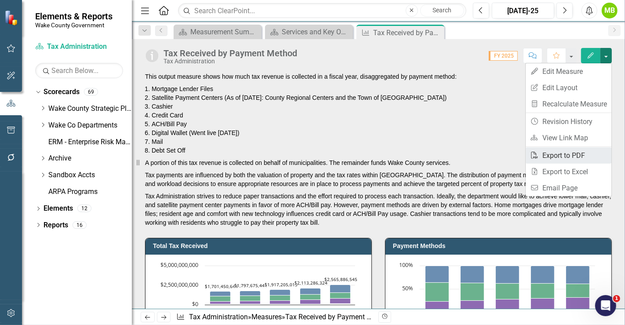
click at [563, 153] on link "PDF Export to PDF" at bounding box center [569, 155] width 86 height 16
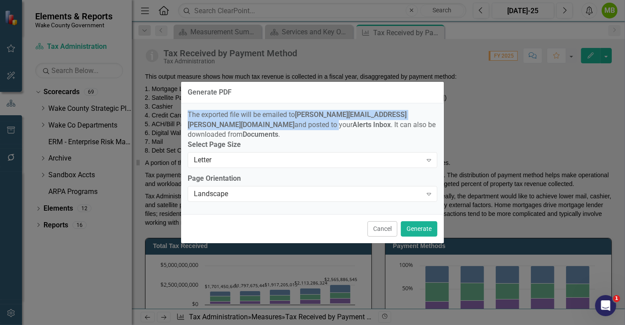
drag, startPoint x: 622, startPoint y: 92, endPoint x: 620, endPoint y: 115, distance: 23.3
click at [620, 115] on div "Generate PDF The exported file will be emailed to Michelle.Burgess@wake.gov and…" at bounding box center [312, 162] width 625 height 325
click at [389, 222] on button "Cancel" at bounding box center [383, 228] width 30 height 15
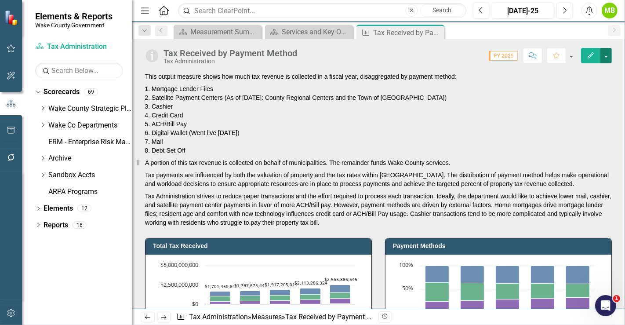
click at [609, 59] on button "button" at bounding box center [606, 55] width 11 height 15
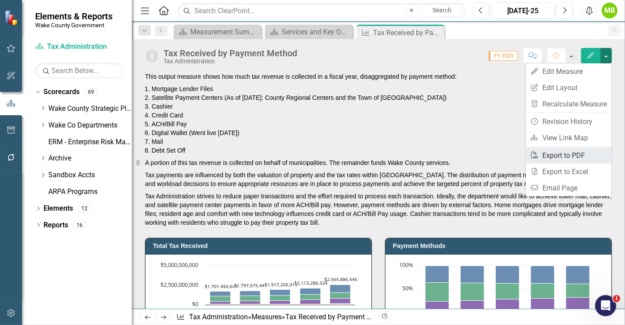
click at [561, 154] on link "PDF Export to PDF" at bounding box center [569, 155] width 86 height 16
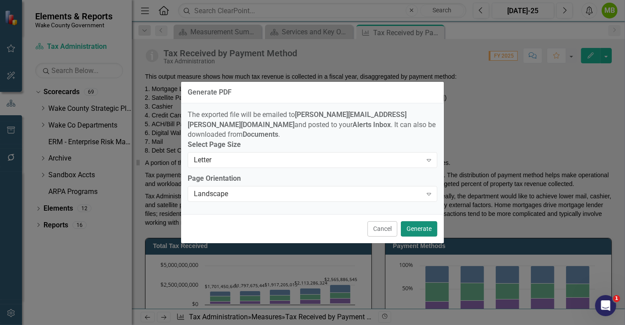
click at [427, 226] on button "Generate" at bounding box center [419, 228] width 36 height 15
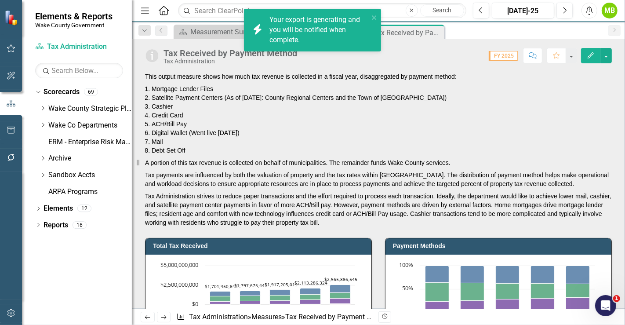
click at [0, 0] on div "Close" at bounding box center [0, 0] width 0 height 0
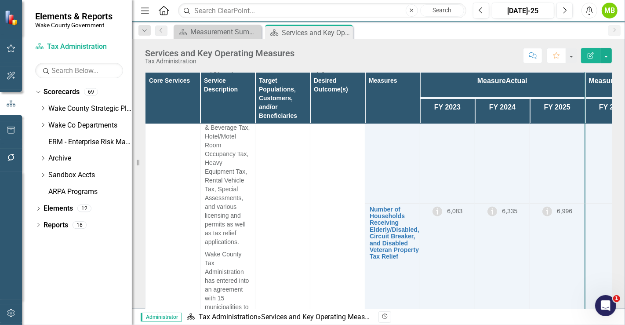
scroll to position [243, 0]
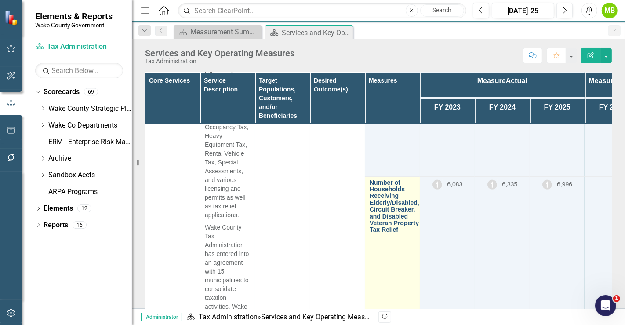
click at [398, 205] on link "Number of Households Receiving Elderly/Disabled, Circuit Breaker, and Disabled …" at bounding box center [395, 206] width 50 height 54
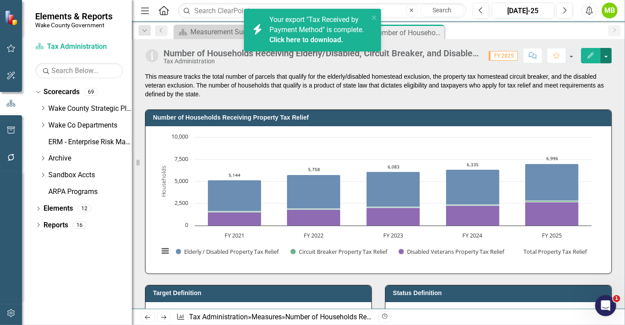
click at [608, 60] on button "button" at bounding box center [606, 55] width 11 height 15
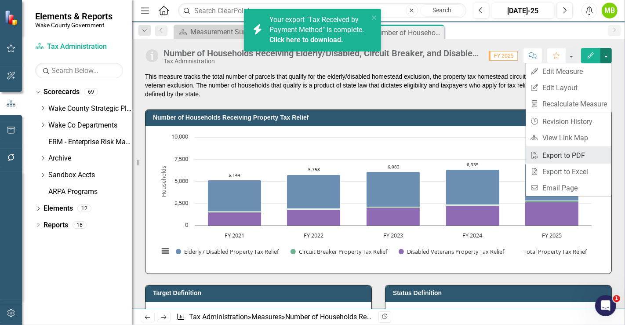
click at [570, 162] on link "PDF Export to PDF" at bounding box center [569, 155] width 86 height 16
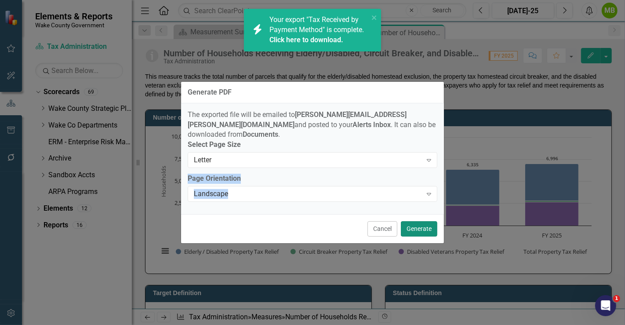
click at [427, 226] on button "Generate" at bounding box center [419, 228] width 36 height 15
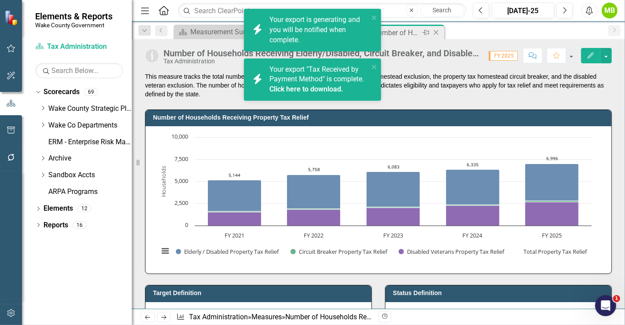
click at [438, 33] on icon "Close" at bounding box center [436, 32] width 9 height 7
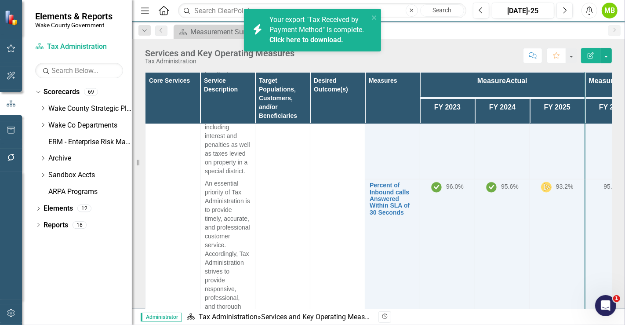
scroll to position [548, 0]
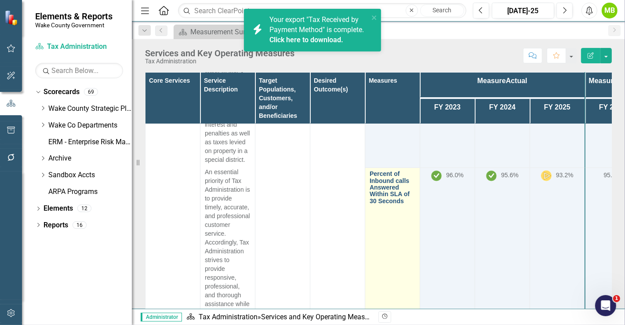
click at [382, 199] on link "Percent of Inbound calls Answered Within SLA of 30 Seconds" at bounding box center [393, 188] width 46 height 34
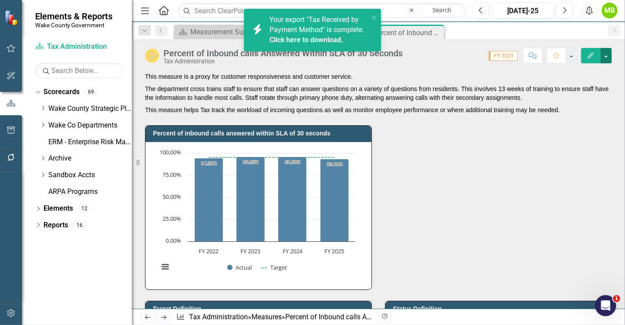
click at [606, 59] on button "button" at bounding box center [606, 55] width 11 height 15
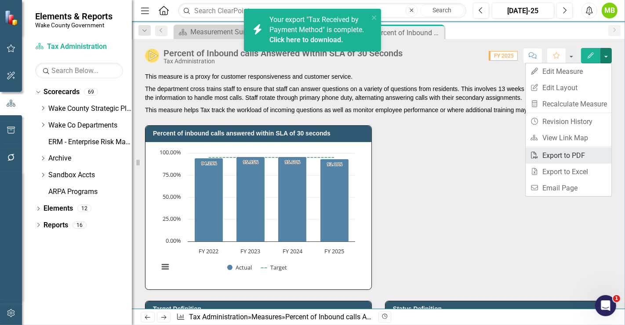
click at [563, 157] on link "PDF Export to PDF" at bounding box center [569, 155] width 86 height 16
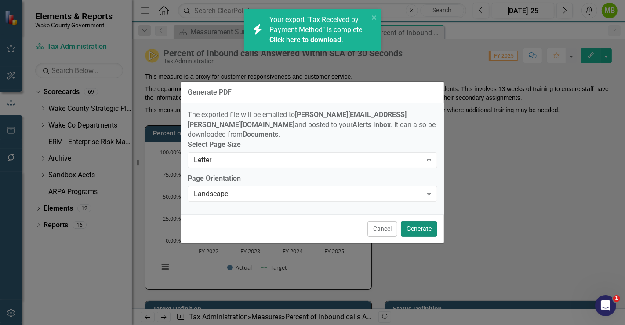
click at [427, 227] on button "Generate" at bounding box center [419, 228] width 36 height 15
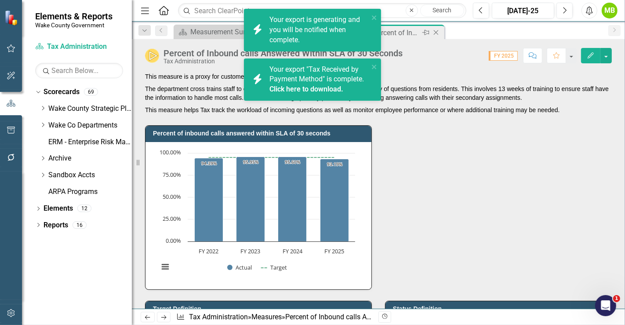
click at [435, 30] on icon "Close" at bounding box center [436, 32] width 9 height 7
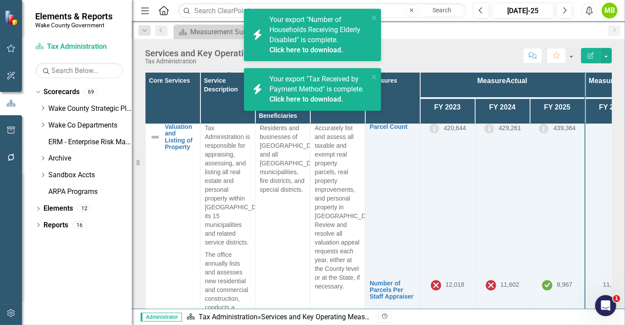
scroll to position [787, 0]
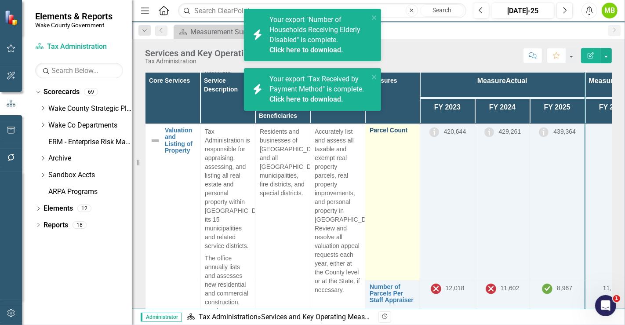
click at [388, 130] on link "Parcel Count" at bounding box center [393, 130] width 46 height 7
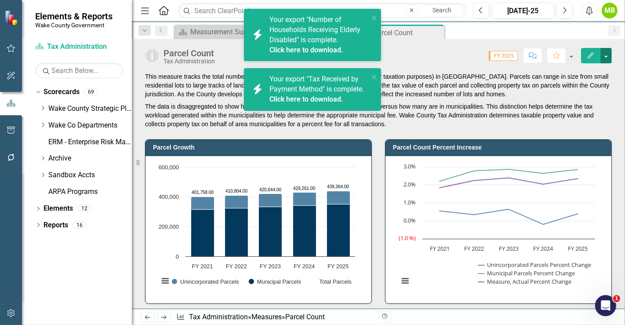
click at [606, 56] on button "button" at bounding box center [606, 55] width 11 height 15
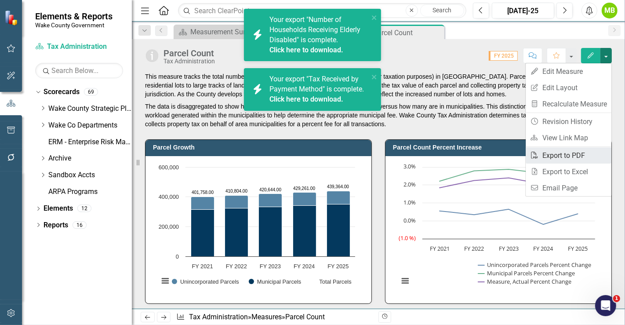
click at [571, 160] on link "PDF Export to PDF" at bounding box center [569, 155] width 86 height 16
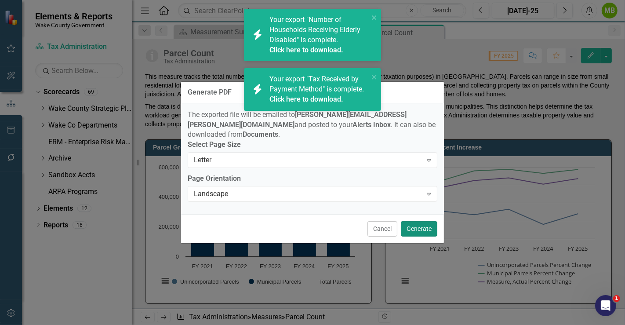
click at [422, 223] on button "Generate" at bounding box center [419, 228] width 36 height 15
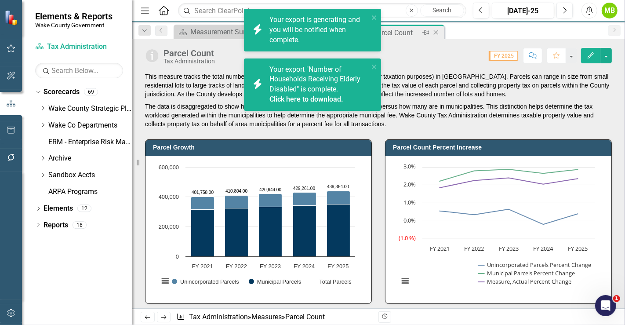
click at [438, 34] on icon "Close" at bounding box center [436, 32] width 9 height 7
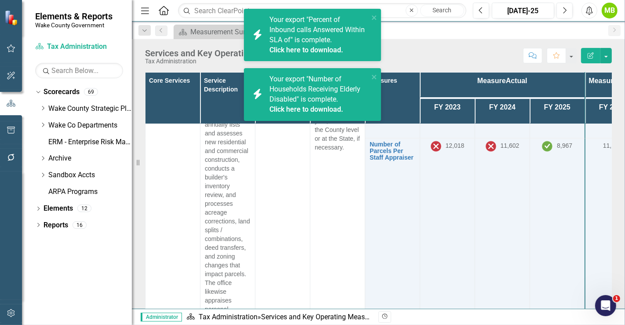
scroll to position [936, 0]
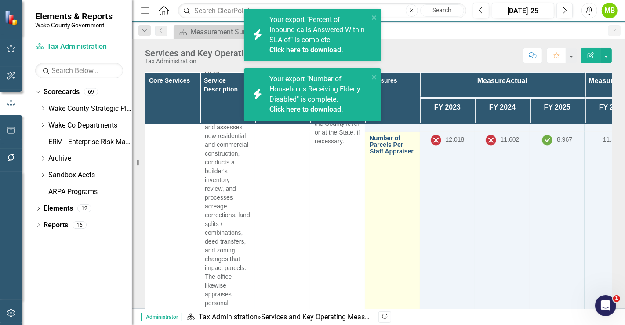
click at [382, 145] on link "Number of Parcels Per Staff Appraiser" at bounding box center [393, 145] width 46 height 20
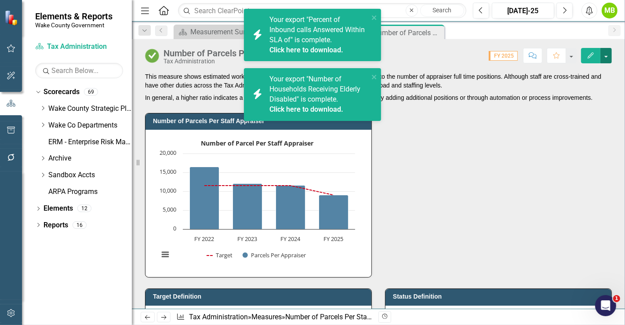
click at [605, 57] on button "button" at bounding box center [606, 55] width 11 height 15
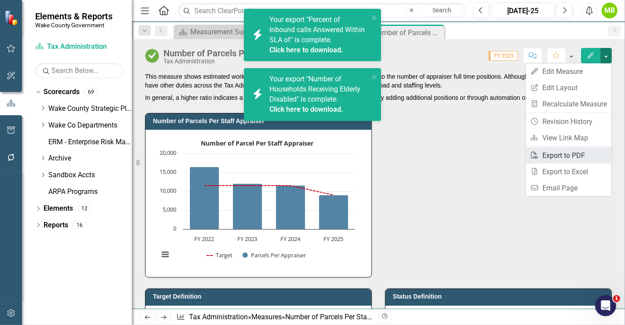
click at [571, 155] on link "PDF Export to PDF" at bounding box center [569, 155] width 86 height 16
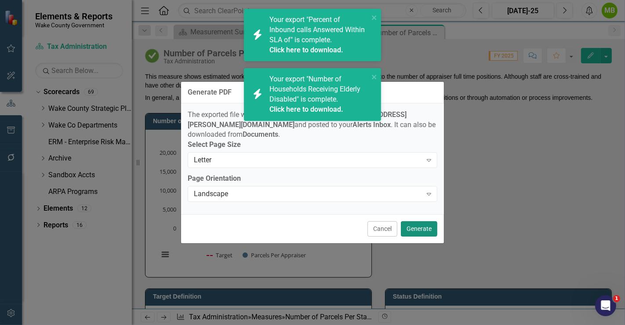
click at [430, 221] on button "Generate" at bounding box center [419, 228] width 36 height 15
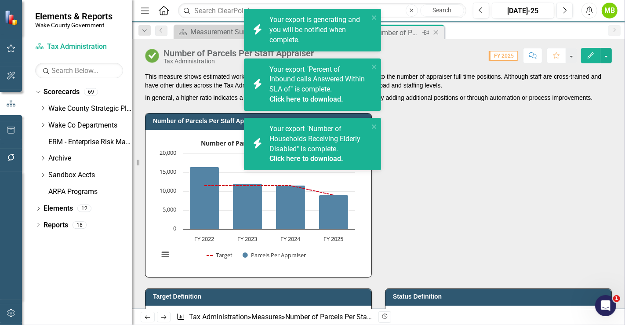
click at [436, 32] on icon "Close" at bounding box center [436, 32] width 9 height 7
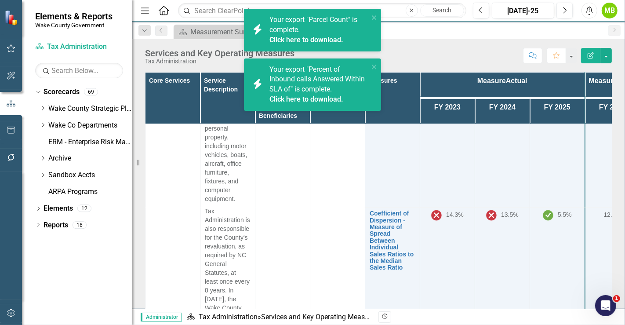
scroll to position [1134, 0]
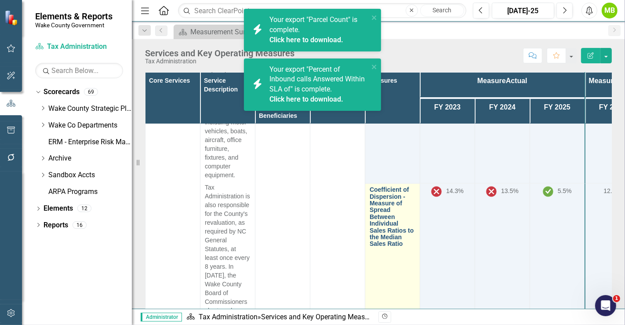
click at [378, 224] on link "Coefficient of Dispersion - Measure of Spread Between Individual Sales Ratios t…" at bounding box center [393, 216] width 46 height 61
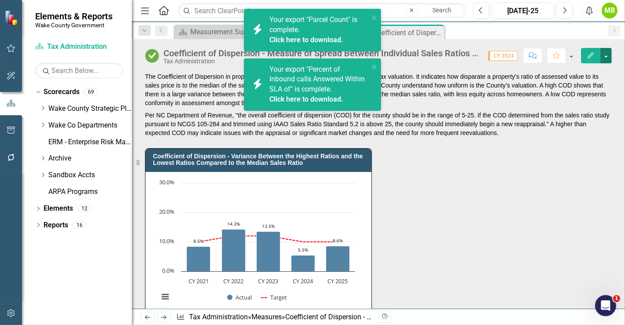
click at [609, 56] on button "button" at bounding box center [606, 55] width 11 height 15
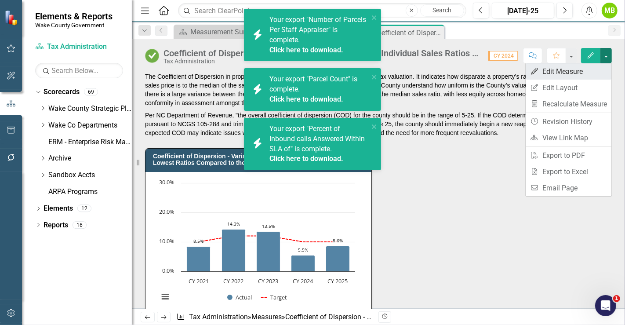
click at [588, 70] on link "Edit Edit Measure" at bounding box center [569, 71] width 86 height 16
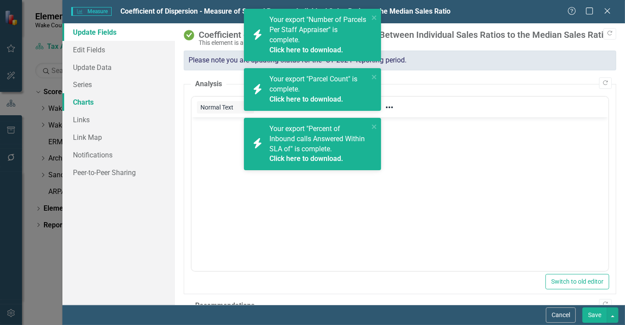
click at [95, 103] on link "Charts" at bounding box center [118, 102] width 113 height 18
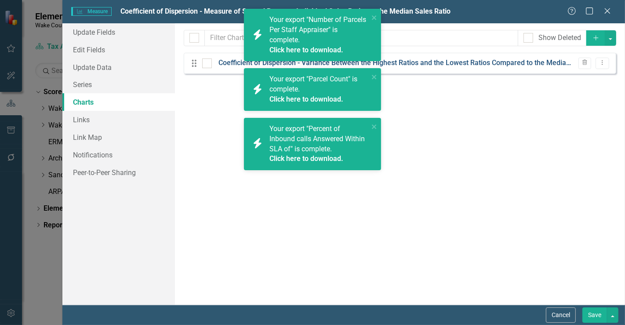
click at [402, 63] on link "Coefficient of Dispersion - Variance Between the Highest Ratios and the Lowest …" at bounding box center [397, 63] width 356 height 10
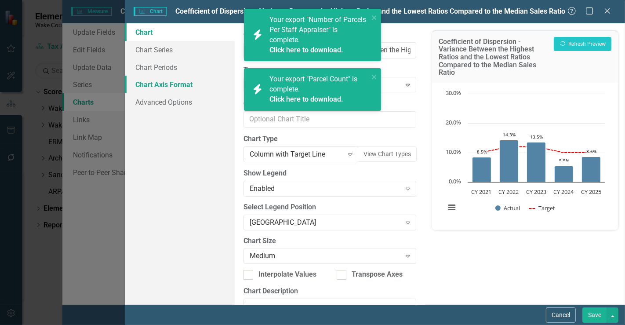
click at [164, 87] on link "Chart Axis Format" at bounding box center [180, 85] width 110 height 18
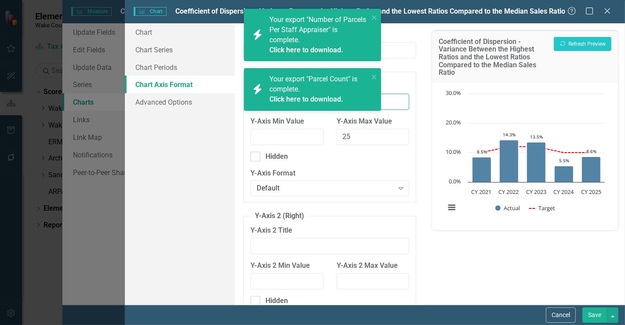
click at [396, 102] on input "Y-Axis Title" at bounding box center [330, 102] width 159 height 16
click at [394, 105] on input "Y-Axis Title" at bounding box center [330, 102] width 159 height 16
click at [409, 83] on fieldset "Y-Axis 1 (Left) Y-Axis Title Y-Axis Min Value Y-Axis Max Value 25 Hidden Y-Axis…" at bounding box center [330, 134] width 173 height 135
click at [375, 76] on icon "close" at bounding box center [374, 77] width 4 height 4
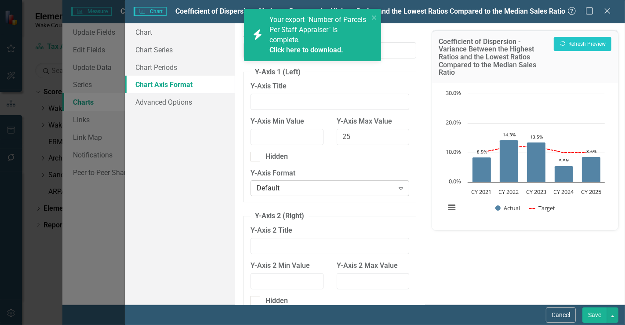
click at [326, 184] on div "Default" at bounding box center [325, 188] width 137 height 10
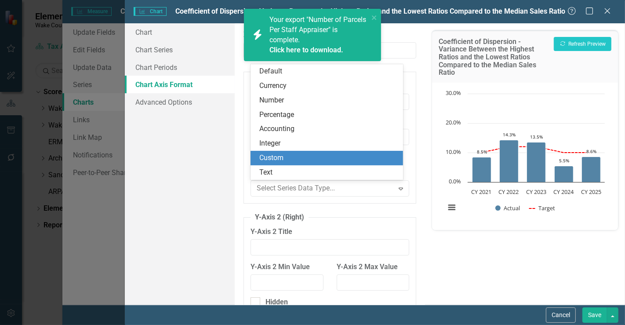
click at [306, 161] on div "Custom" at bounding box center [328, 158] width 138 height 10
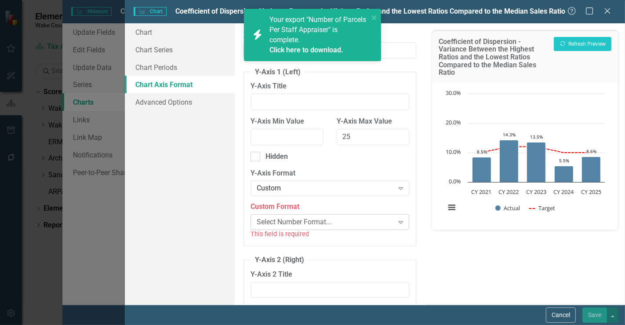
click at [306, 219] on div "Select Number Format..." at bounding box center [325, 222] width 137 height 10
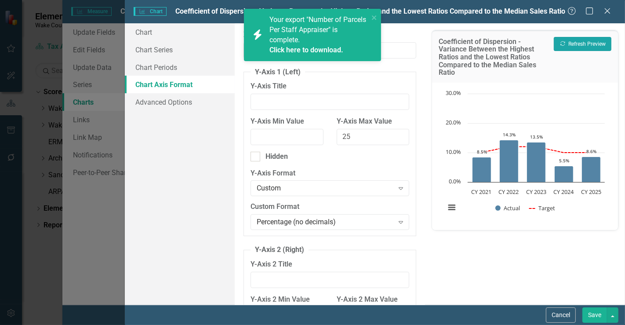
click at [591, 42] on button "Recalculate Refresh Preview" at bounding box center [583, 44] width 58 height 14
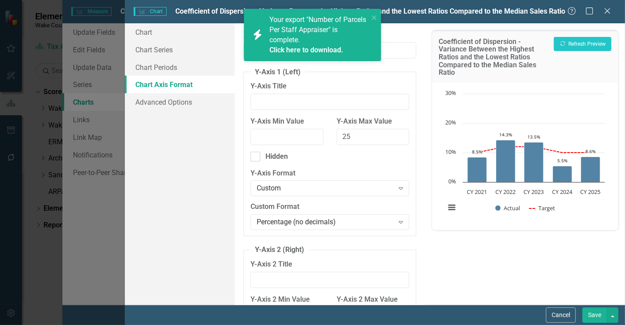
click at [605, 311] on button "Save" at bounding box center [595, 314] width 25 height 15
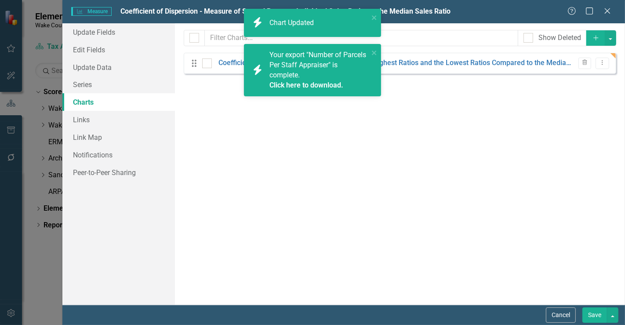
click at [596, 317] on button "Save" at bounding box center [595, 314] width 25 height 15
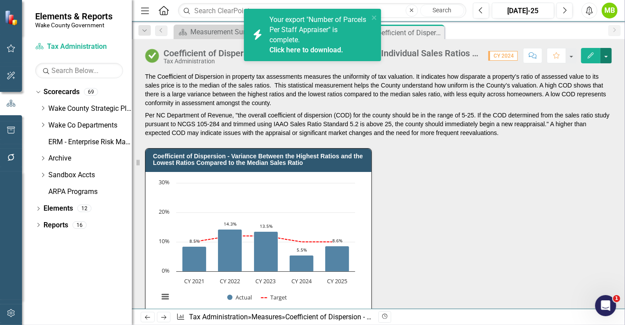
click at [609, 58] on button "button" at bounding box center [606, 55] width 11 height 15
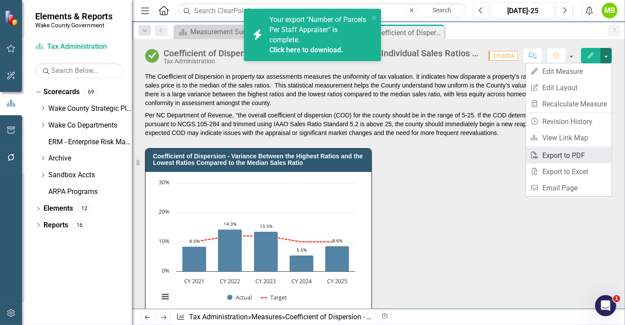
click at [576, 153] on link "PDF Export to PDF" at bounding box center [569, 155] width 86 height 16
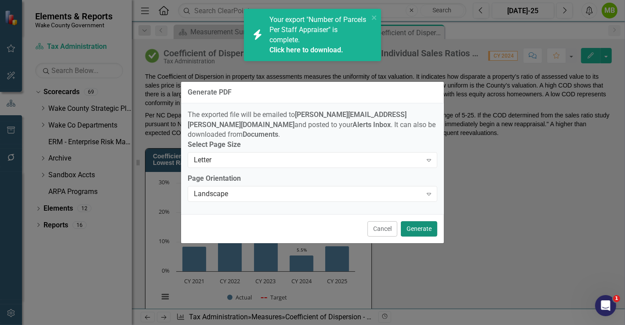
click at [423, 222] on button "Generate" at bounding box center [419, 228] width 36 height 15
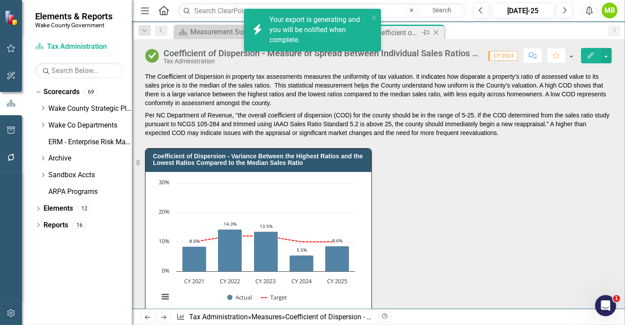
click at [439, 34] on icon "Close" at bounding box center [436, 32] width 9 height 7
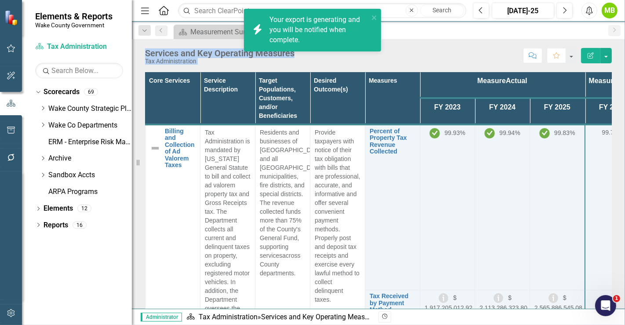
drag, startPoint x: 439, startPoint y: 34, endPoint x: 548, endPoint y: 80, distance: 118.5
click at [548, 80] on div "Menu Home Search Close Search Previous Jul-25 Next Alerts MB User Edit Profile …" at bounding box center [378, 162] width 493 height 325
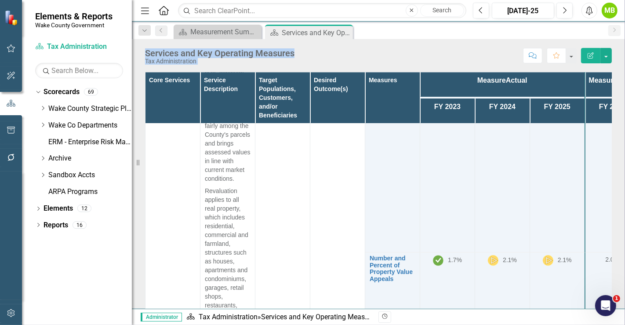
scroll to position [1709, 0]
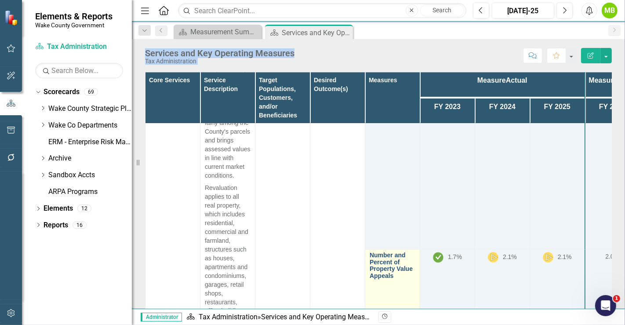
click at [390, 252] on link "Number and Percent of Property Value Appeals" at bounding box center [393, 265] width 46 height 27
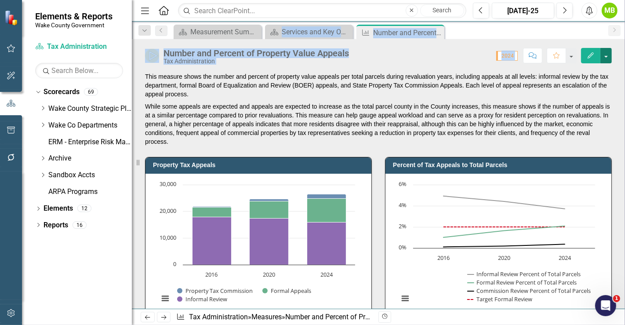
click at [608, 55] on button "button" at bounding box center [606, 55] width 11 height 15
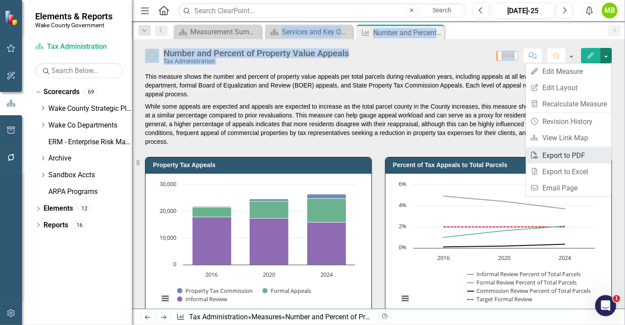
click at [575, 151] on link "PDF Export to PDF" at bounding box center [569, 155] width 86 height 16
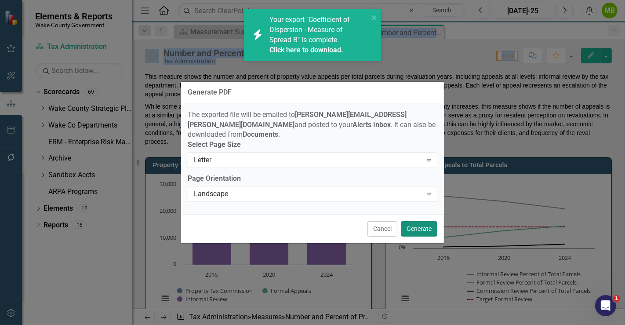
click at [419, 221] on button "Generate" at bounding box center [419, 228] width 36 height 15
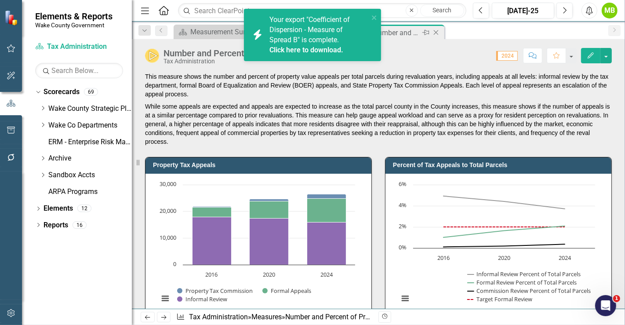
click at [437, 35] on icon "Close" at bounding box center [436, 32] width 9 height 7
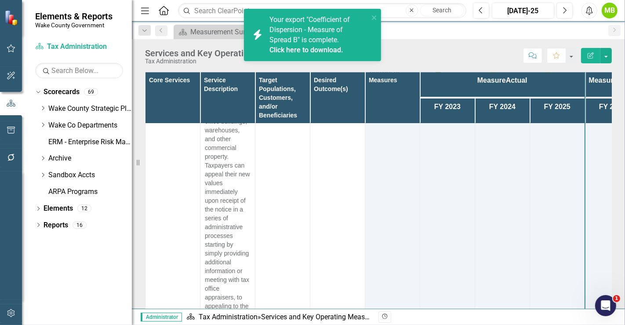
scroll to position [1919, 0]
